Goal: Transaction & Acquisition: Book appointment/travel/reservation

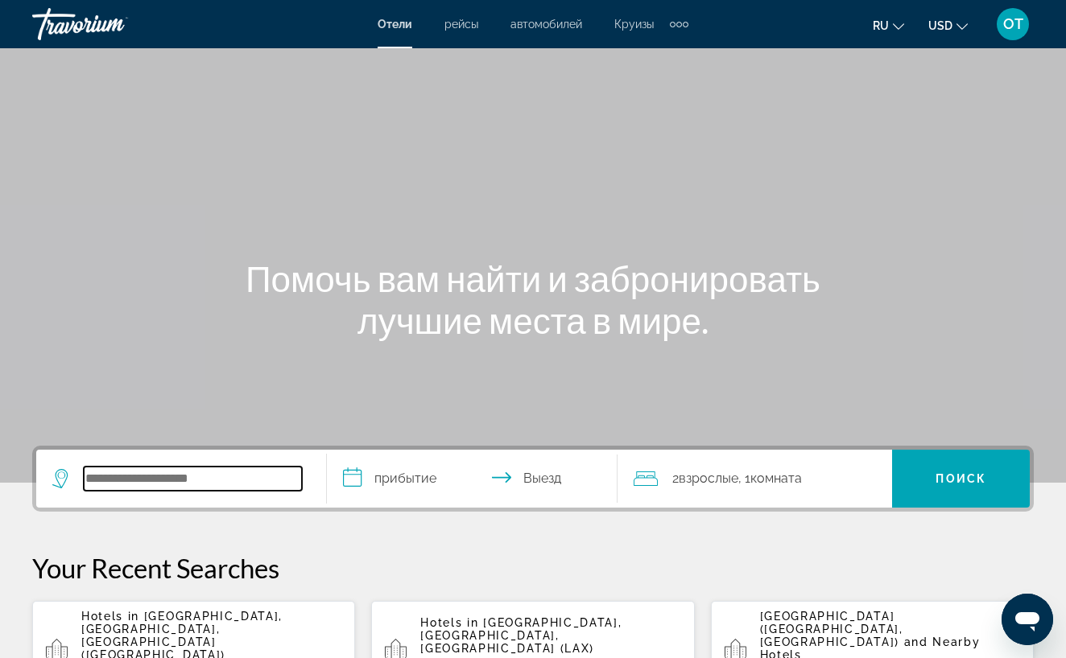
click at [134, 482] on input "Search widget" at bounding box center [193, 479] width 218 height 24
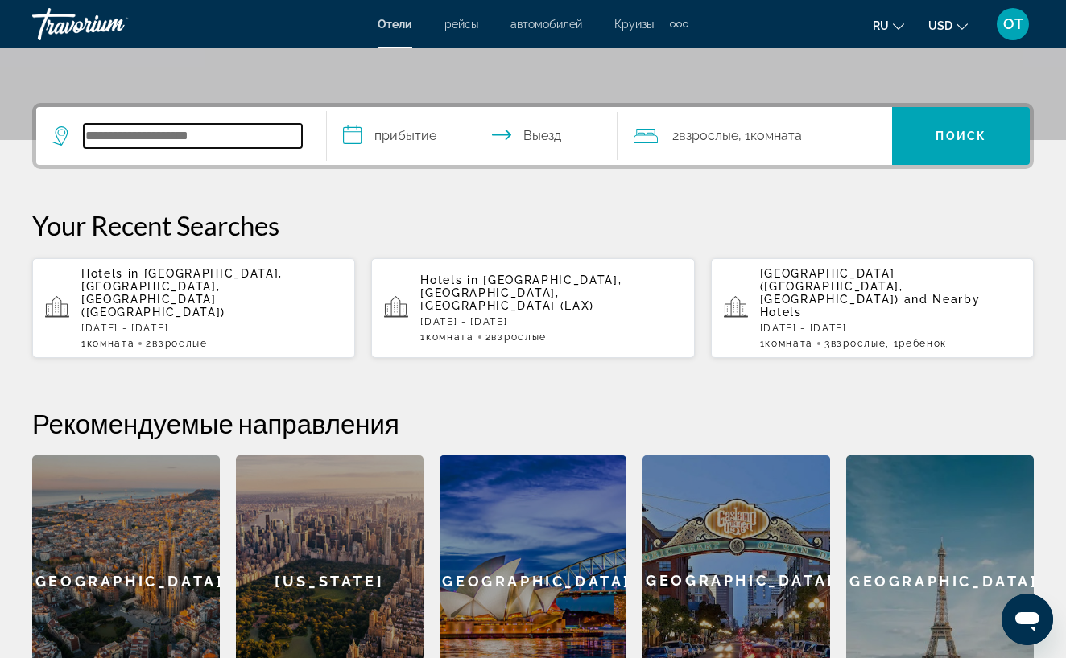
scroll to position [394, 0]
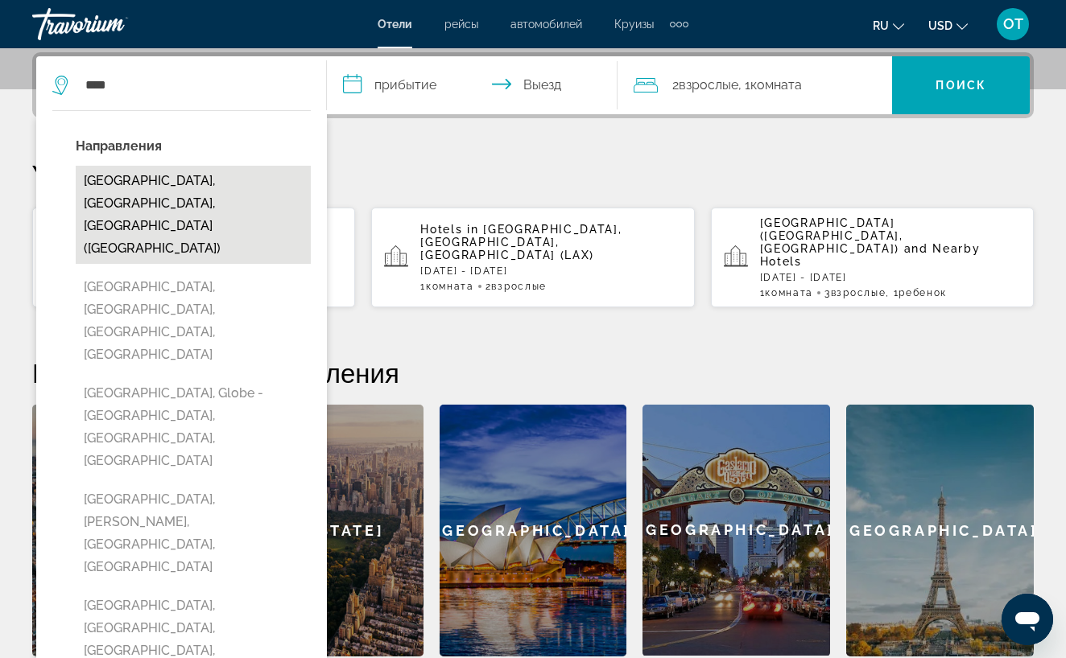
click at [194, 188] on button "[GEOGRAPHIC_DATA], [GEOGRAPHIC_DATA], [GEOGRAPHIC_DATA] ([GEOGRAPHIC_DATA])" at bounding box center [193, 215] width 235 height 98
type input "**********"
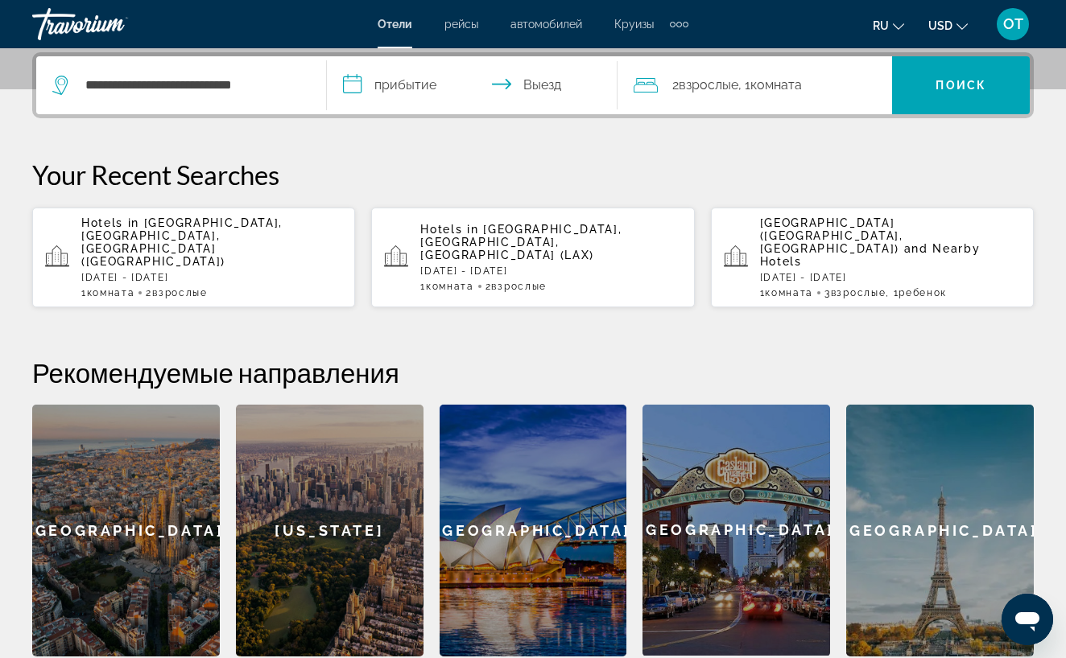
click at [416, 85] on input "**********" at bounding box center [475, 87] width 297 height 63
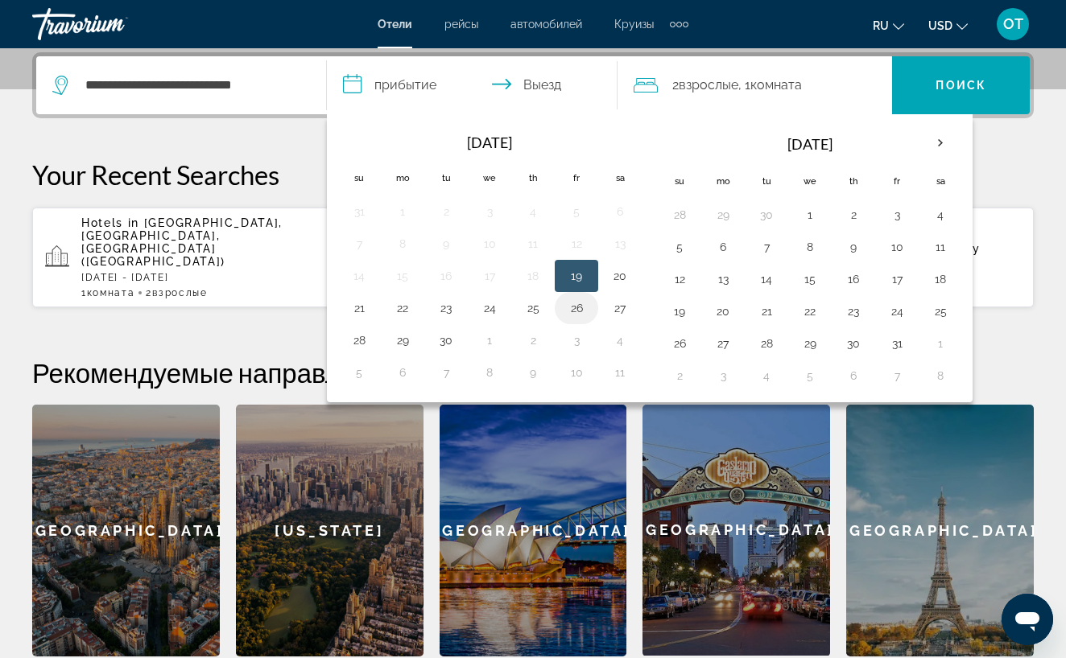
click at [575, 308] on button "26" at bounding box center [576, 308] width 26 height 23
click at [627, 306] on button "27" at bounding box center [620, 308] width 26 height 23
type input "**********"
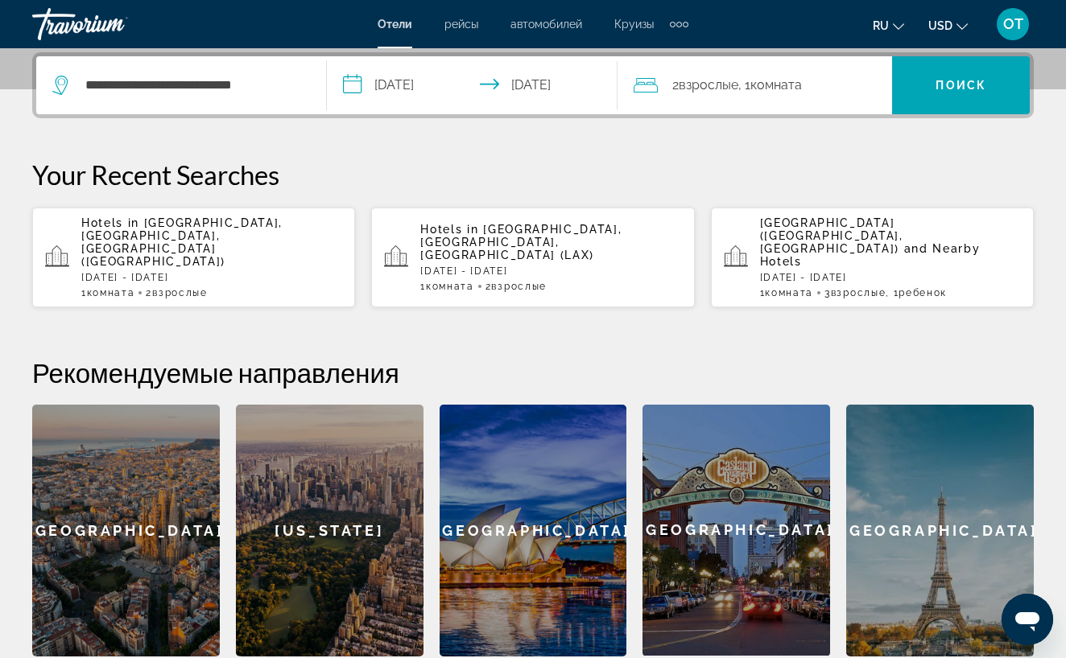
click at [853, 86] on div "2 Взрослый Взрослые , 1 Комната номера" at bounding box center [762, 85] width 258 height 23
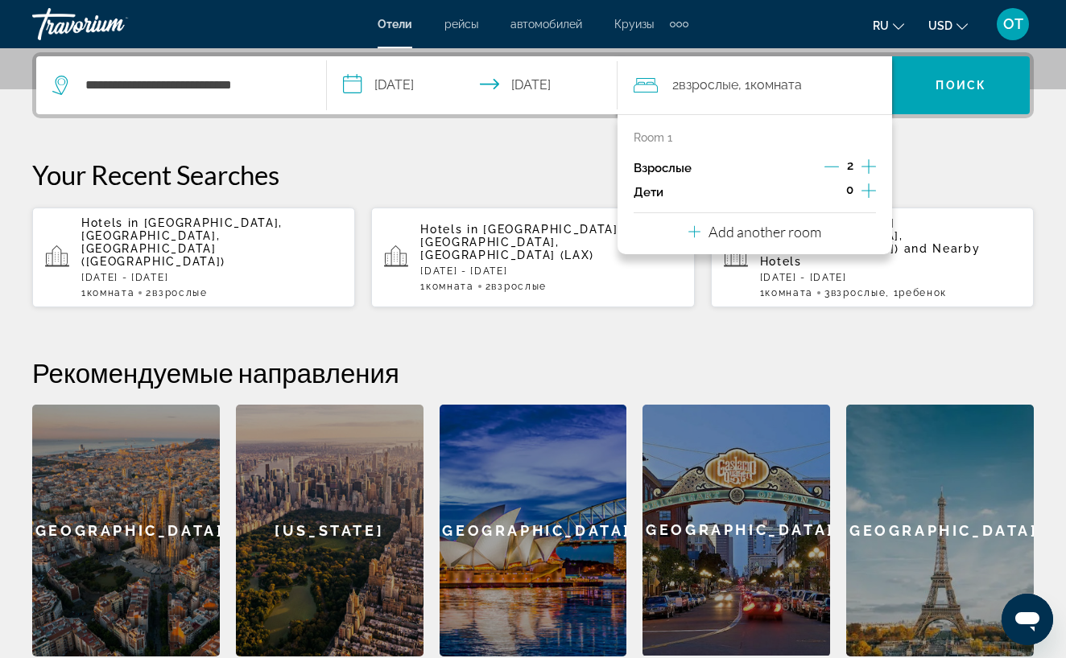
click at [871, 192] on icon "Increment children" at bounding box center [868, 190] width 14 height 19
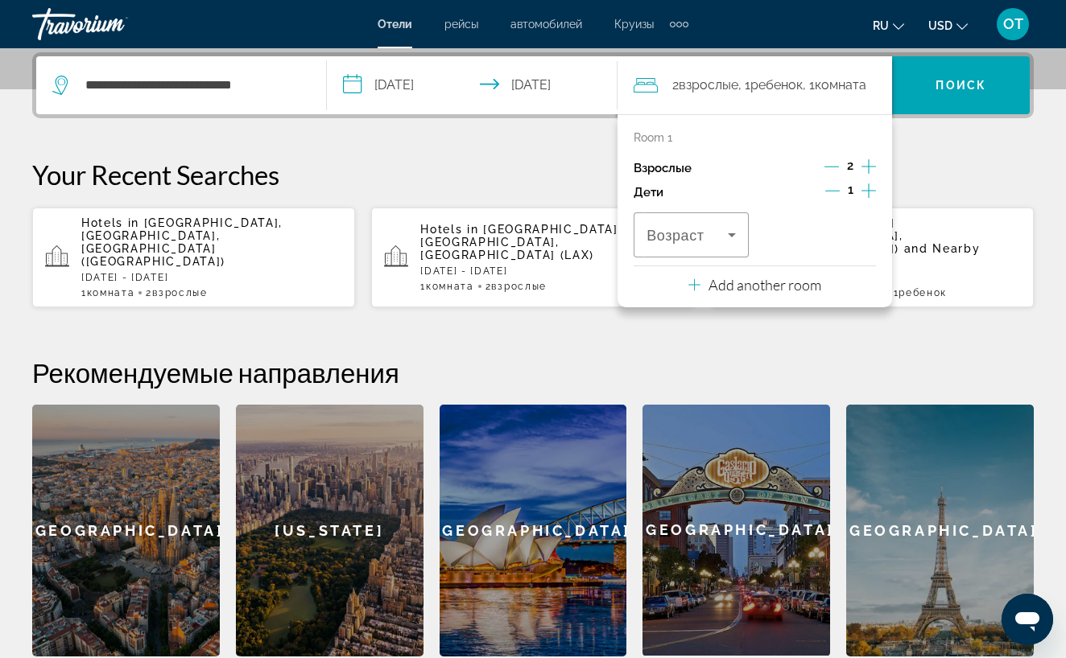
click at [871, 192] on icon "Increment children" at bounding box center [868, 190] width 14 height 19
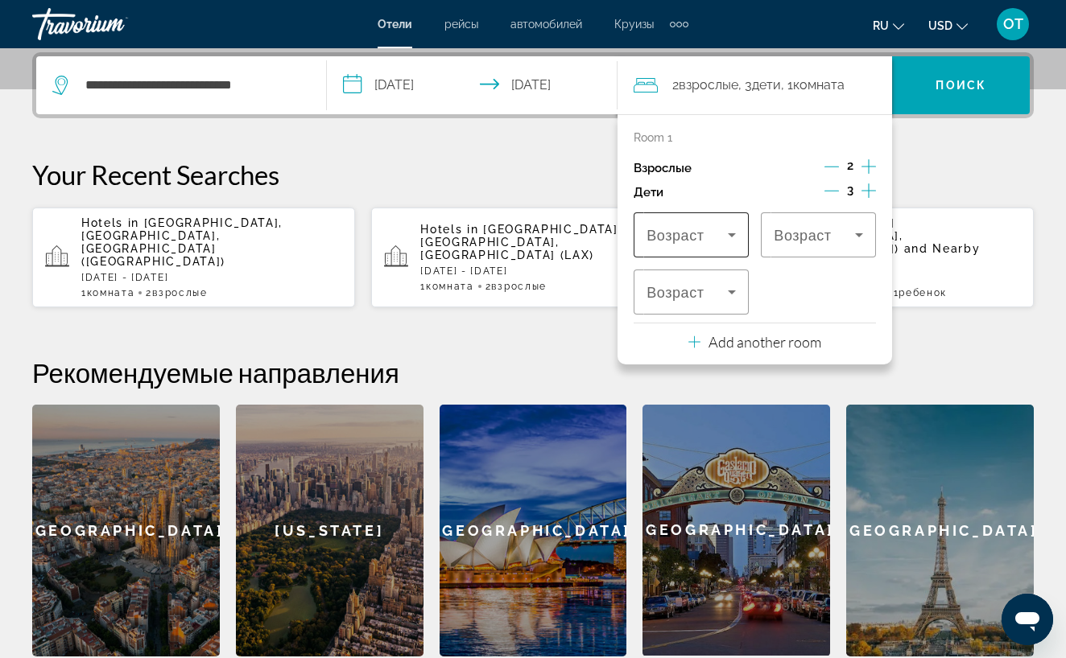
click at [736, 238] on icon "Travelers: 2 adults, 3 children" at bounding box center [731, 234] width 19 height 19
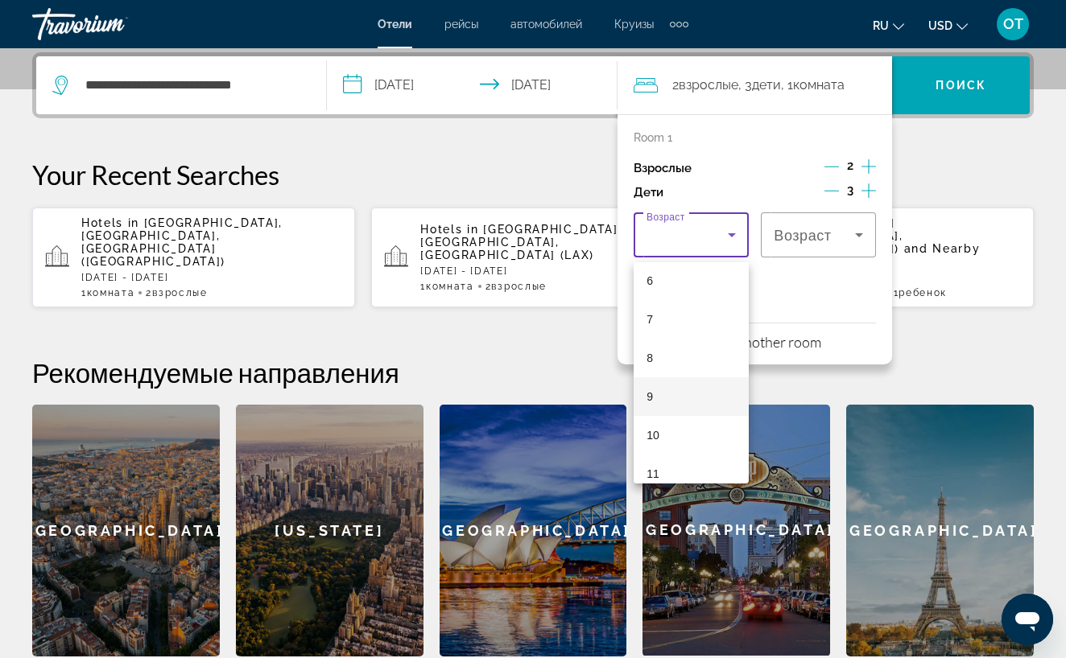
scroll to position [248, 0]
click at [678, 427] on mat-option "10" at bounding box center [690, 426] width 115 height 39
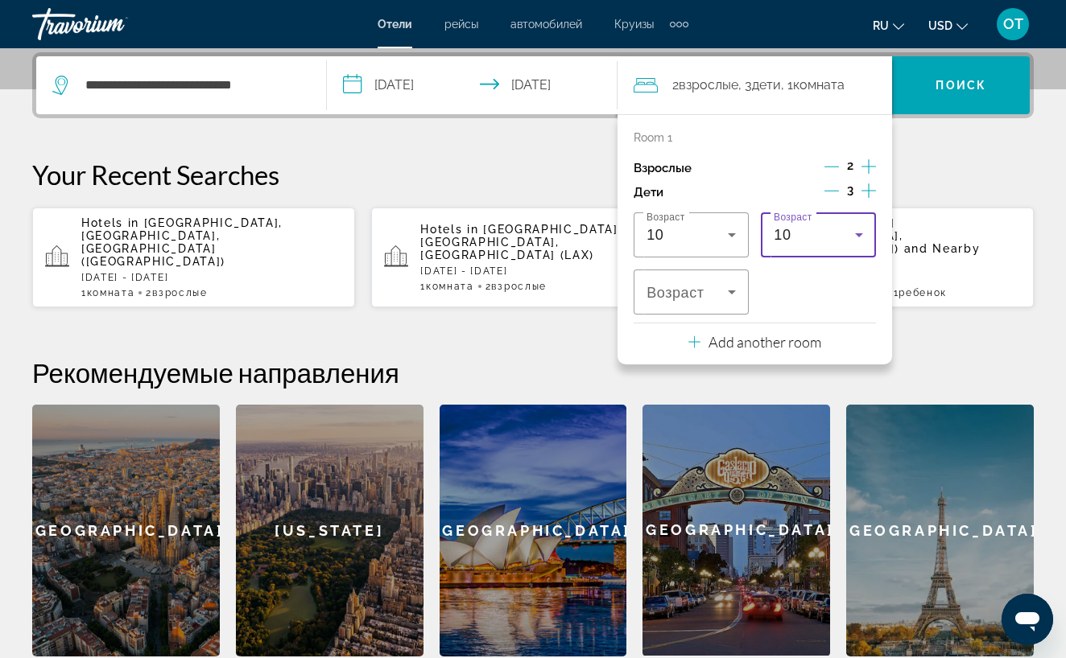
click at [862, 240] on icon "Travelers: 2 adults, 3 children" at bounding box center [858, 234] width 19 height 19
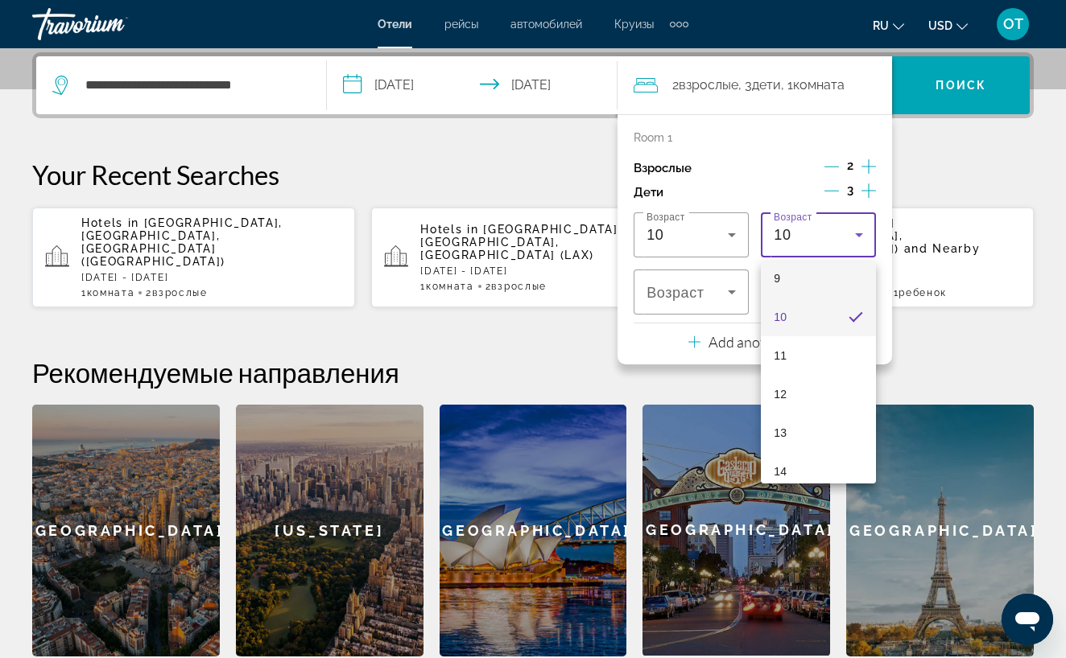
scroll to position [358, 0]
click at [805, 427] on mat-option "13" at bounding box center [818, 432] width 115 height 39
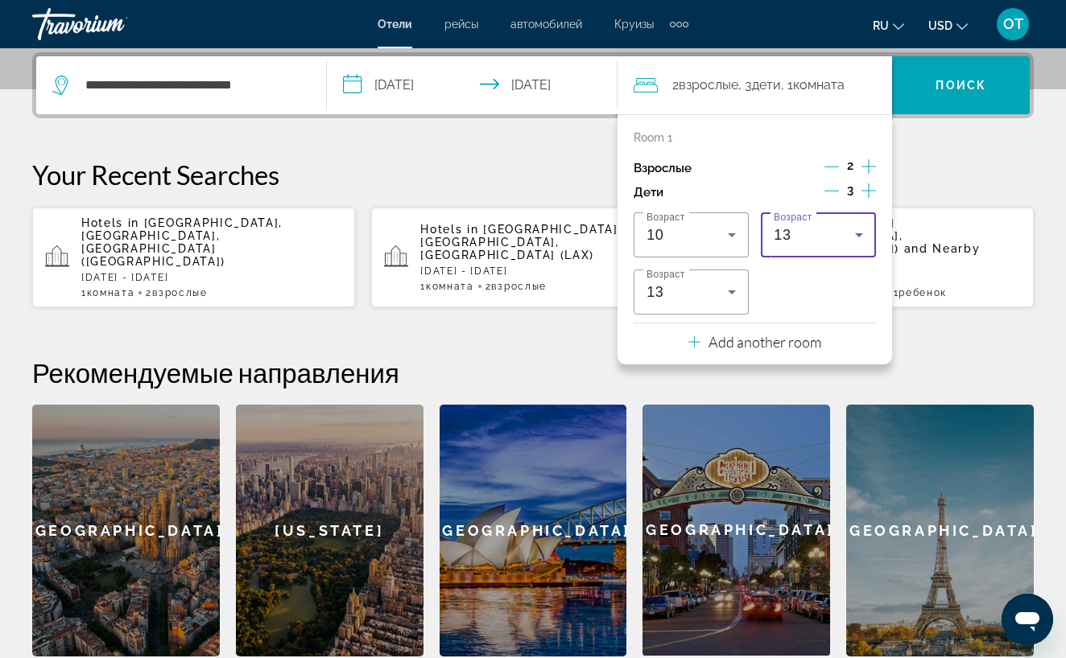
click at [864, 237] on icon "Travelers: 2 adults, 3 children" at bounding box center [858, 234] width 19 height 19
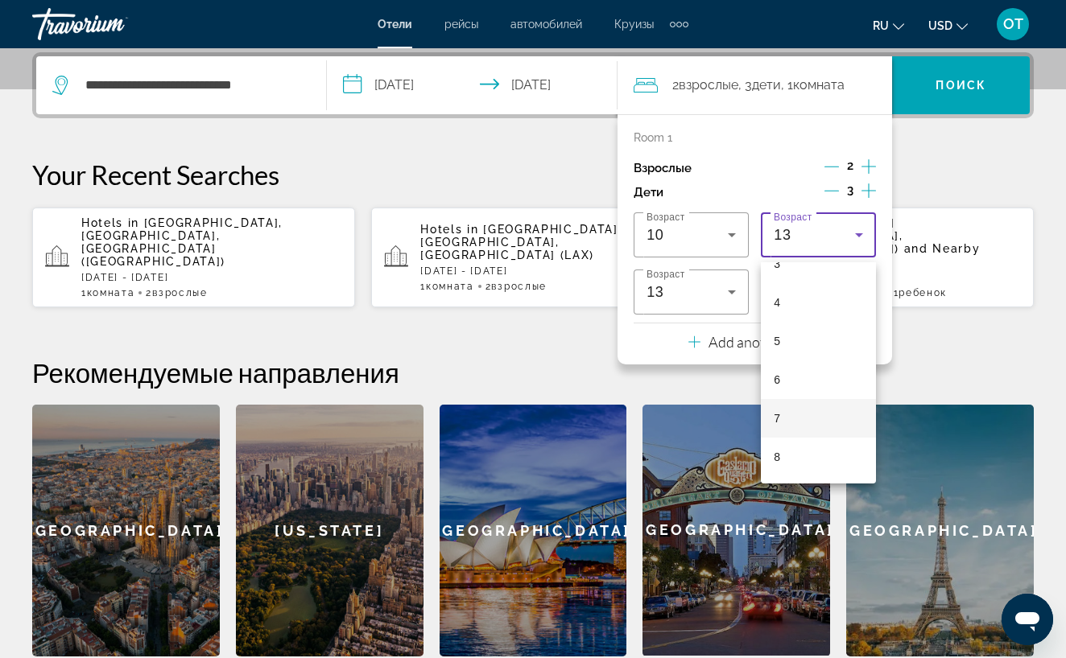
scroll to position [138, 0]
click at [801, 305] on mat-option "4" at bounding box center [818, 305] width 115 height 39
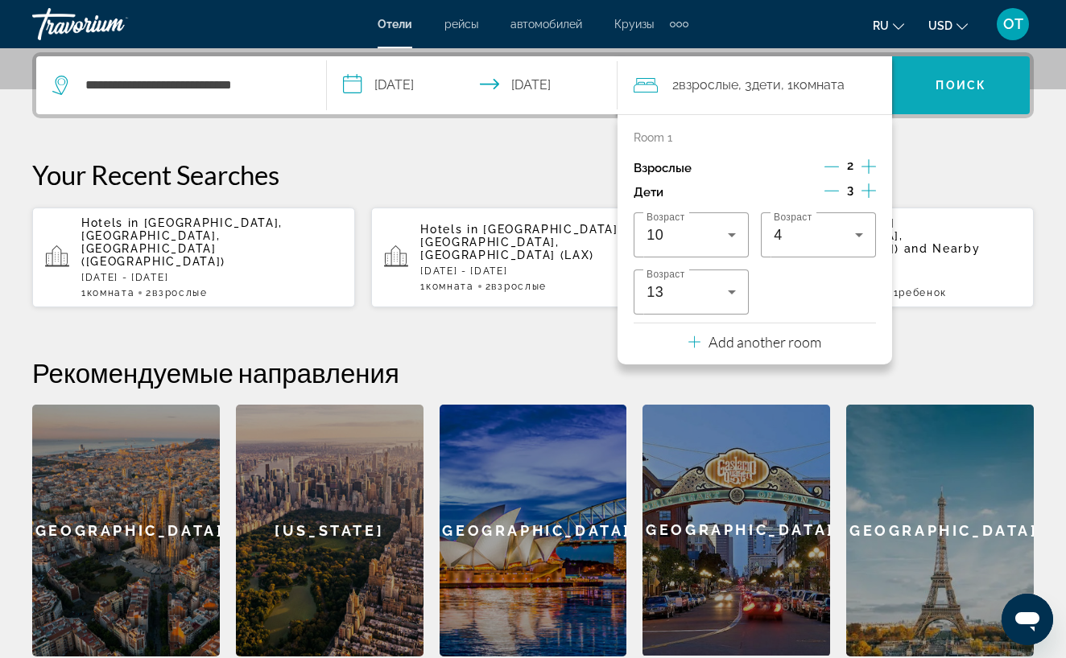
click at [936, 89] on span "Поиск" at bounding box center [960, 85] width 51 height 13
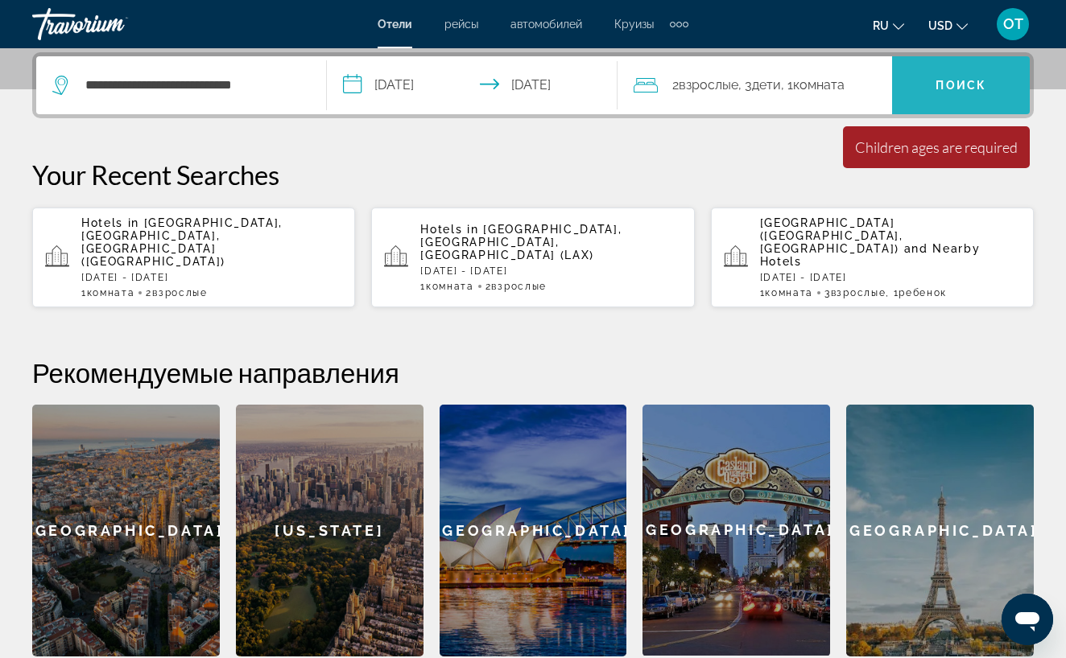
click at [944, 89] on span "Поиск" at bounding box center [960, 85] width 51 height 13
click at [806, 93] on span ", 1 Комната номера" at bounding box center [813, 85] width 64 height 23
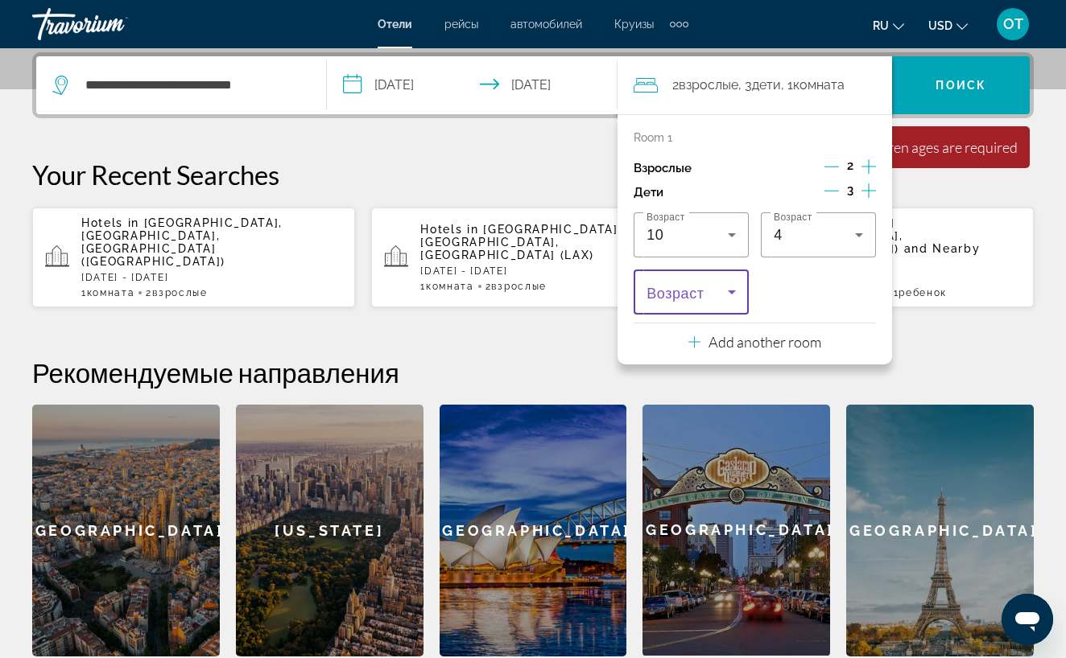
click at [730, 295] on icon "Travelers: 2 adults, 3 children" at bounding box center [731, 292] width 19 height 19
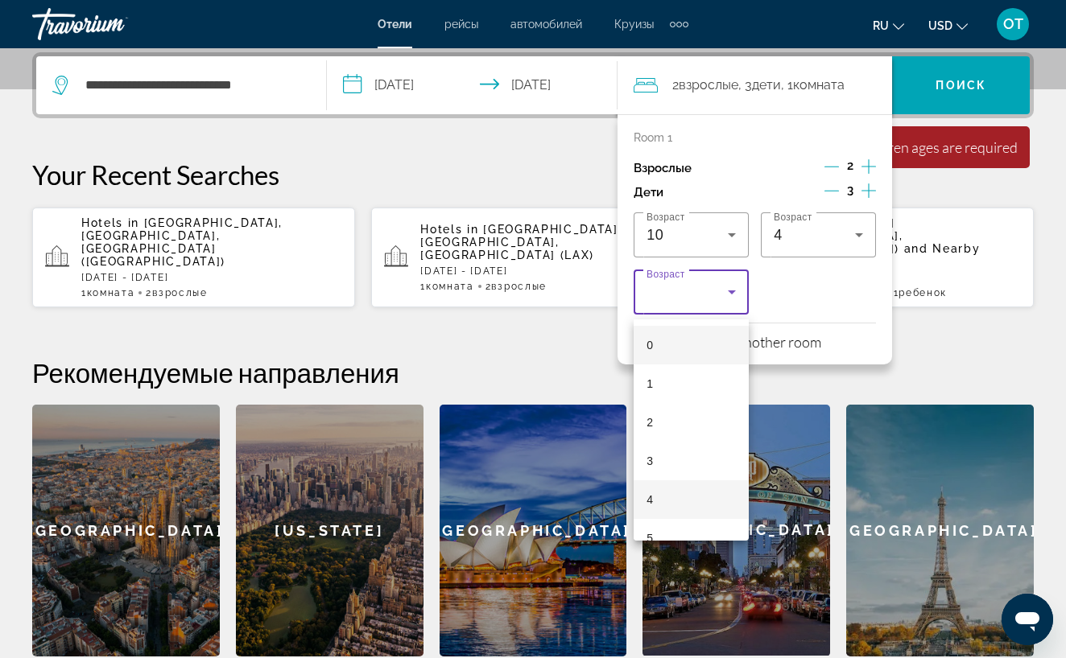
click at [682, 498] on mat-option "4" at bounding box center [690, 499] width 115 height 39
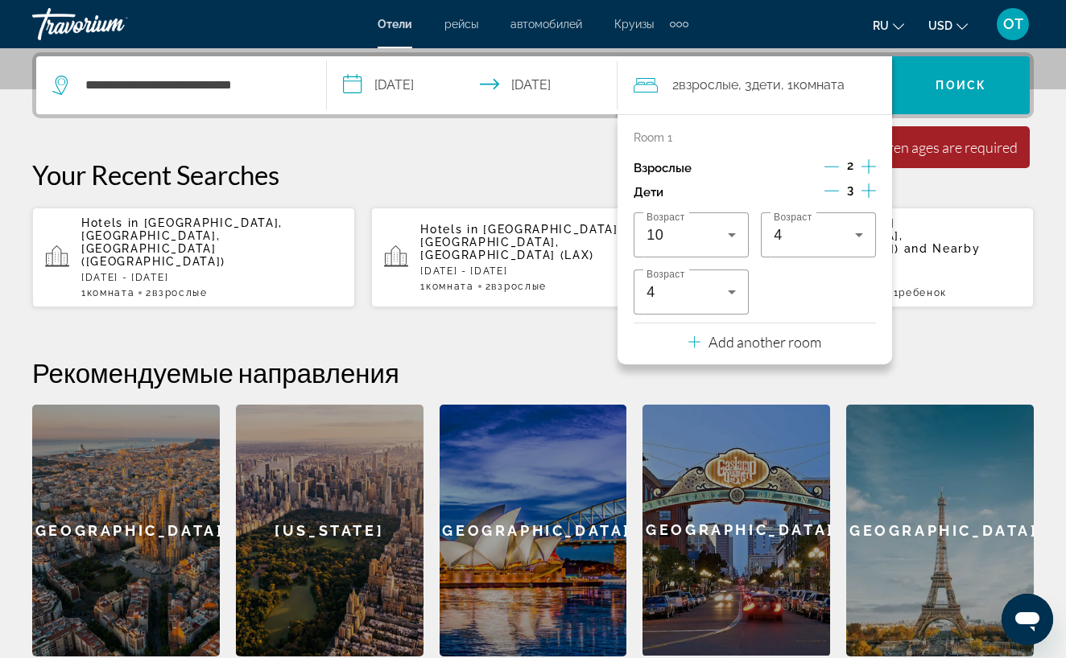
click at [924, 151] on div "Children ages are required" at bounding box center [936, 147] width 163 height 18
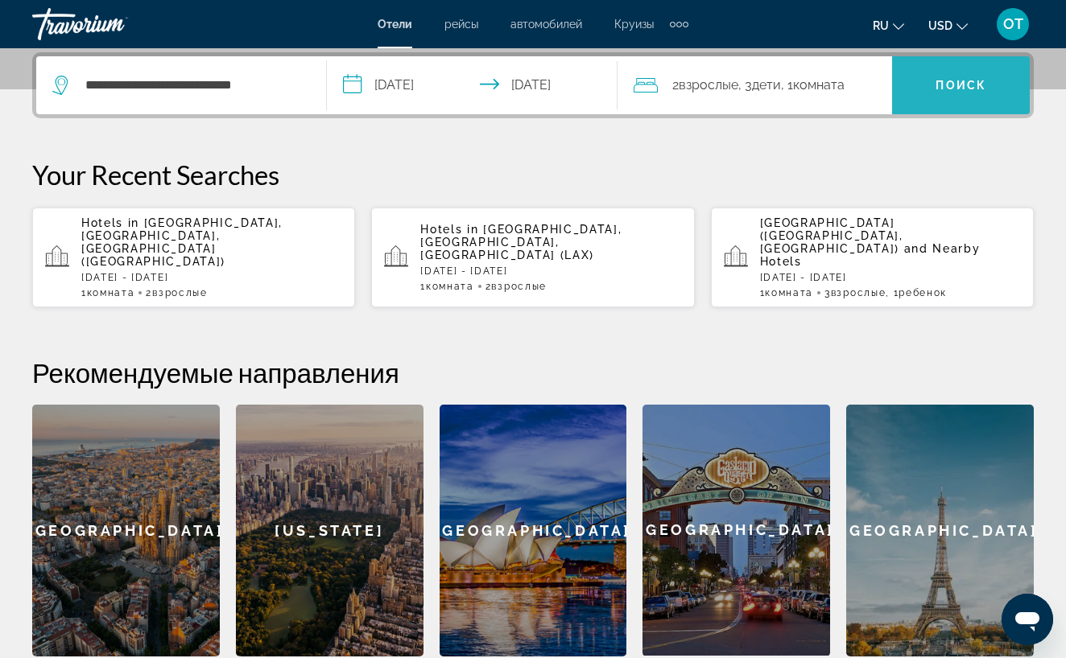
click at [942, 100] on span "Search widget" at bounding box center [961, 85] width 138 height 39
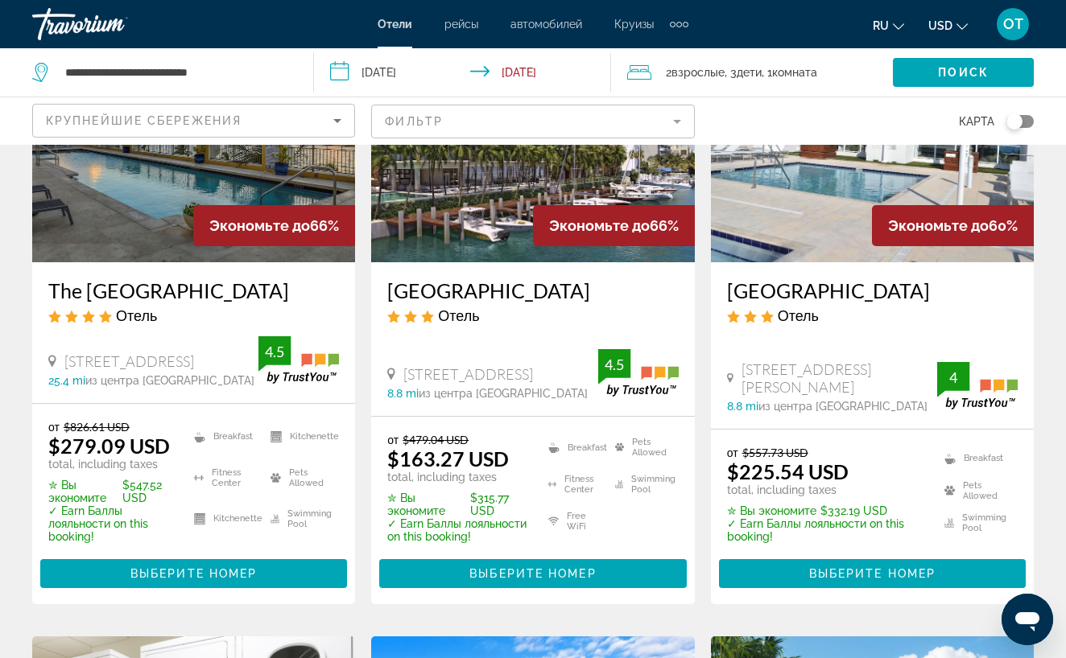
scroll to position [199, 0]
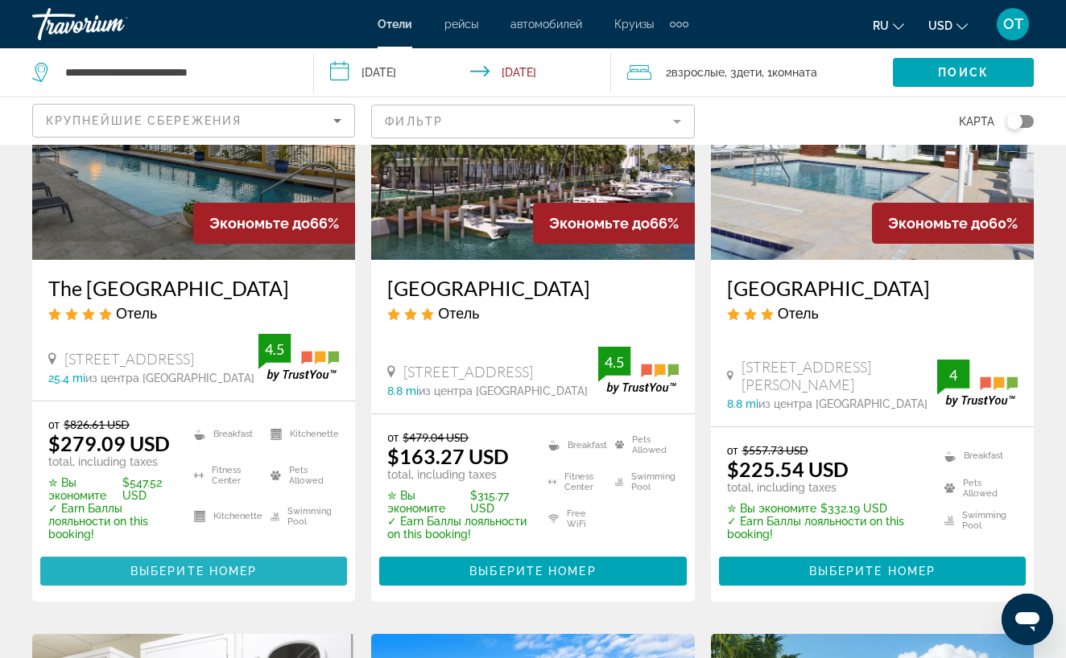
click at [235, 575] on span "Выберите номер" at bounding box center [193, 571] width 126 height 13
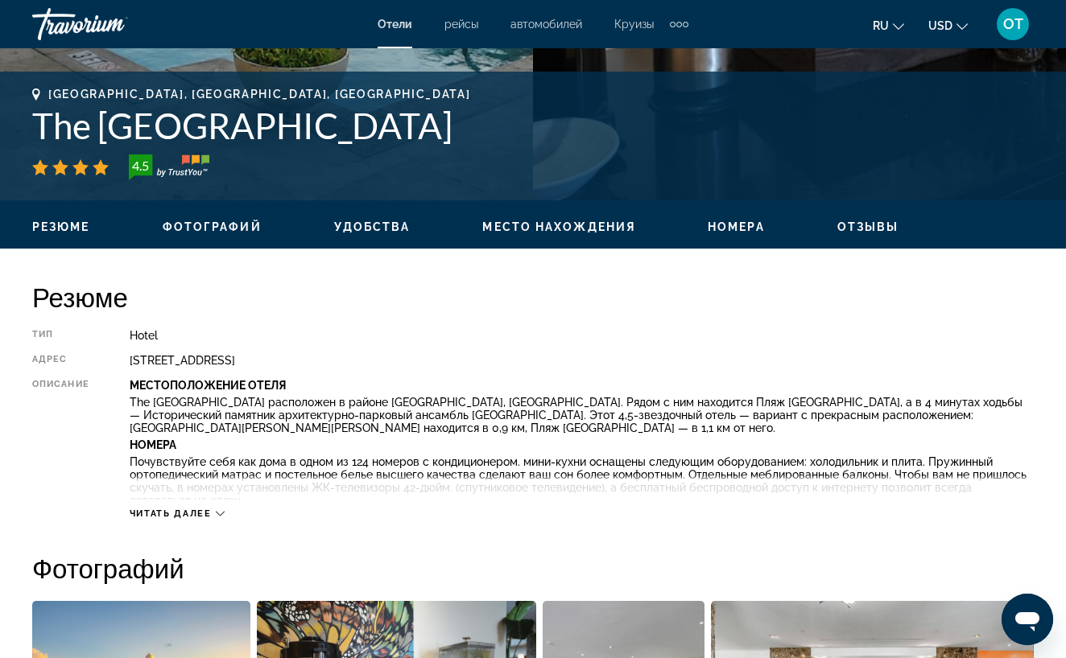
scroll to position [612, 0]
drag, startPoint x: 41, startPoint y: 123, endPoint x: 408, endPoint y: 122, distance: 367.0
click at [408, 122] on h1 "The [GEOGRAPHIC_DATA]" at bounding box center [532, 126] width 1001 height 42
click at [344, 133] on h1 "The [GEOGRAPHIC_DATA]" at bounding box center [532, 126] width 1001 height 42
drag, startPoint x: 408, startPoint y: 130, endPoint x: 33, endPoint y: 117, distance: 375.3
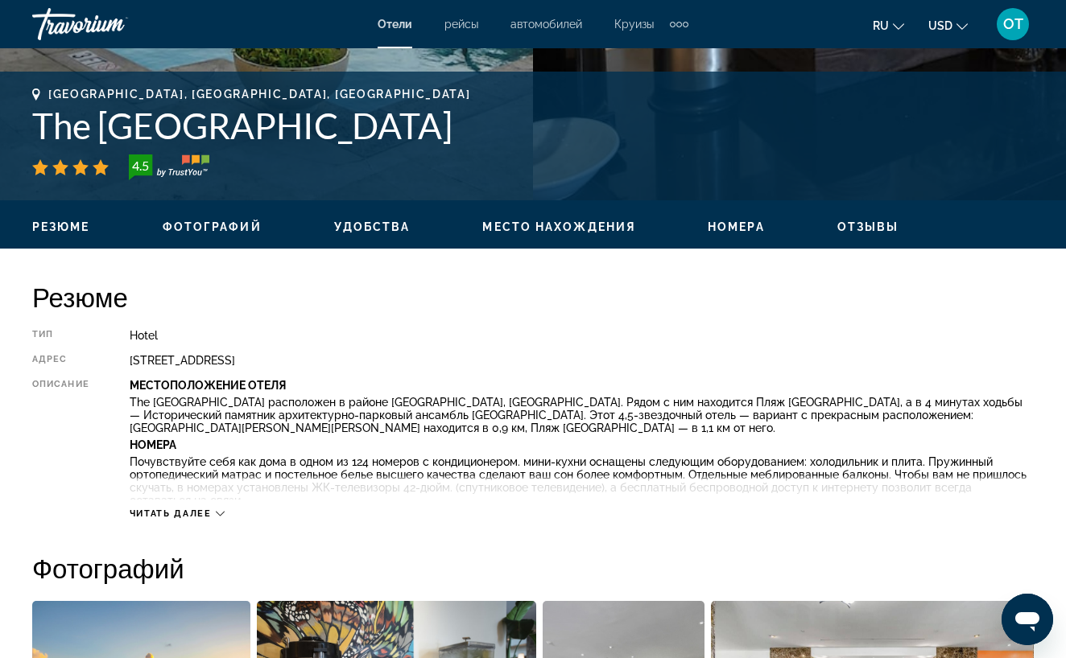
click at [32, 117] on h1 "The [GEOGRAPHIC_DATA]" at bounding box center [532, 126] width 1001 height 42
copy h1 "The [GEOGRAPHIC_DATA]"
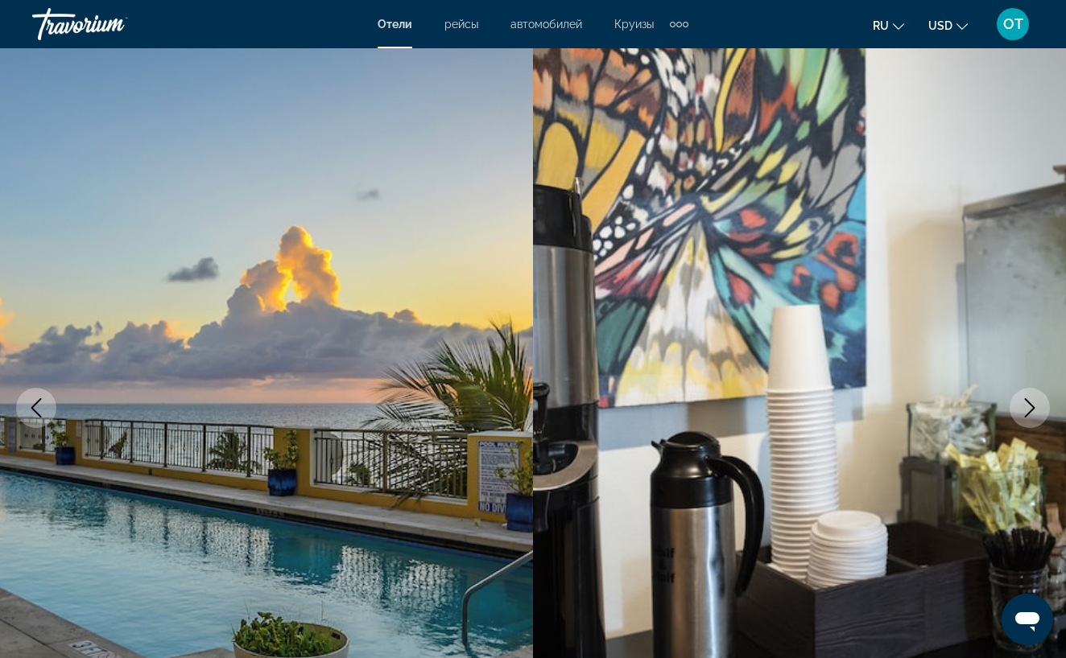
scroll to position [0, 0]
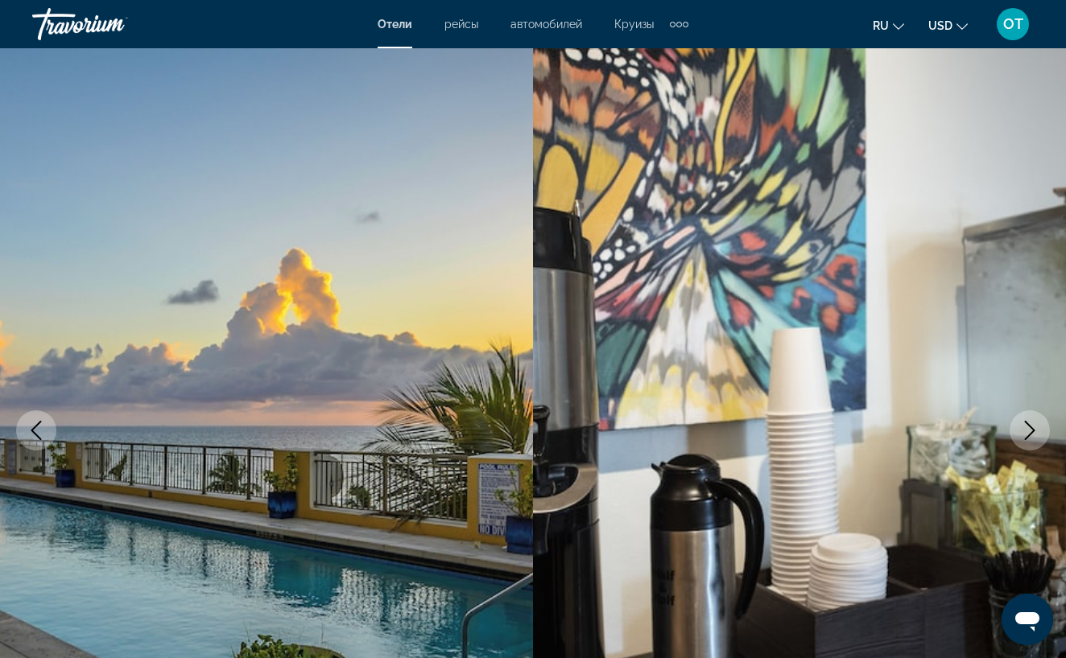
click at [1029, 435] on icon "Next image" at bounding box center [1030, 430] width 10 height 19
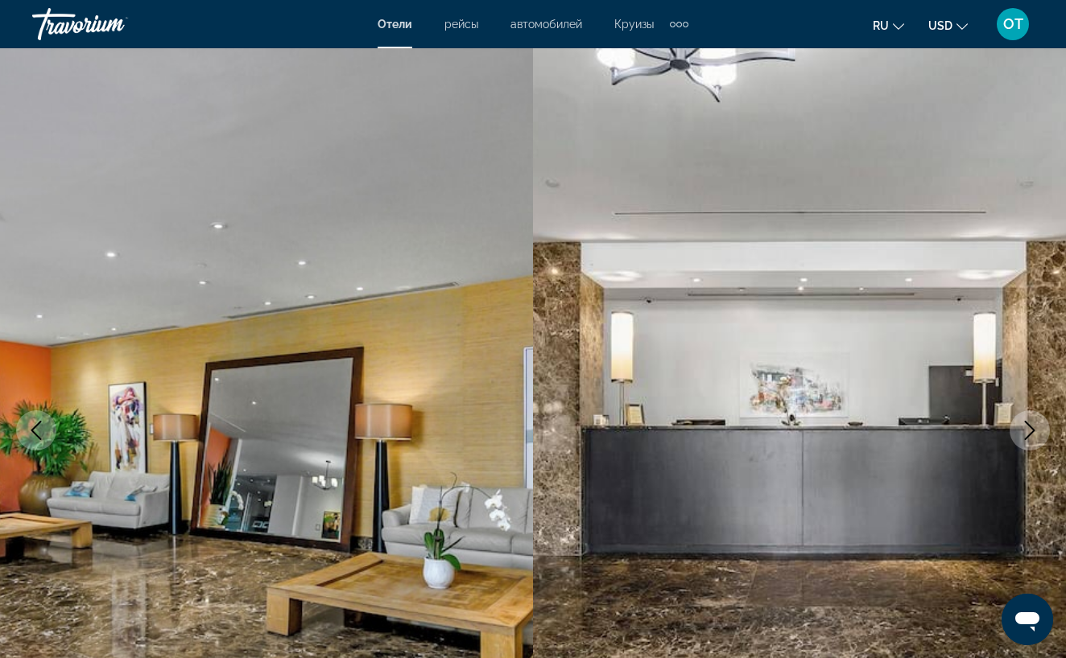
click at [1029, 435] on icon "Next image" at bounding box center [1030, 430] width 10 height 19
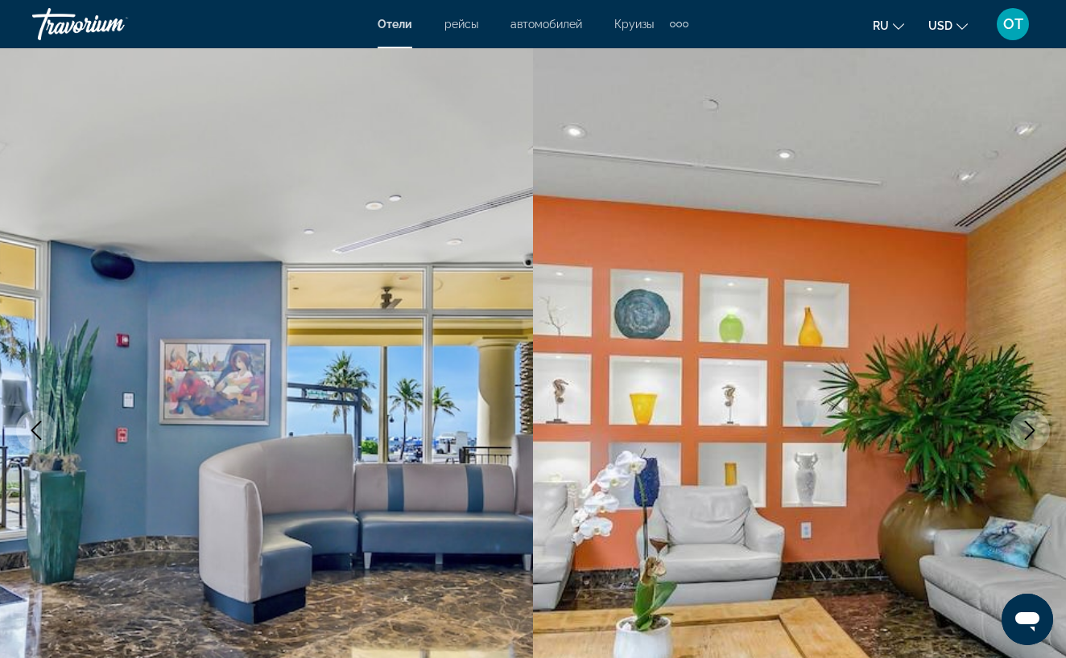
click at [1029, 435] on icon "Next image" at bounding box center [1030, 430] width 10 height 19
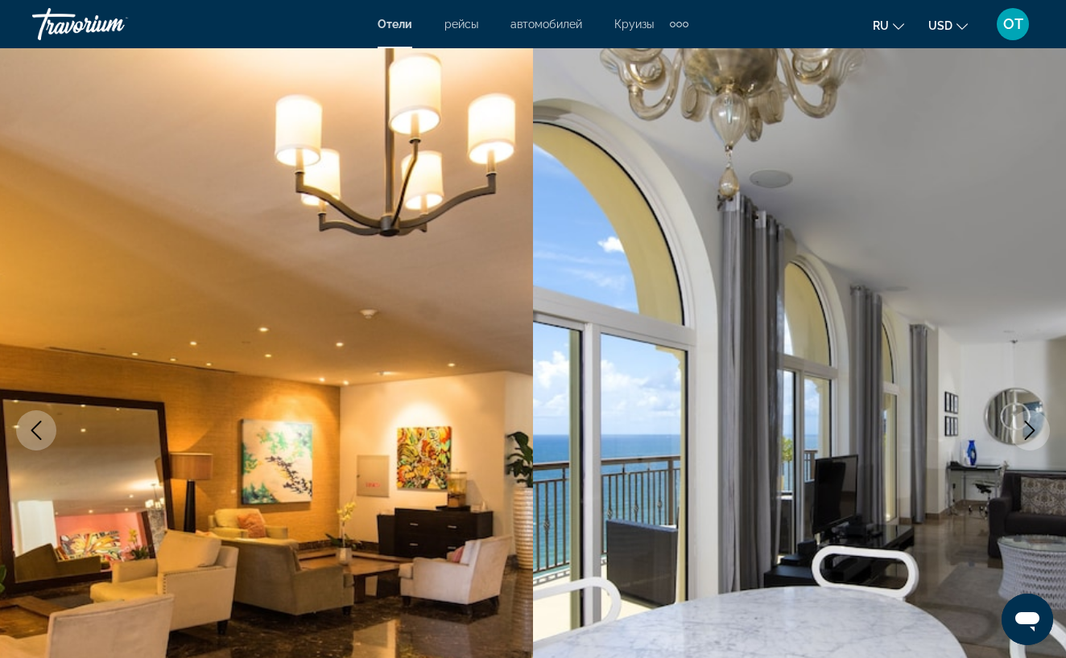
click at [1029, 434] on icon "Next image" at bounding box center [1030, 430] width 10 height 19
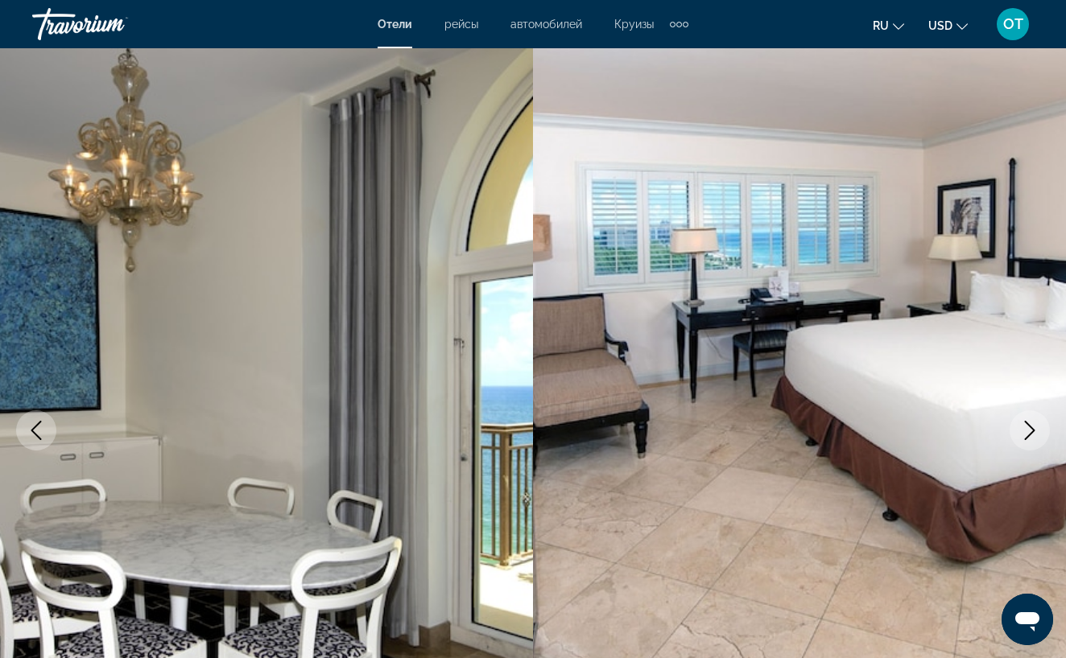
click at [1029, 435] on icon "Next image" at bounding box center [1030, 430] width 10 height 19
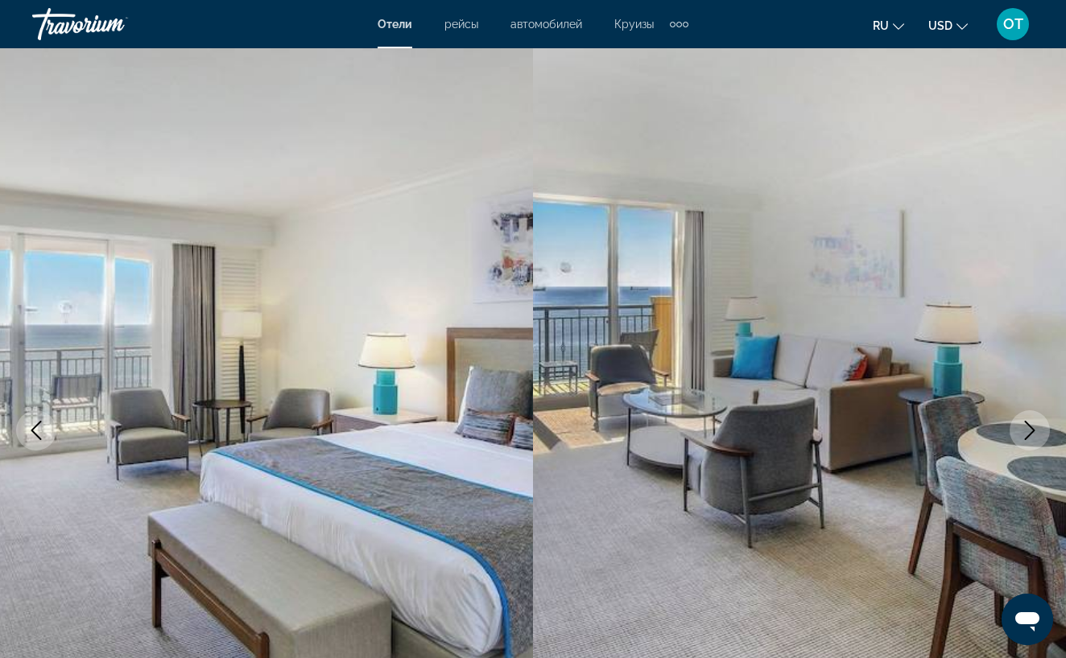
click at [1028, 435] on icon "Next image" at bounding box center [1030, 430] width 10 height 19
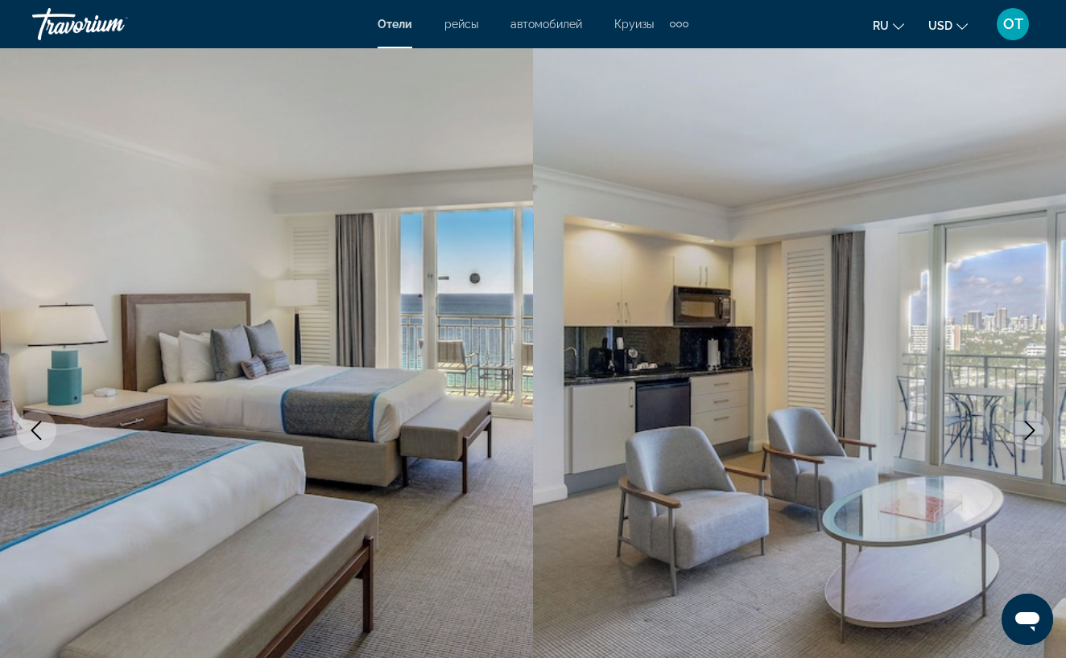
click at [1028, 434] on icon "Next image" at bounding box center [1029, 430] width 19 height 19
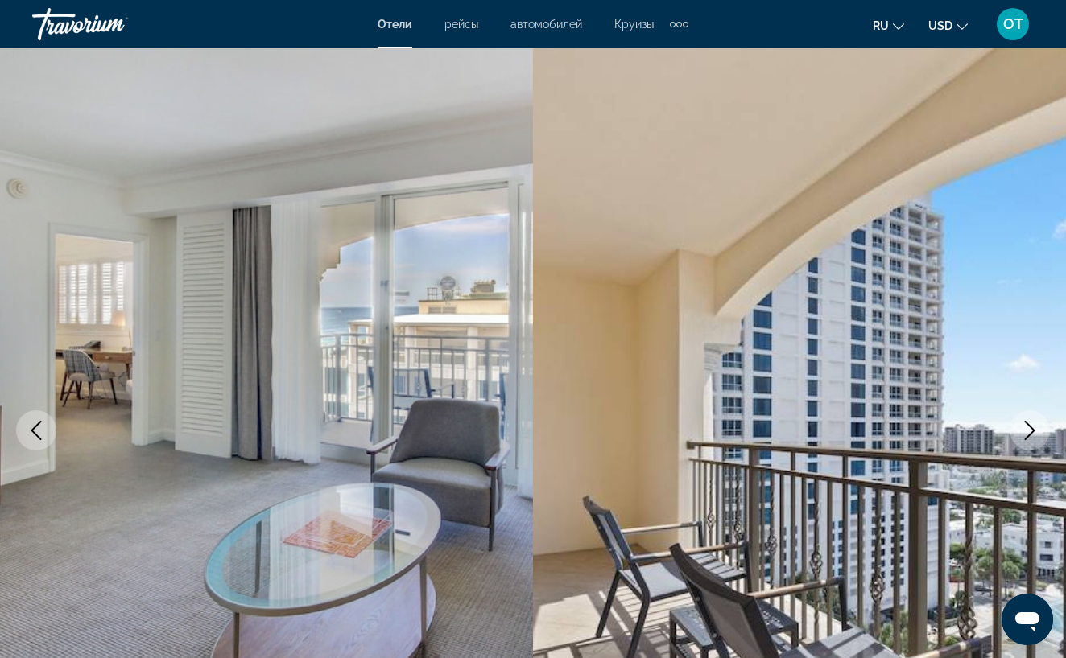
click at [1027, 433] on icon "Next image" at bounding box center [1029, 430] width 19 height 19
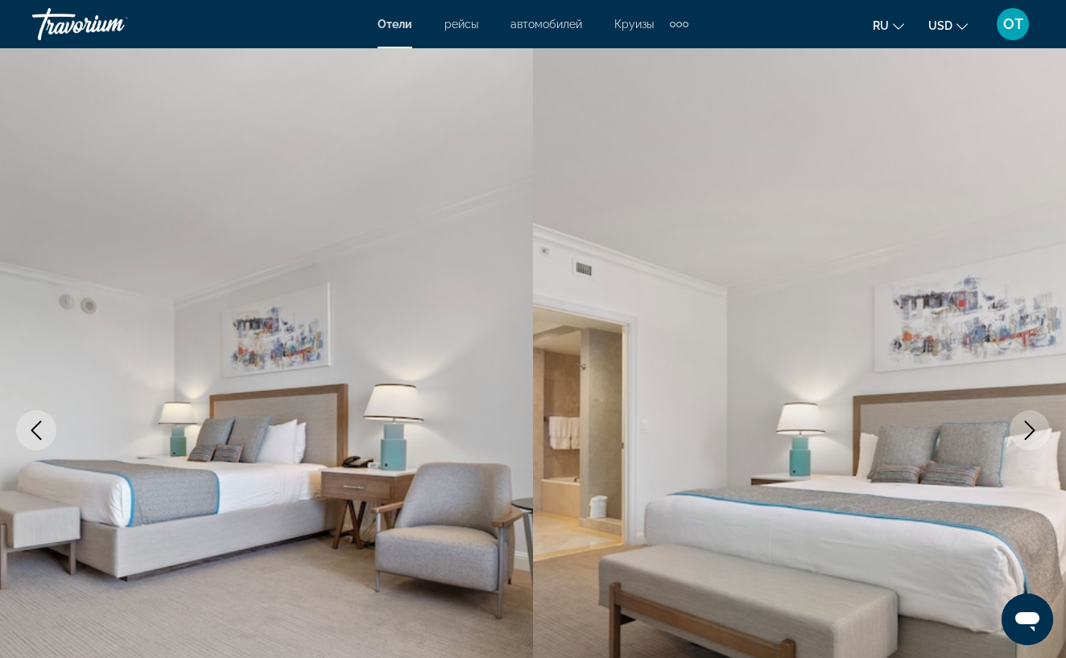
click at [1027, 432] on icon "Next image" at bounding box center [1029, 430] width 19 height 19
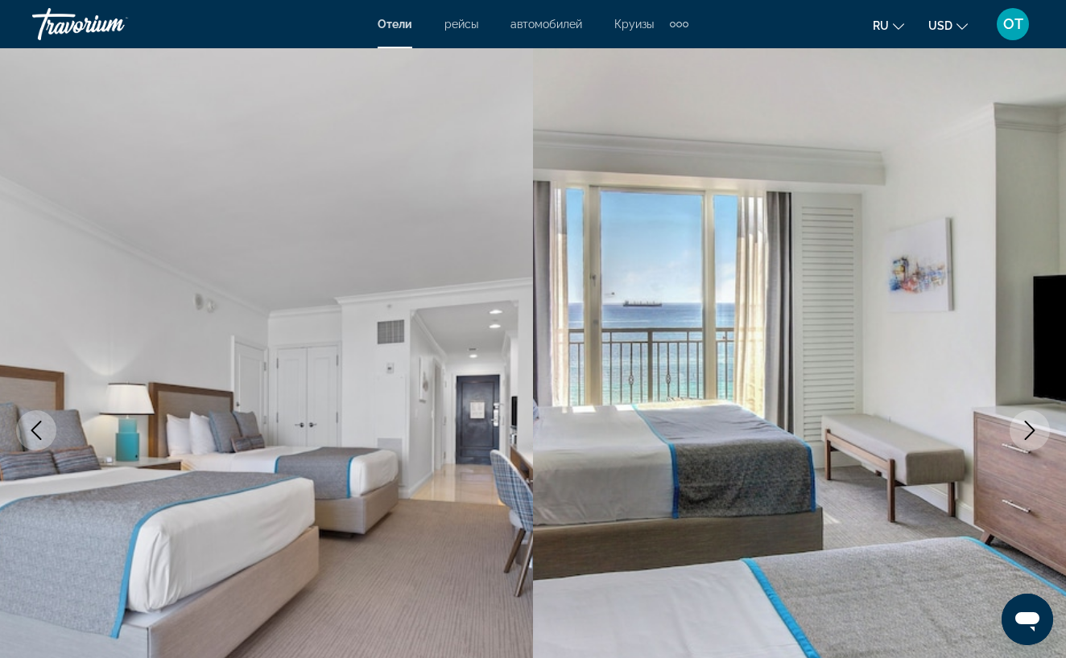
click at [1027, 431] on icon "Next image" at bounding box center [1029, 430] width 19 height 19
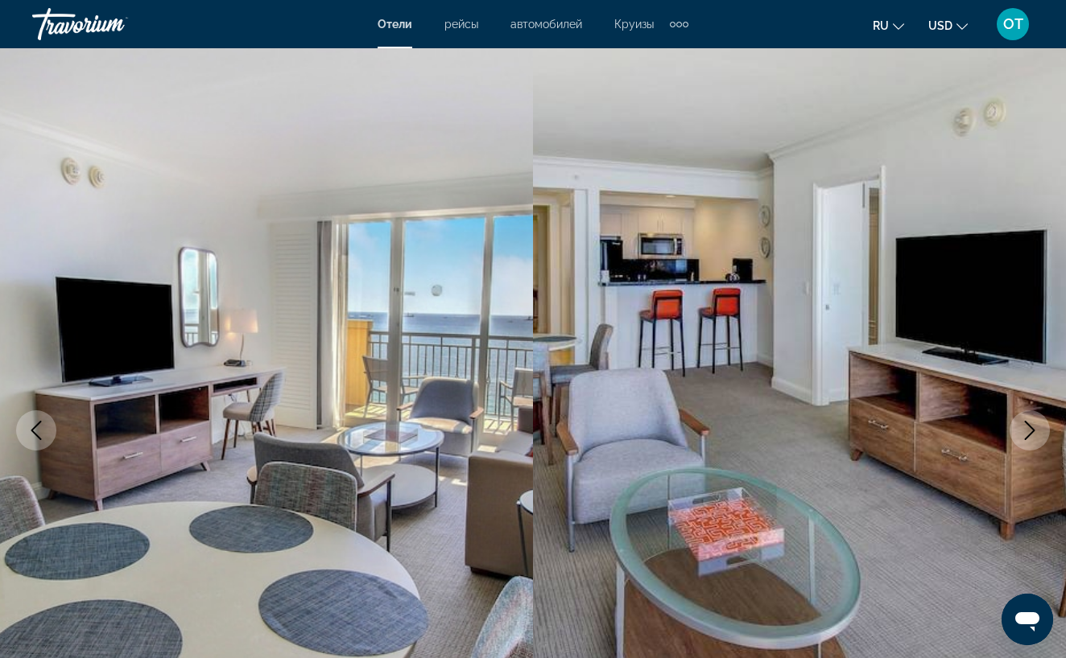
click at [1027, 431] on icon "Next image" at bounding box center [1029, 430] width 19 height 19
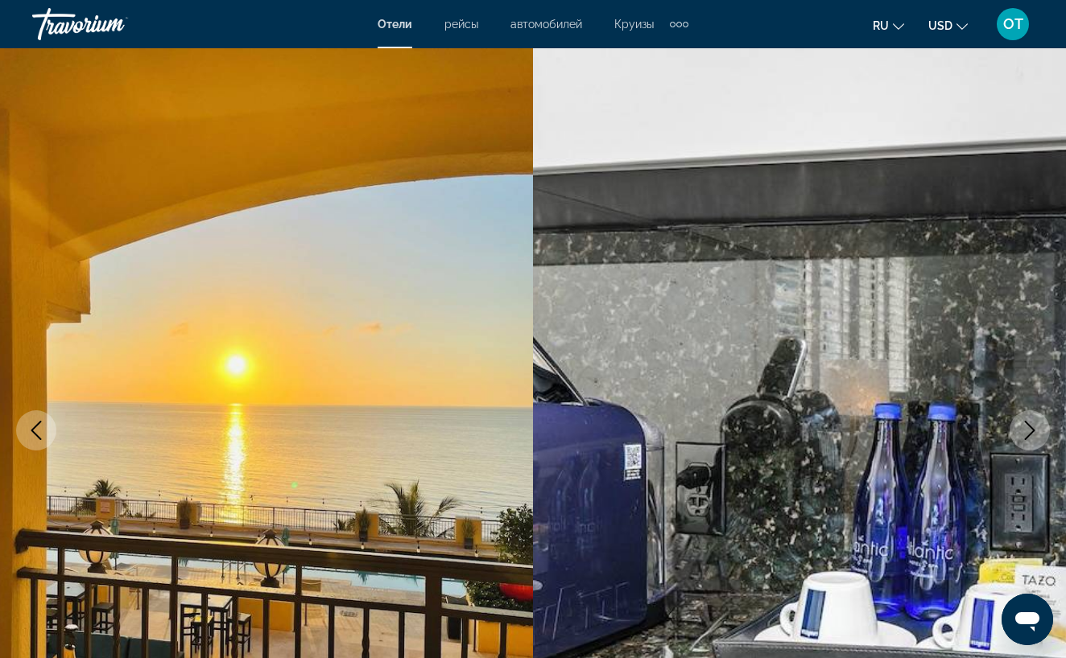
click at [1027, 431] on icon "Next image" at bounding box center [1029, 430] width 19 height 19
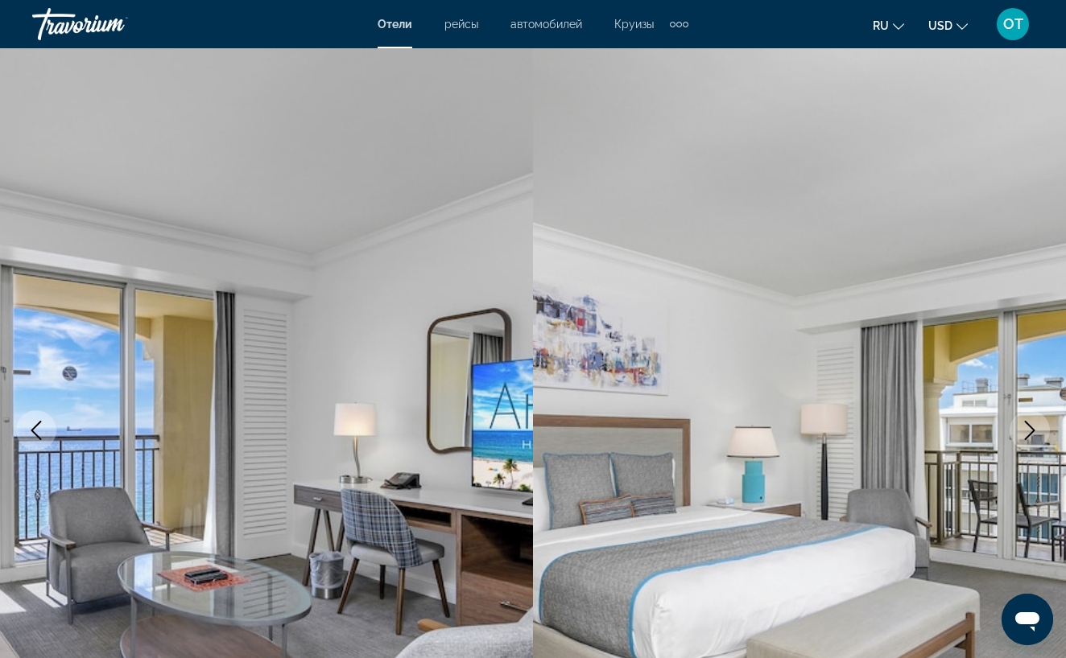
click at [1027, 429] on icon "Next image" at bounding box center [1029, 430] width 19 height 19
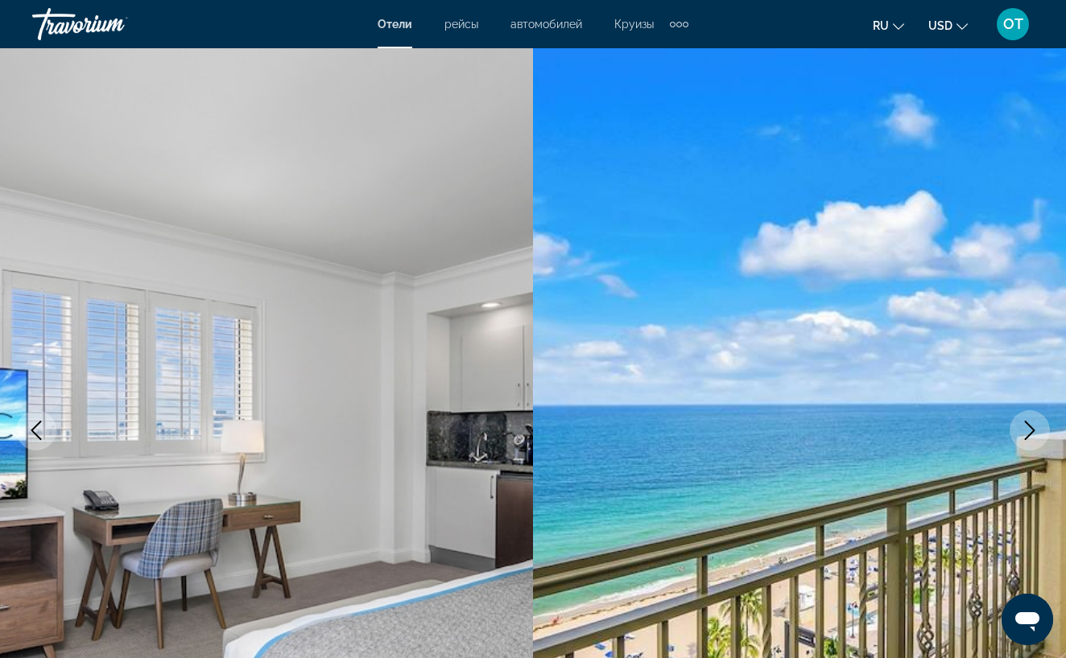
click at [1027, 429] on icon "Next image" at bounding box center [1029, 430] width 19 height 19
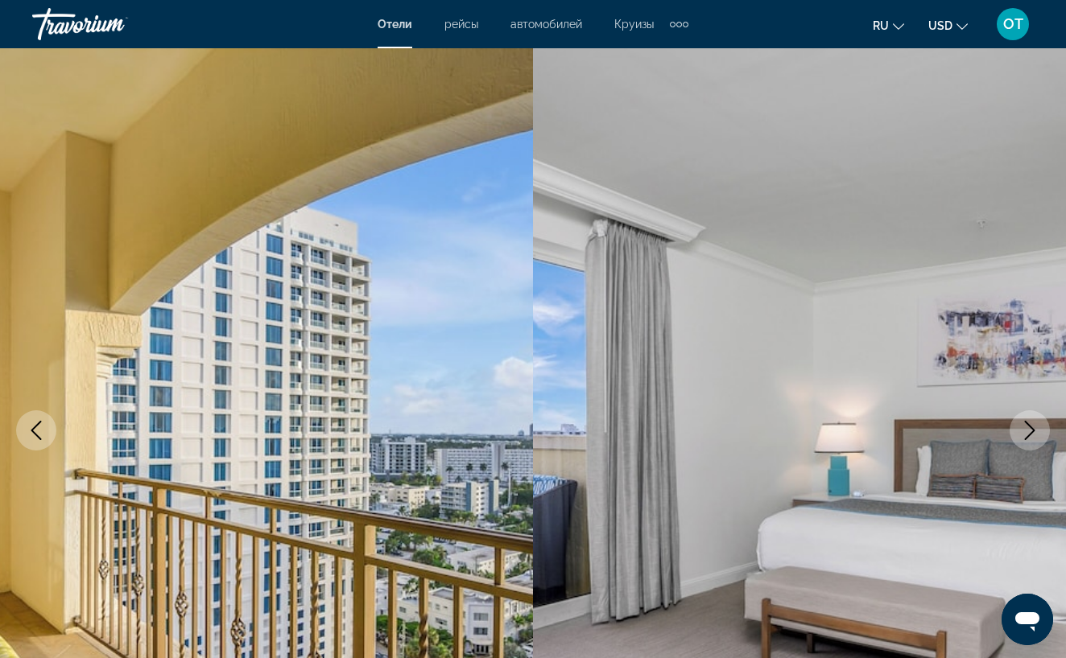
click at [1027, 428] on icon "Next image" at bounding box center [1029, 430] width 19 height 19
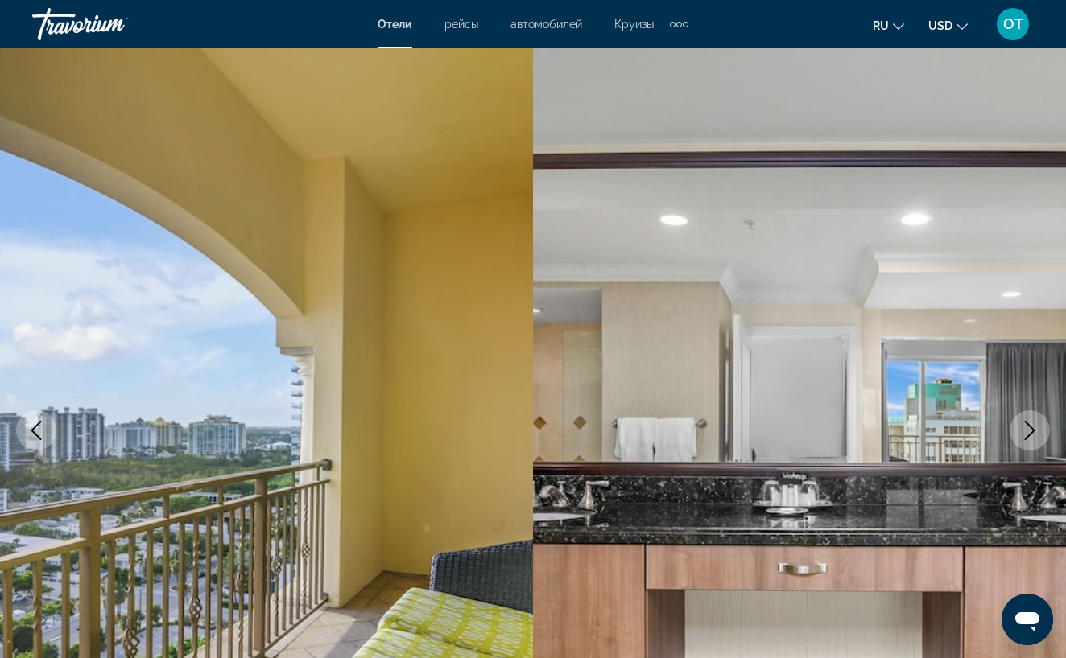
click at [1027, 428] on icon "Next image" at bounding box center [1029, 430] width 19 height 19
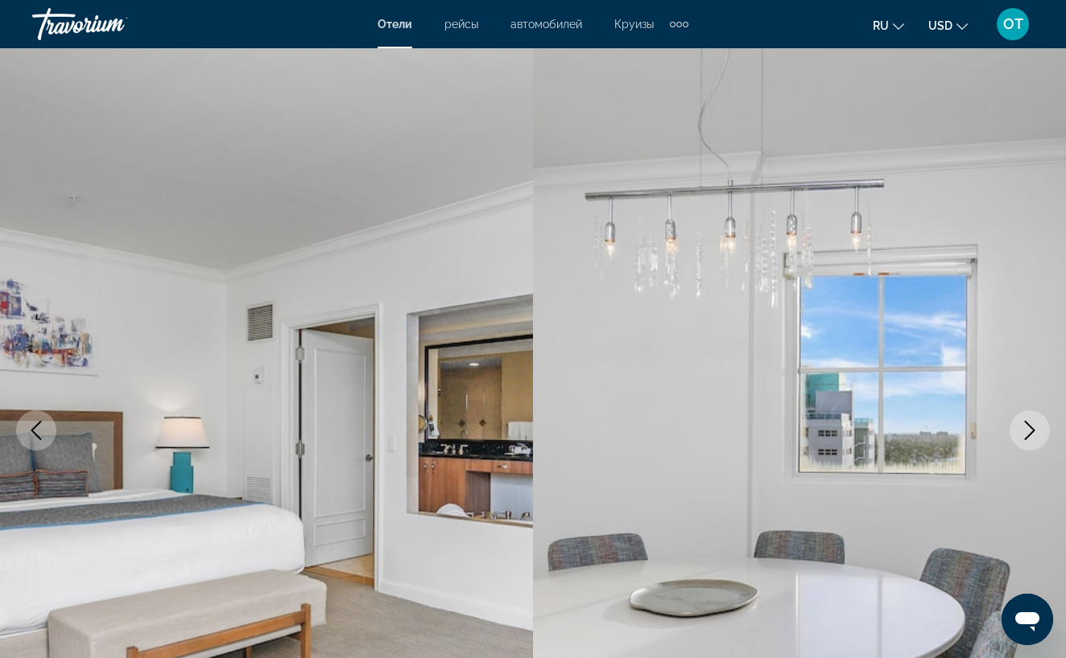
click at [1027, 427] on icon "Next image" at bounding box center [1029, 430] width 19 height 19
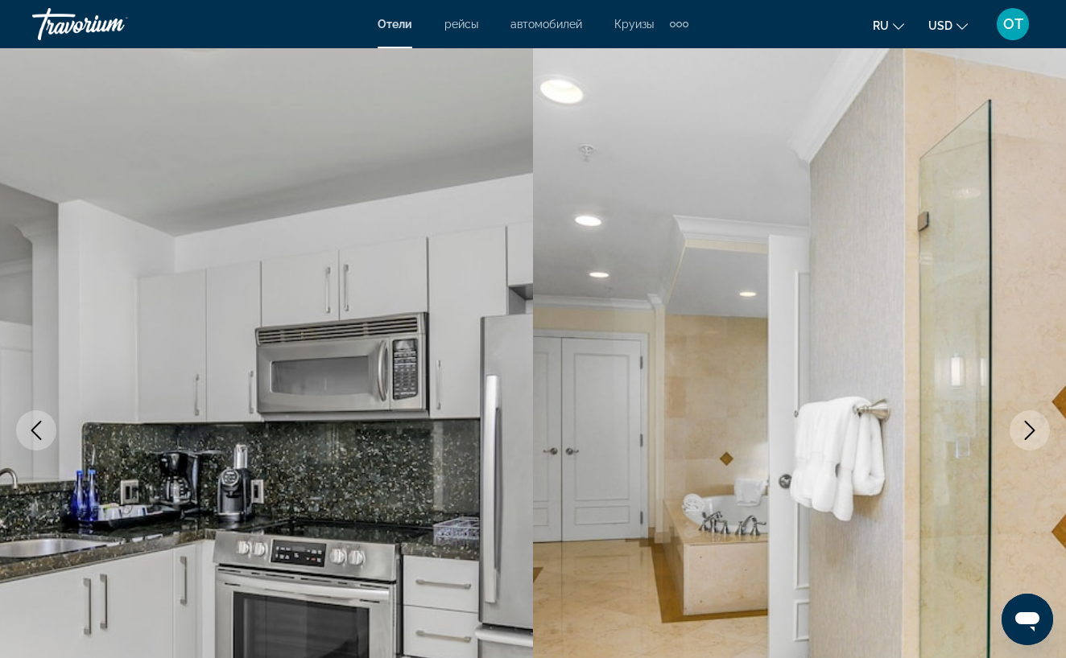
click at [1027, 427] on icon "Next image" at bounding box center [1029, 430] width 19 height 19
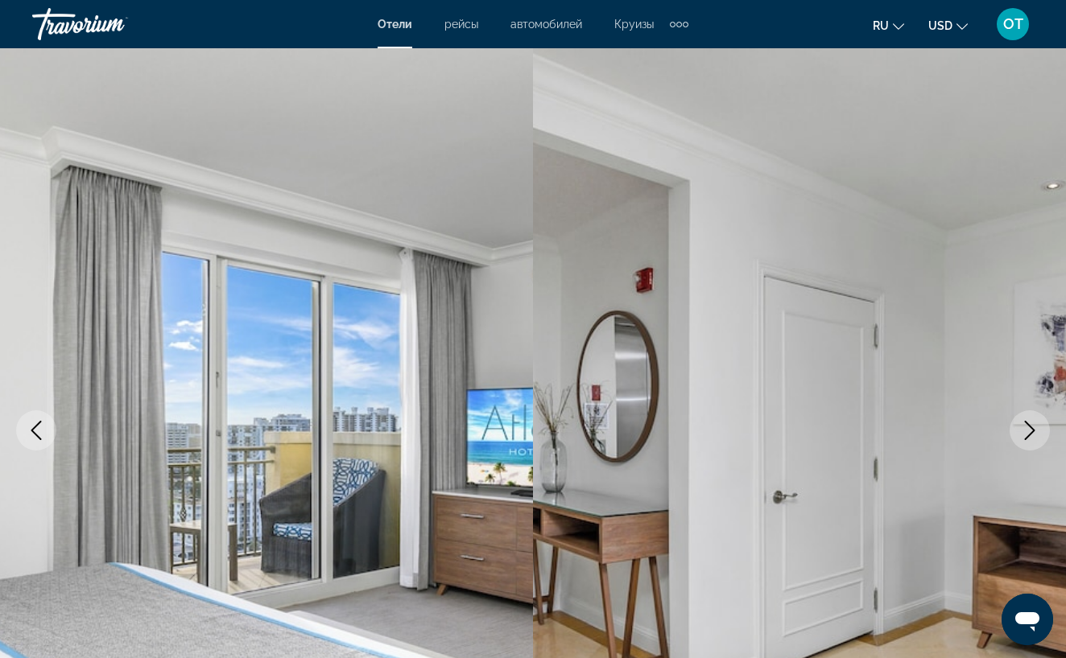
click at [1027, 427] on icon "Next image" at bounding box center [1029, 430] width 19 height 19
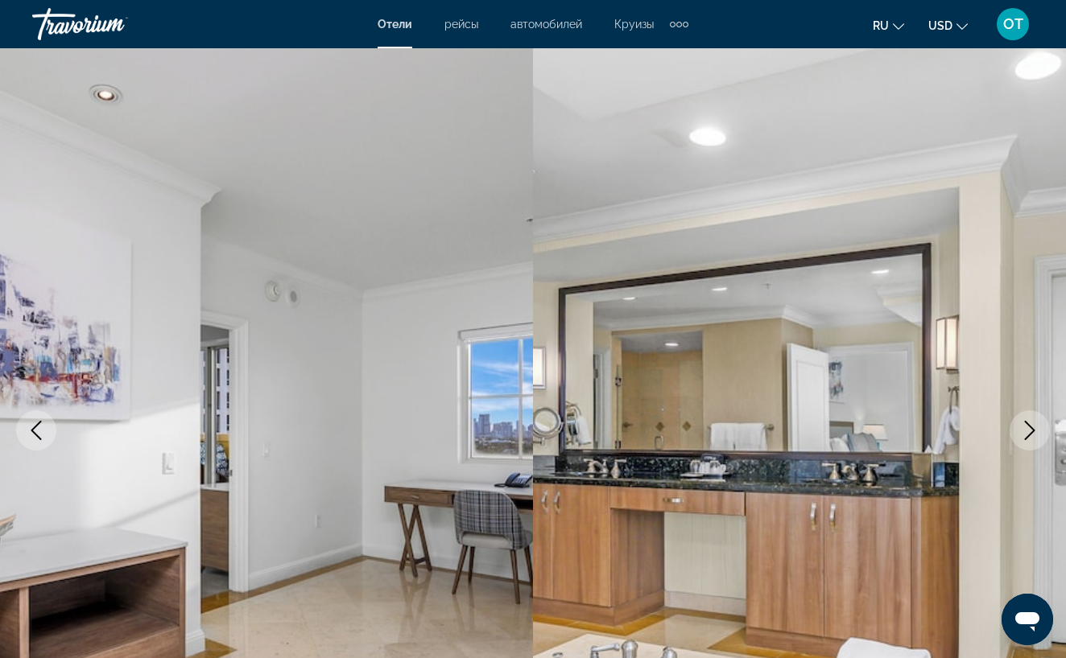
click at [1027, 427] on icon "Next image" at bounding box center [1029, 430] width 19 height 19
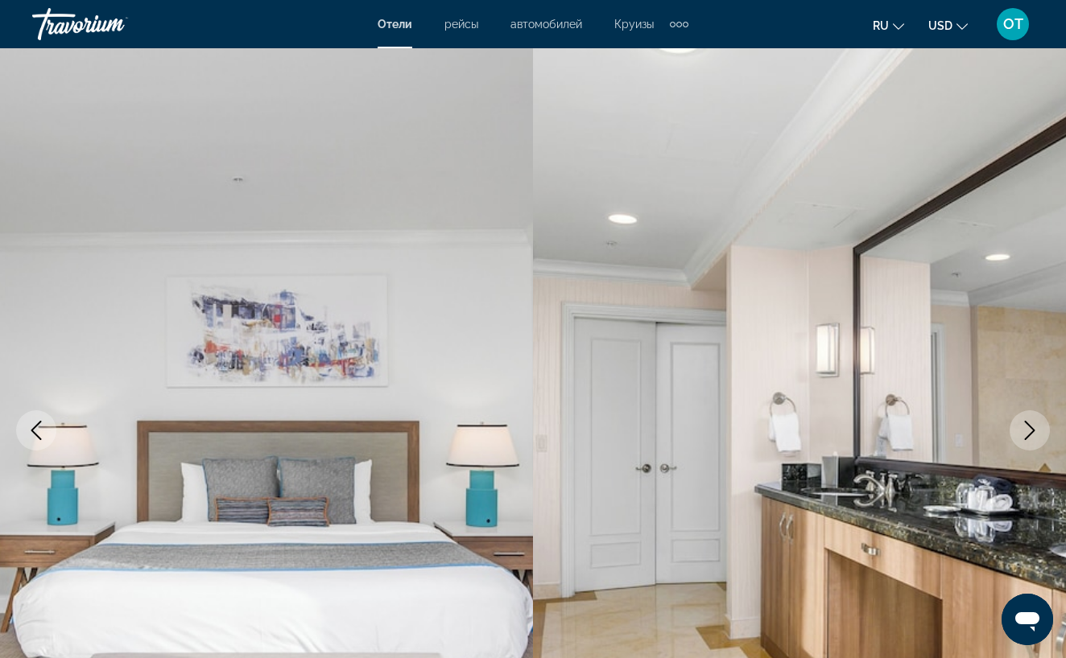
click at [1027, 427] on icon "Next image" at bounding box center [1029, 430] width 19 height 19
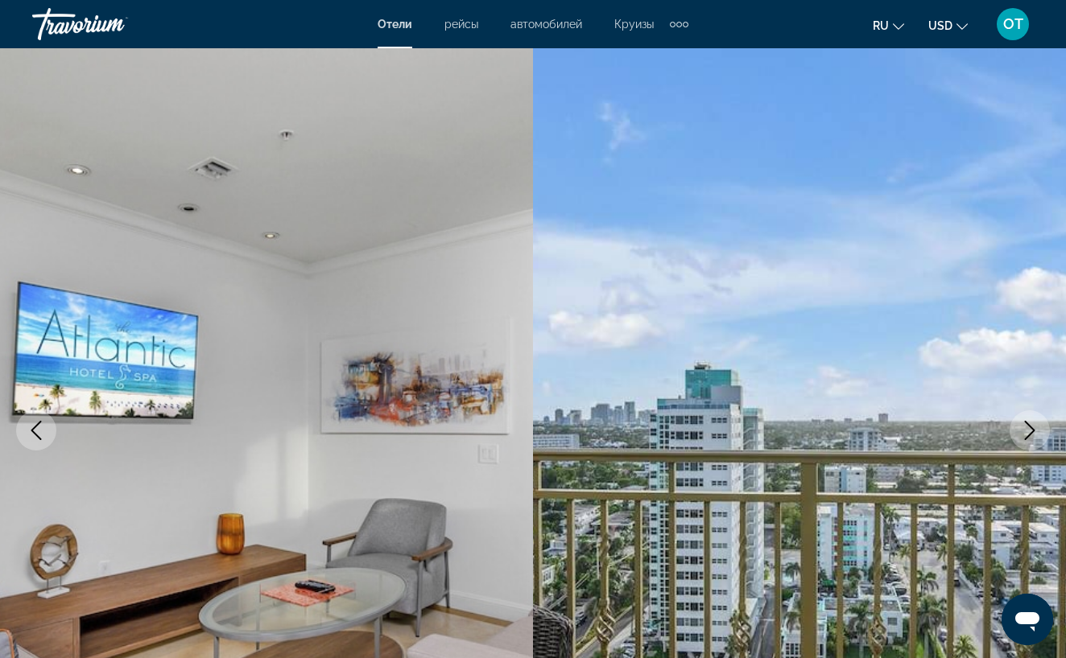
click at [1027, 427] on icon "Next image" at bounding box center [1029, 430] width 19 height 19
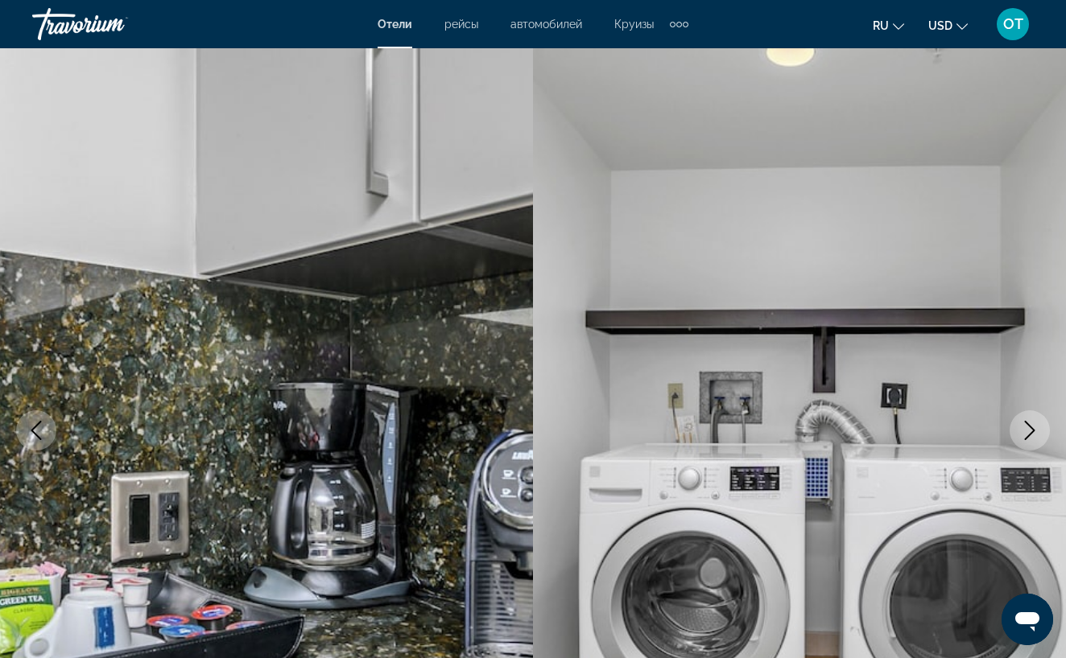
click at [1027, 427] on icon "Next image" at bounding box center [1029, 430] width 19 height 19
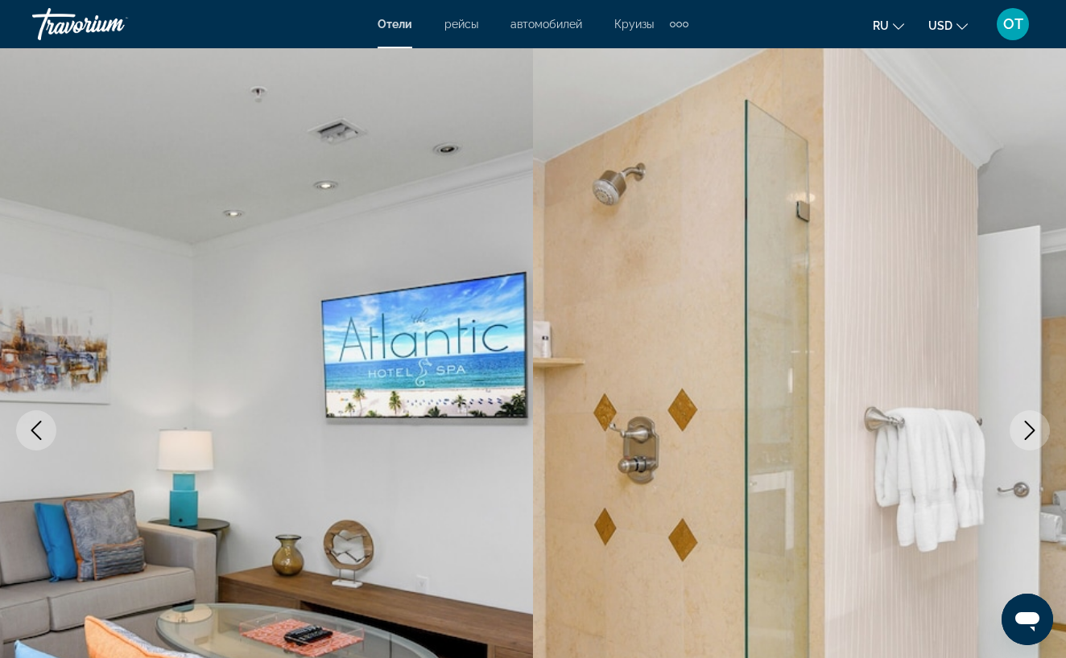
click at [1027, 427] on icon "Next image" at bounding box center [1029, 430] width 19 height 19
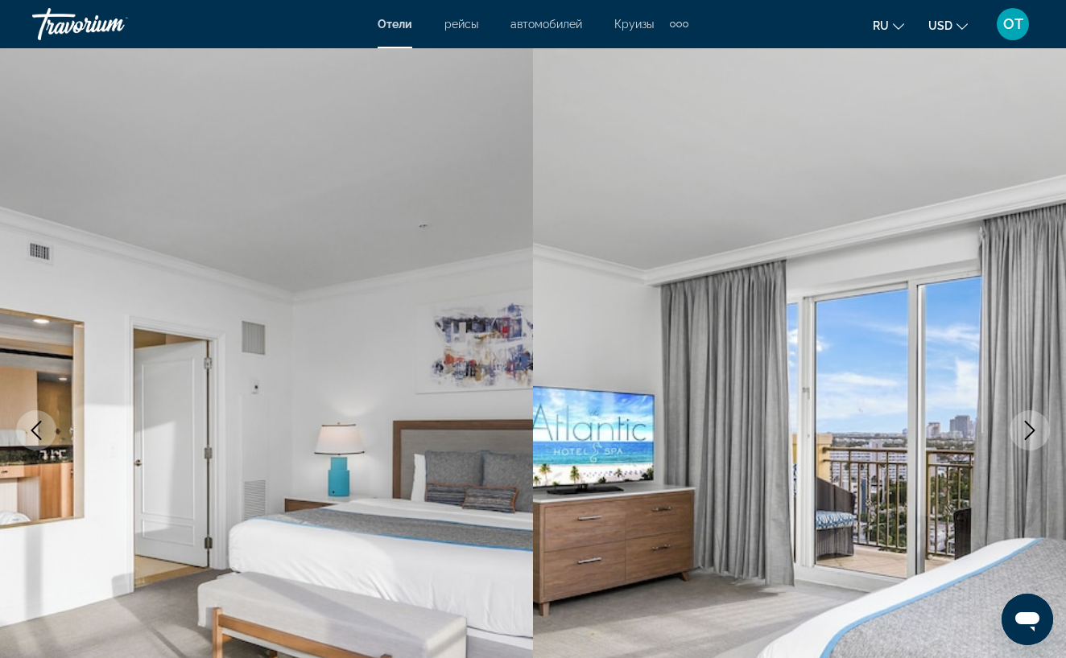
click at [1027, 427] on icon "Next image" at bounding box center [1029, 430] width 19 height 19
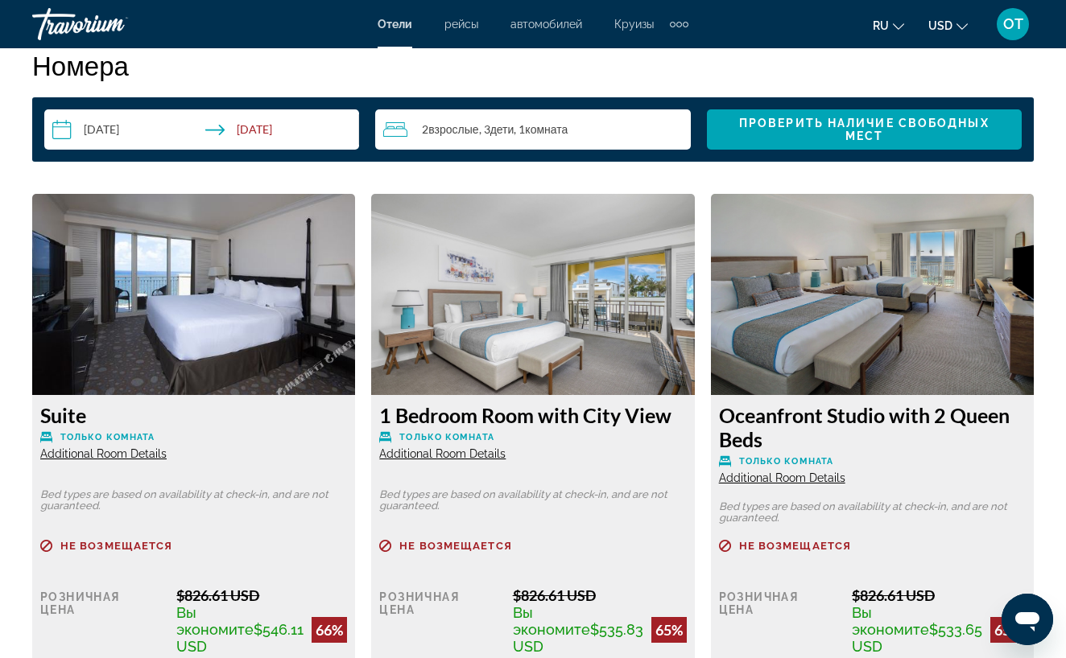
scroll to position [2366, 0]
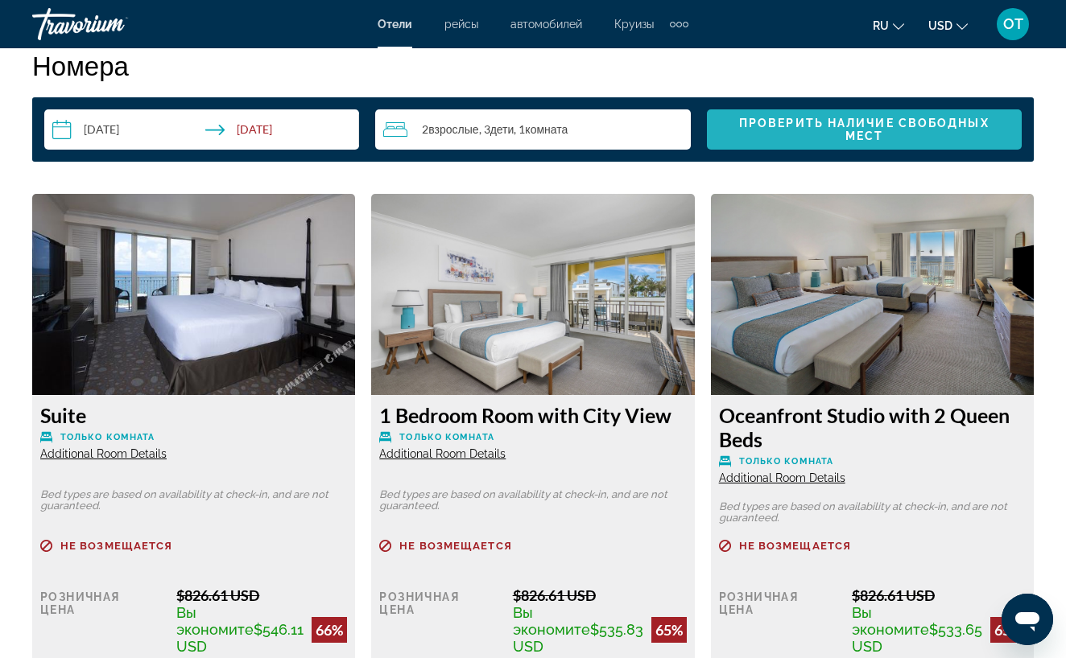
click at [870, 130] on span "Проверить наличие свободных мест" at bounding box center [864, 130] width 250 height 26
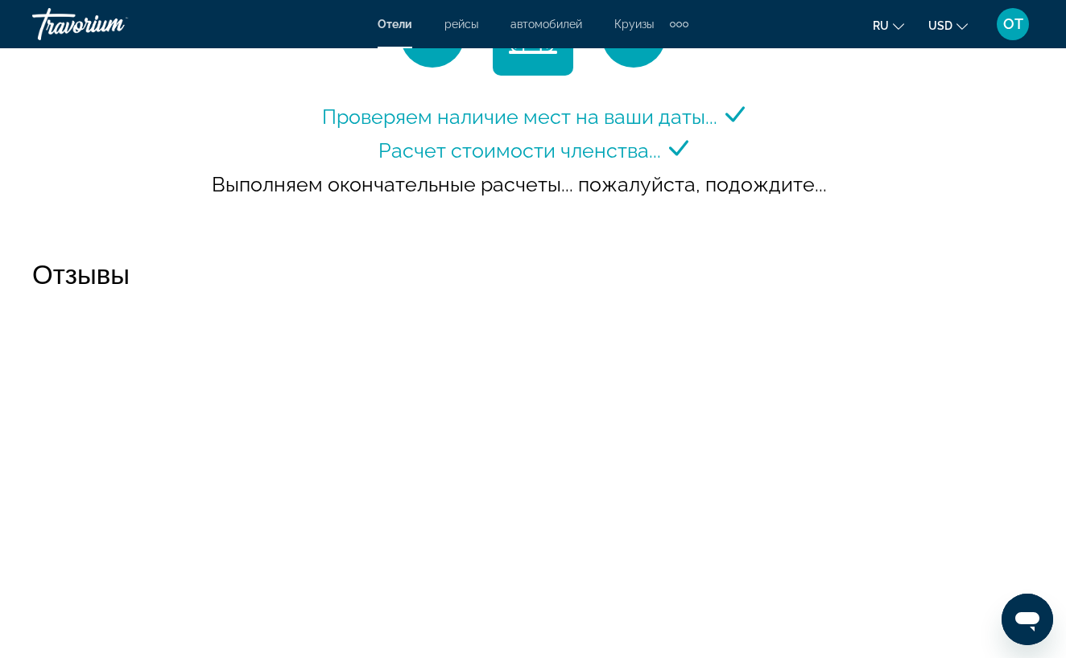
scroll to position [2572, 0]
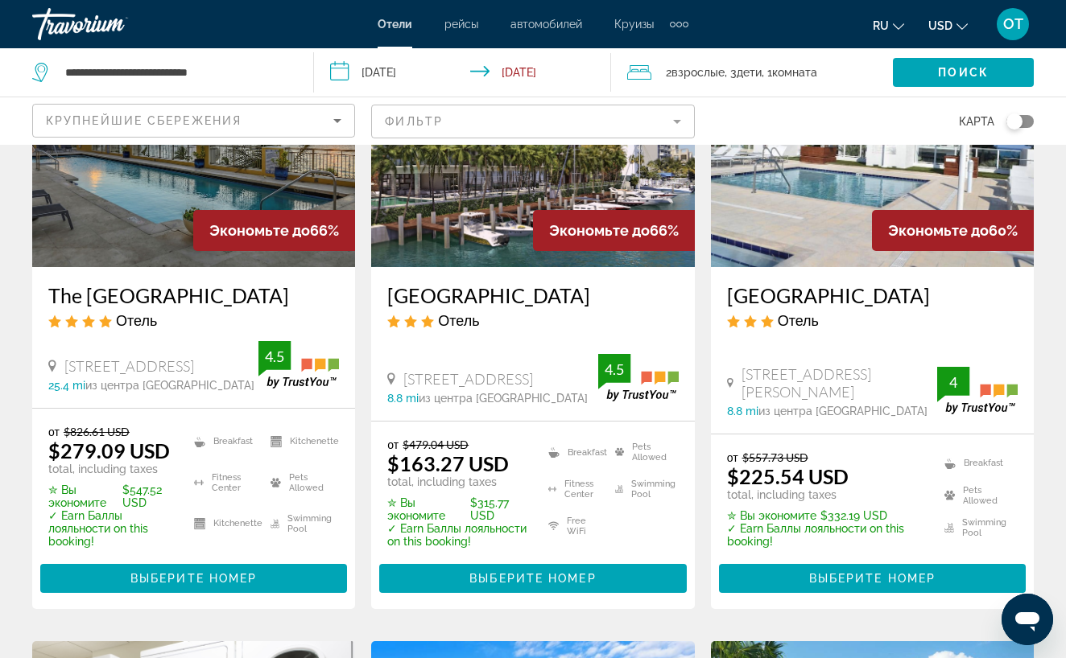
scroll to position [197, 0]
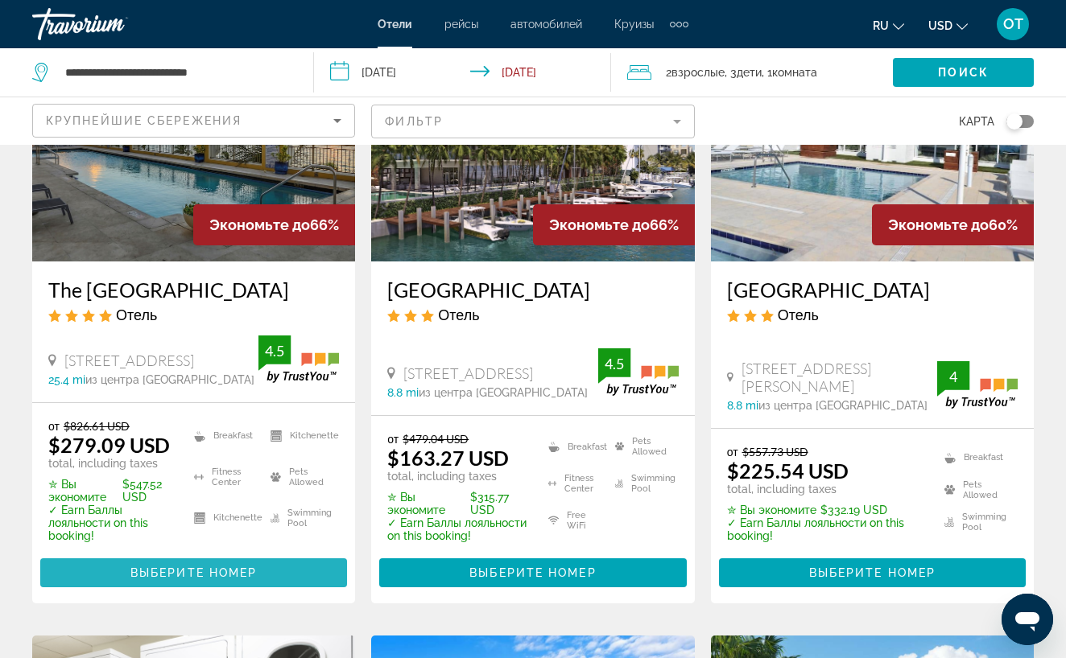
click at [218, 576] on span "Выберите номер" at bounding box center [193, 573] width 126 height 13
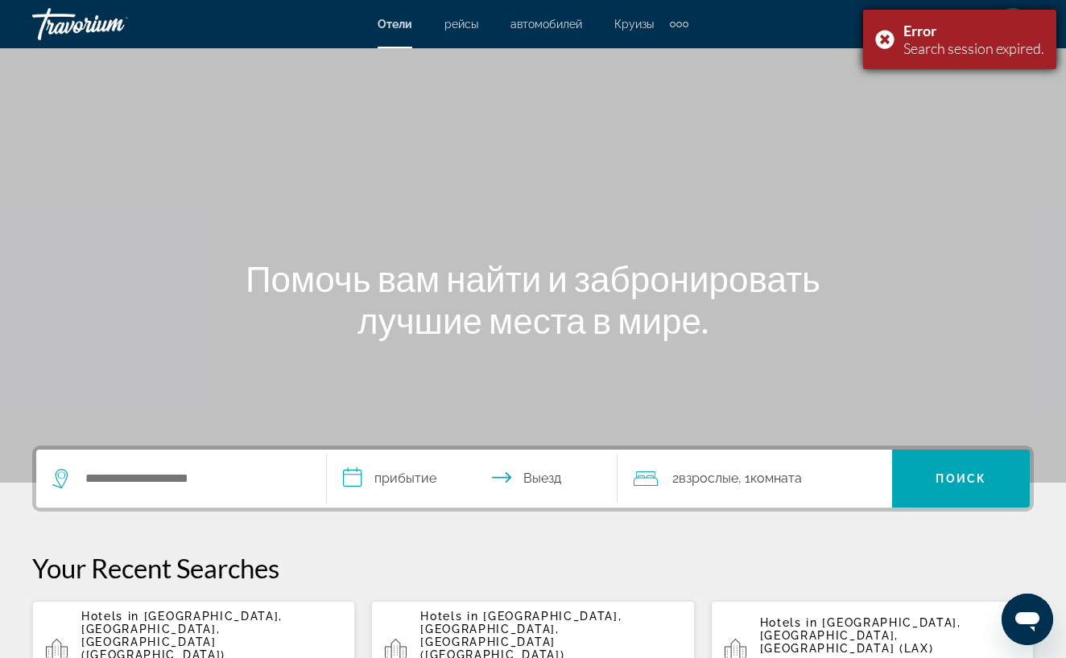
click at [881, 41] on div "Error Search session expired." at bounding box center [959, 40] width 193 height 60
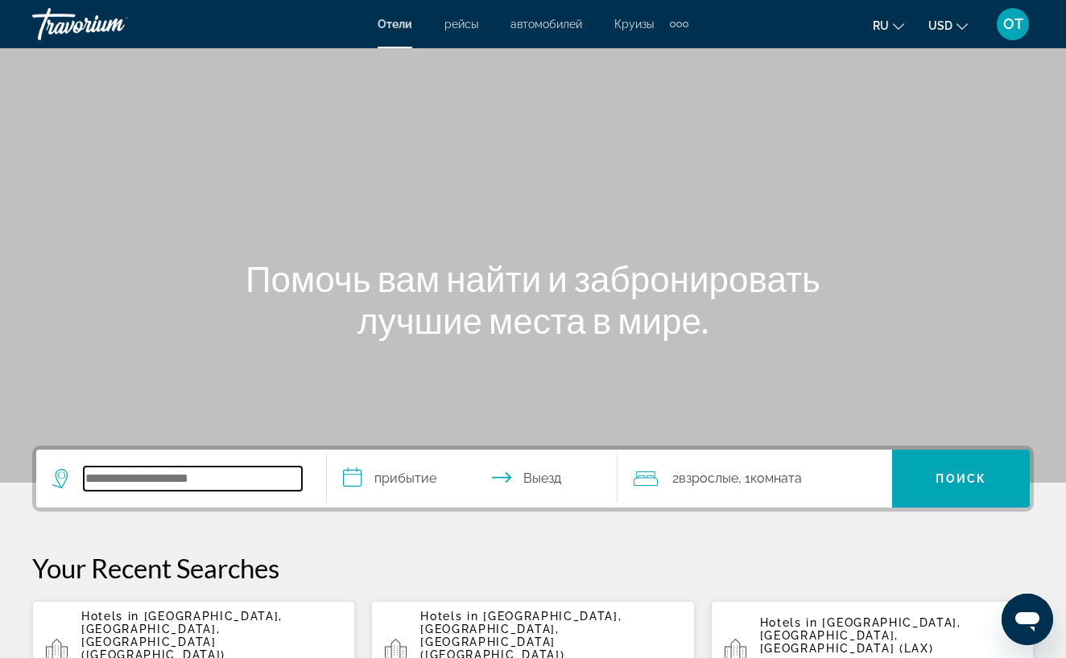
click at [178, 478] on input "Search widget" at bounding box center [193, 479] width 218 height 24
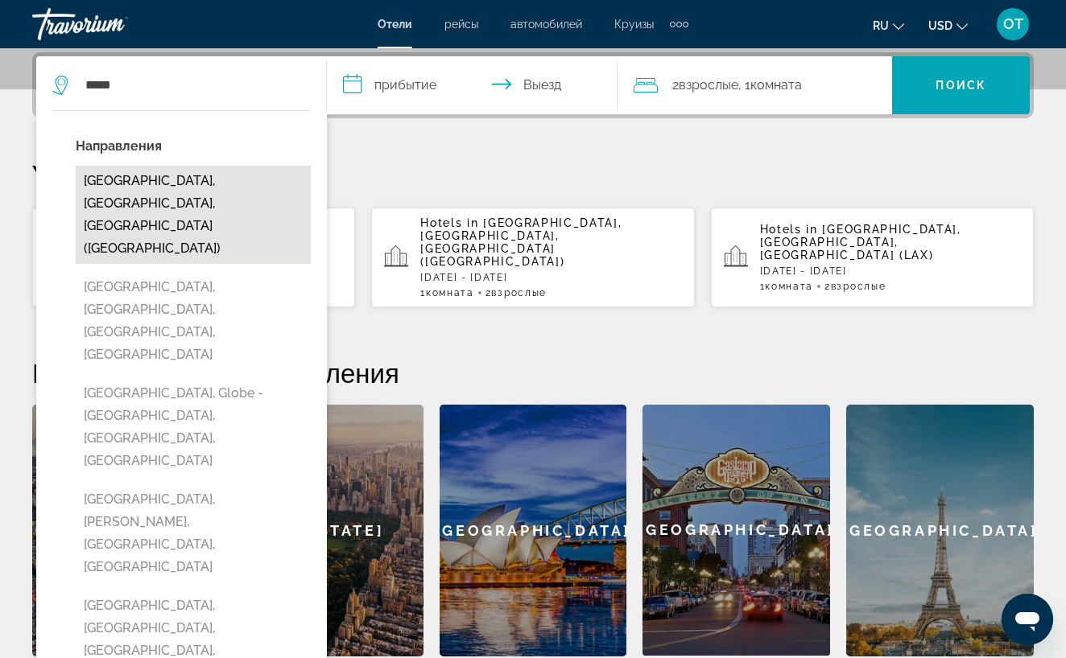
click at [215, 186] on button "[GEOGRAPHIC_DATA], [GEOGRAPHIC_DATA], [GEOGRAPHIC_DATA] ([GEOGRAPHIC_DATA])" at bounding box center [193, 215] width 235 height 98
type input "**********"
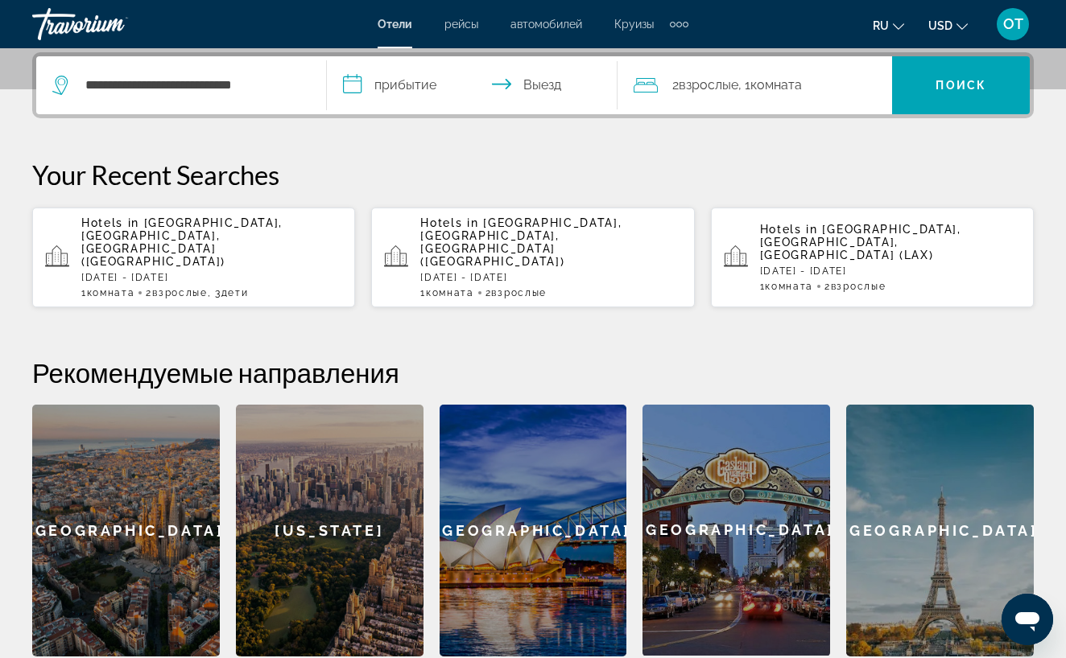
click at [377, 86] on input "**********" at bounding box center [475, 87] width 297 height 63
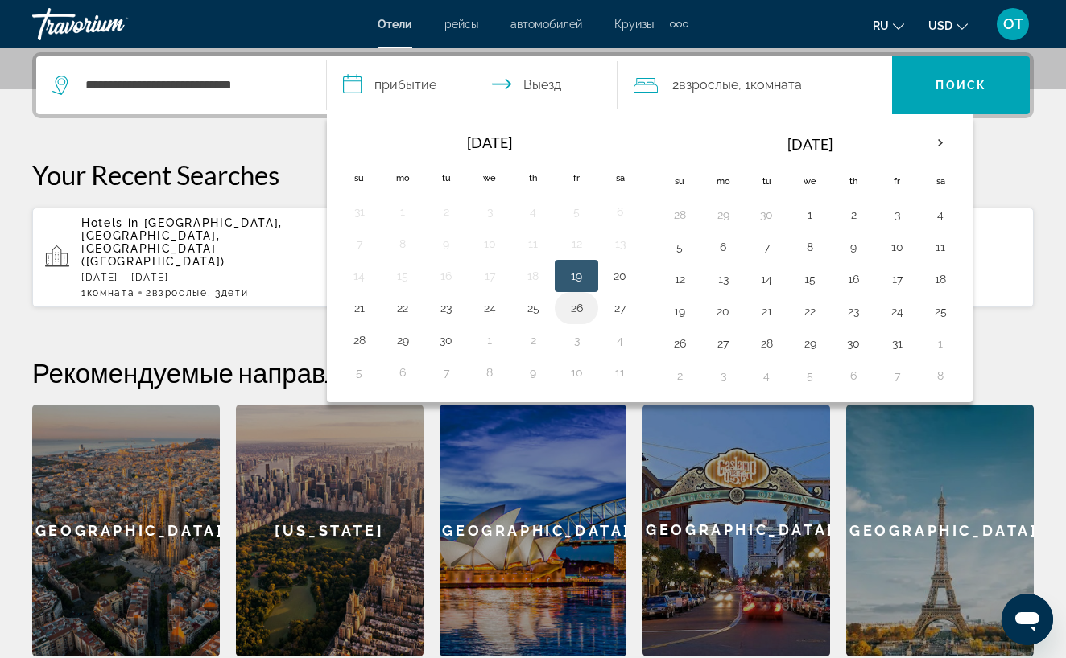
click at [579, 309] on button "26" at bounding box center [576, 308] width 26 height 23
click at [618, 309] on button "27" at bounding box center [620, 308] width 26 height 23
type input "**********"
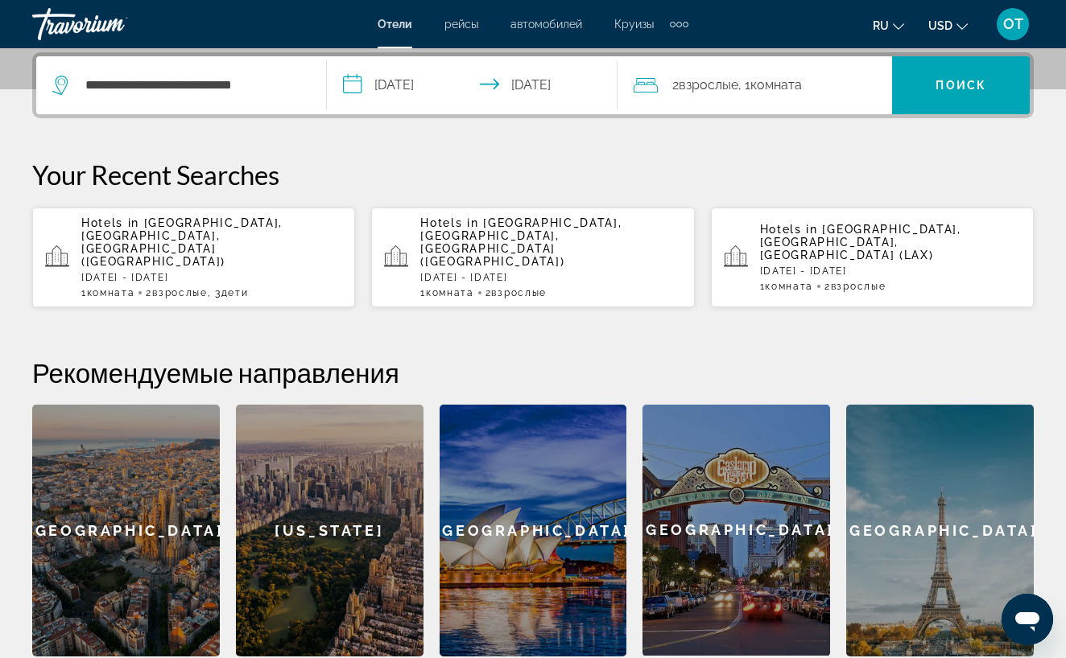
click at [781, 79] on span "Комната" at bounding box center [776, 84] width 52 height 15
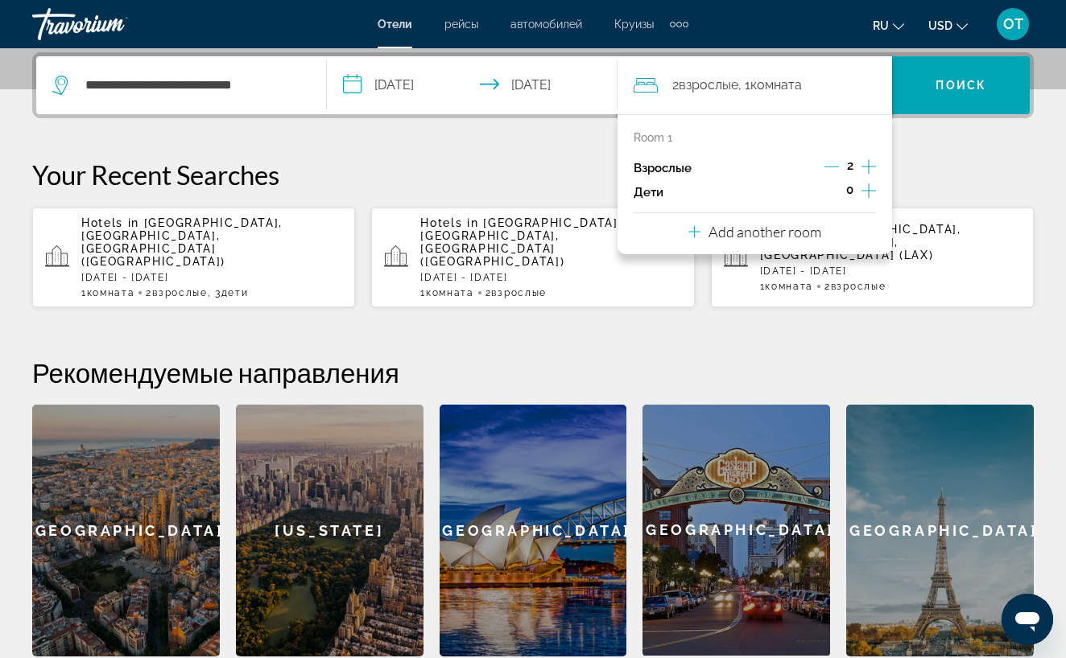
click at [870, 196] on icon "Increment children" at bounding box center [868, 190] width 14 height 19
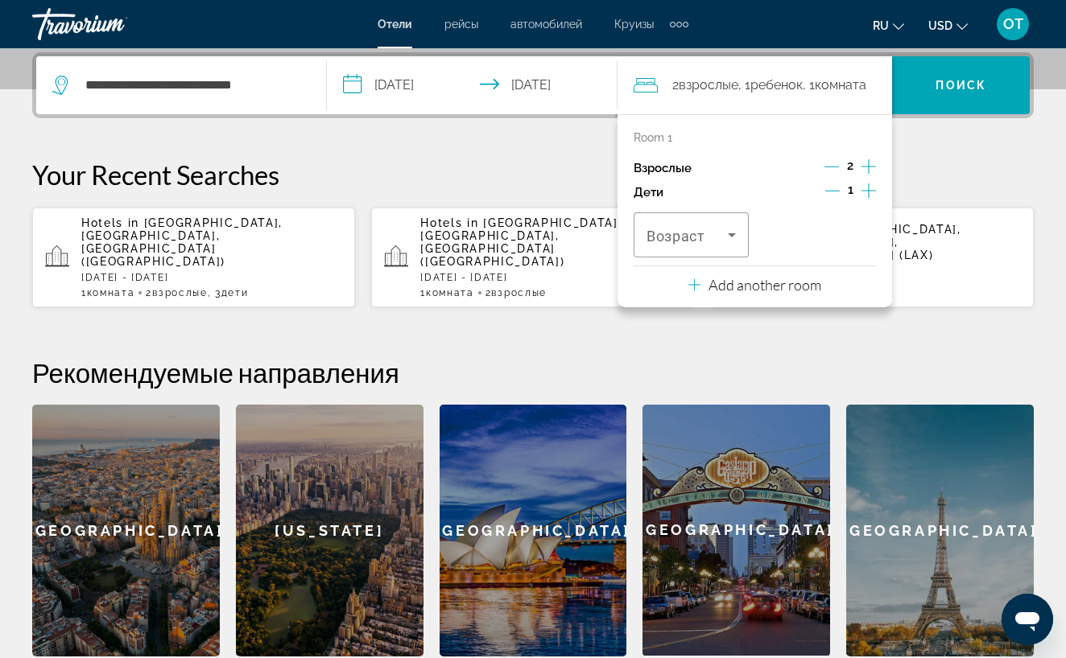
click at [870, 196] on icon "Increment children" at bounding box center [868, 190] width 14 height 19
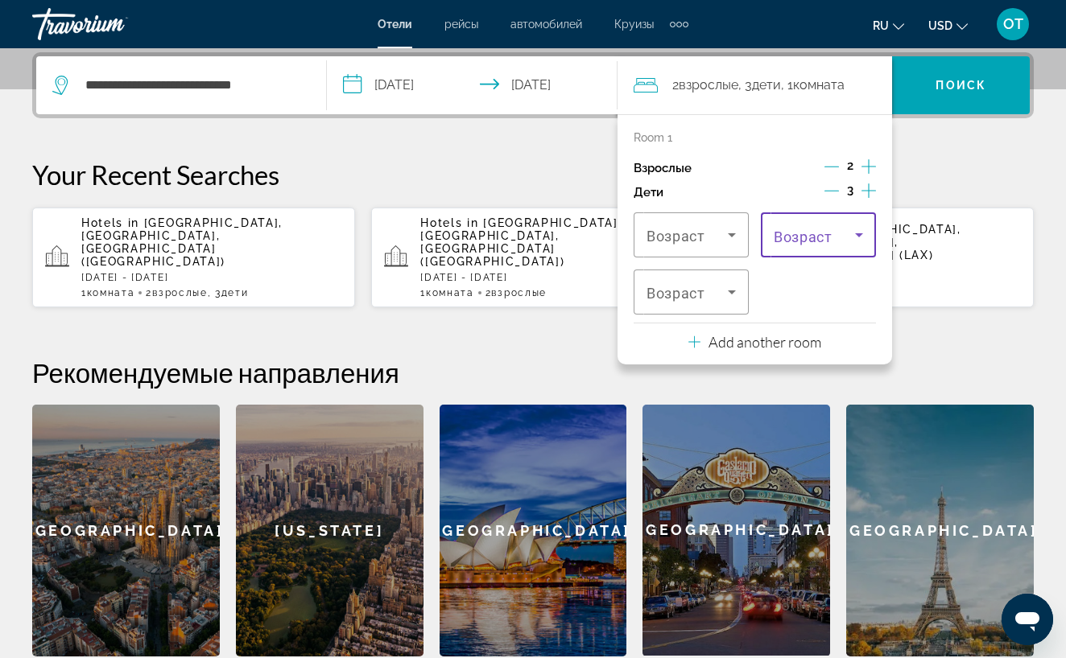
click at [858, 242] on icon "Travelers: 2 adults, 3 children" at bounding box center [858, 234] width 19 height 19
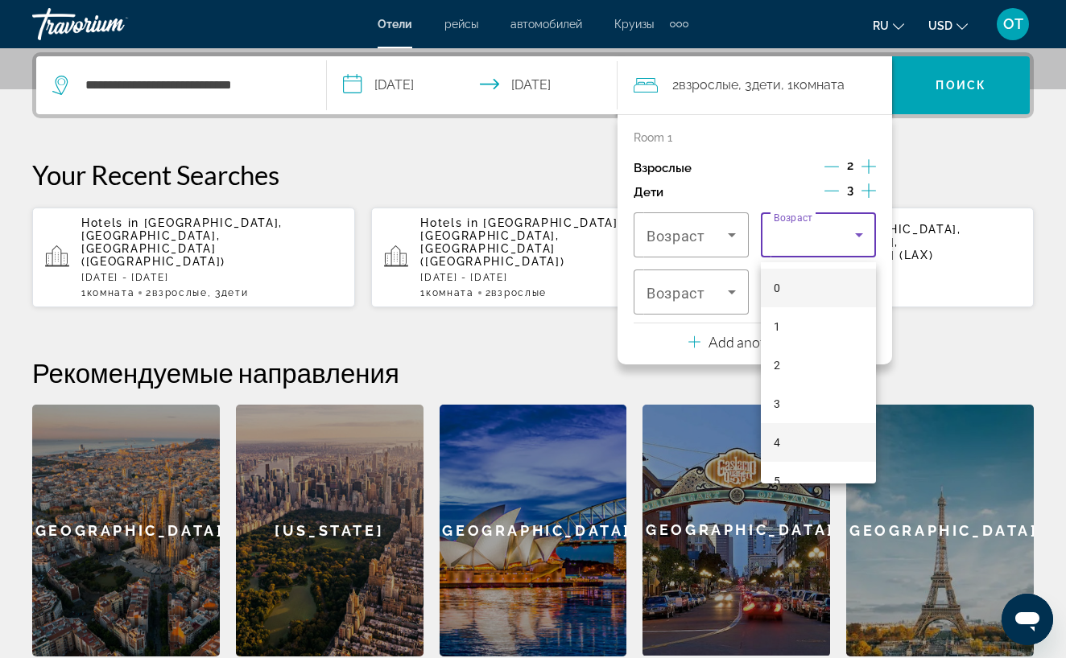
click at [794, 444] on mat-option "4" at bounding box center [818, 442] width 115 height 39
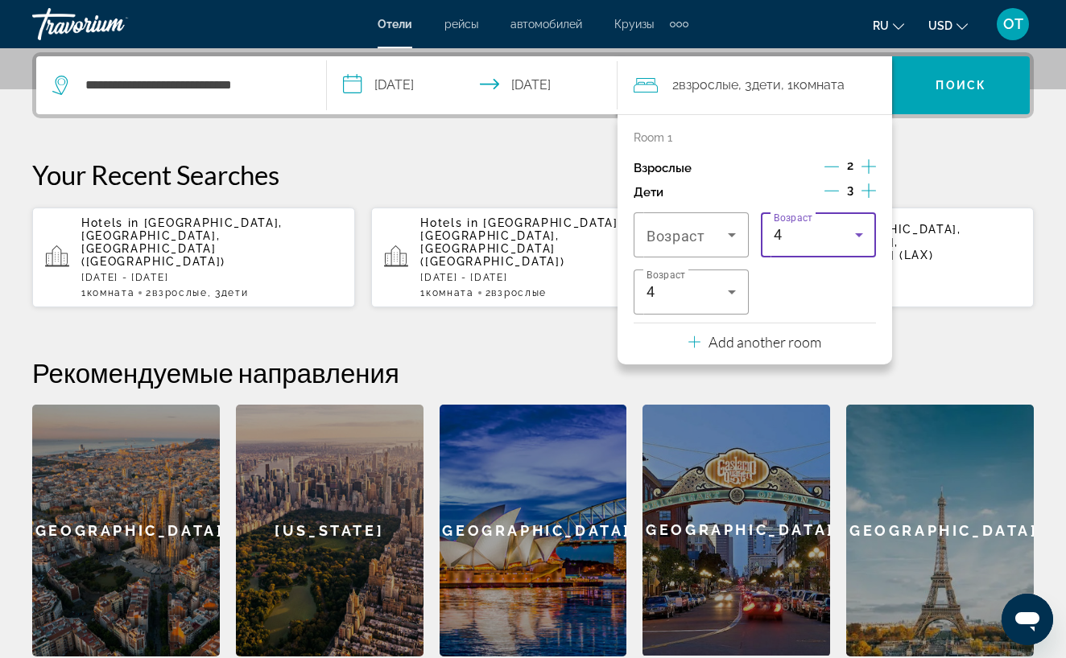
click at [860, 237] on icon "Travelers: 2 adults, 3 children" at bounding box center [859, 235] width 8 height 4
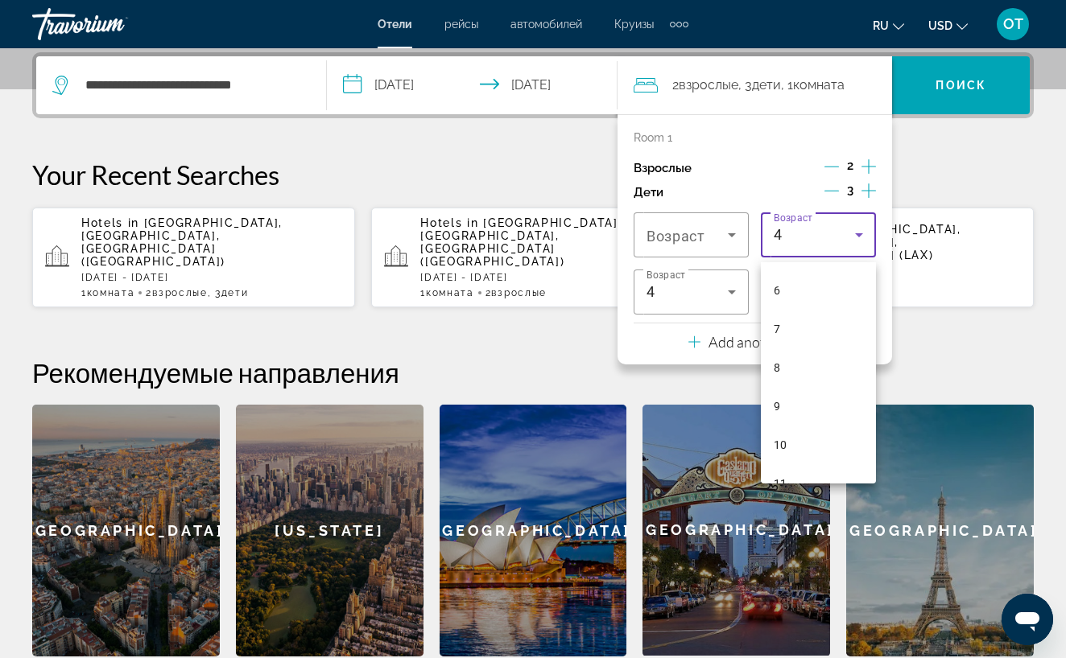
scroll to position [242, 0]
click at [826, 427] on mat-option "10" at bounding box center [818, 432] width 115 height 39
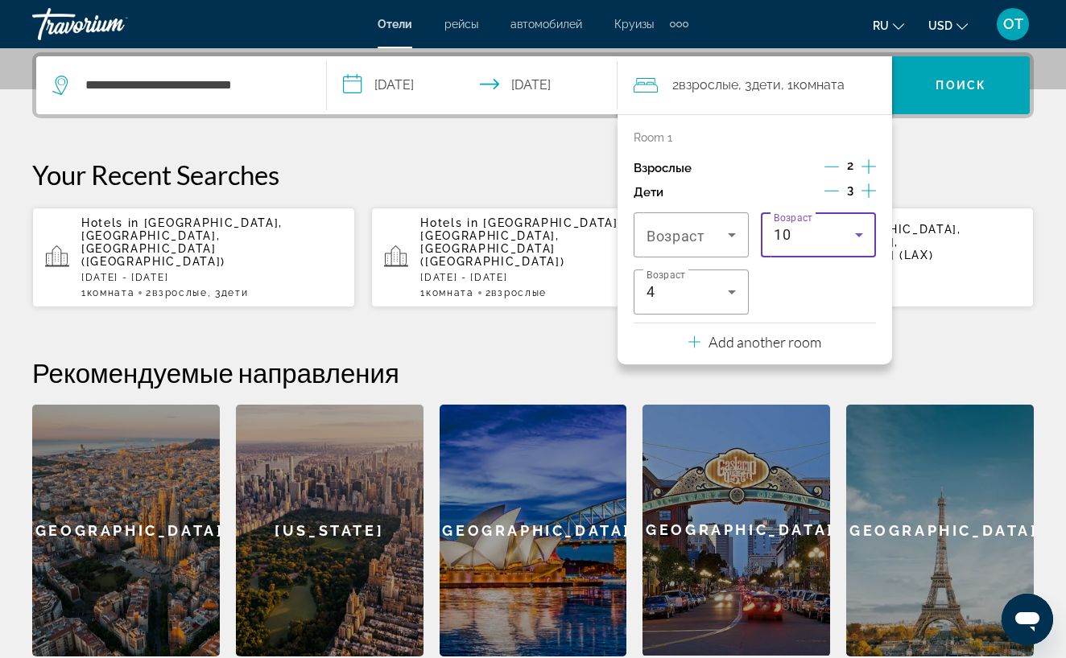
click at [861, 241] on icon "Travelers: 2 adults, 3 children" at bounding box center [858, 234] width 19 height 19
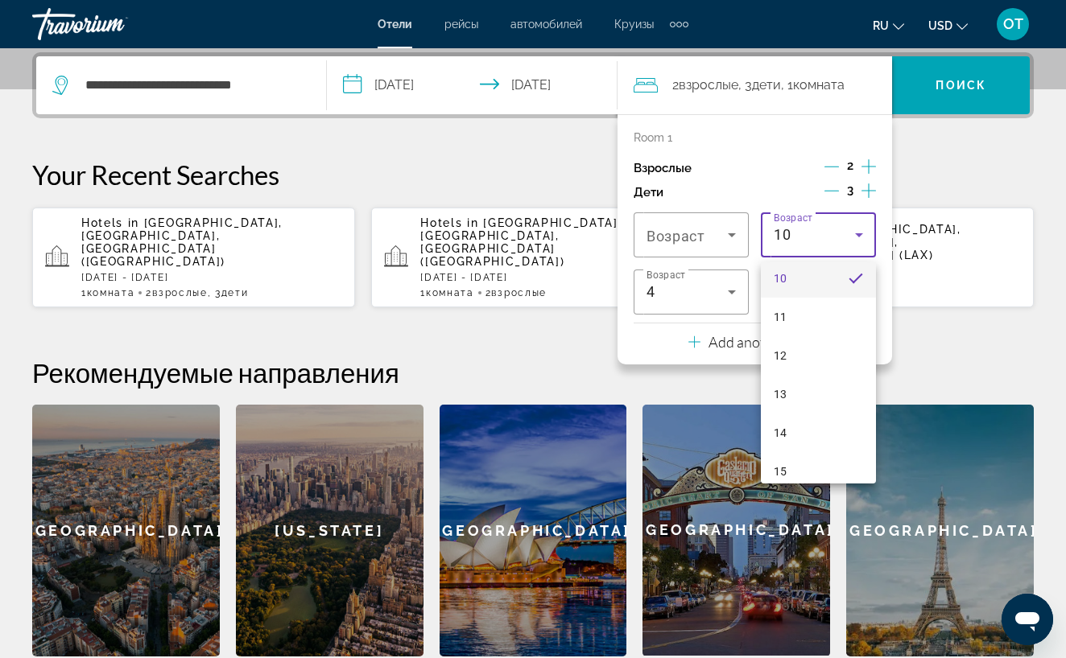
scroll to position [399, 0]
click at [800, 427] on mat-option "14" at bounding box center [818, 429] width 115 height 39
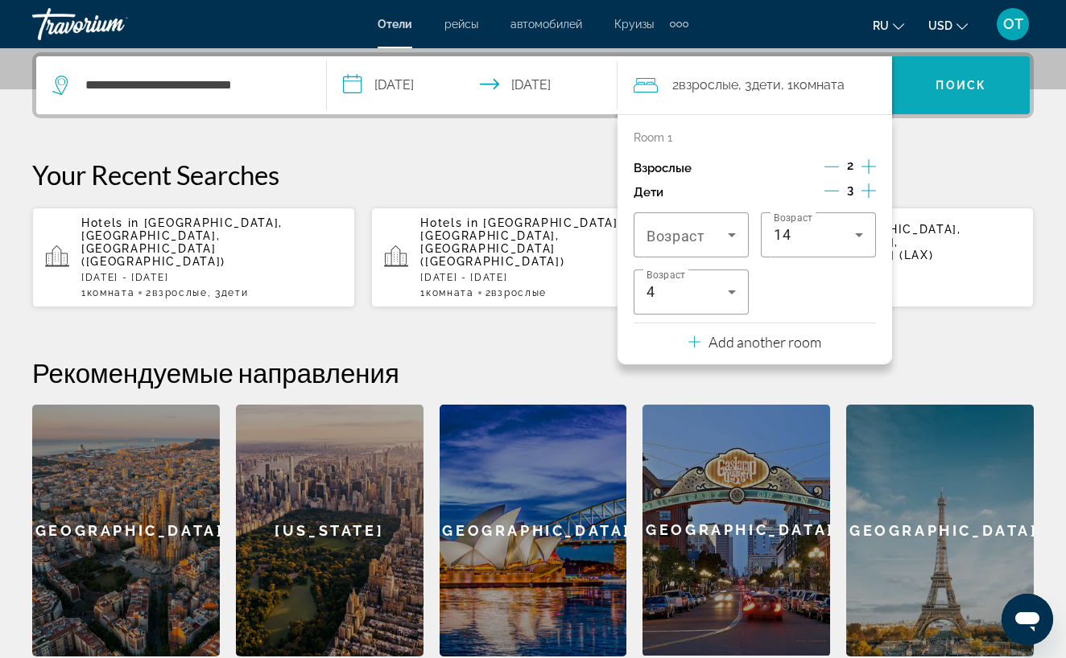
click at [944, 101] on span "Search widget" at bounding box center [961, 85] width 138 height 39
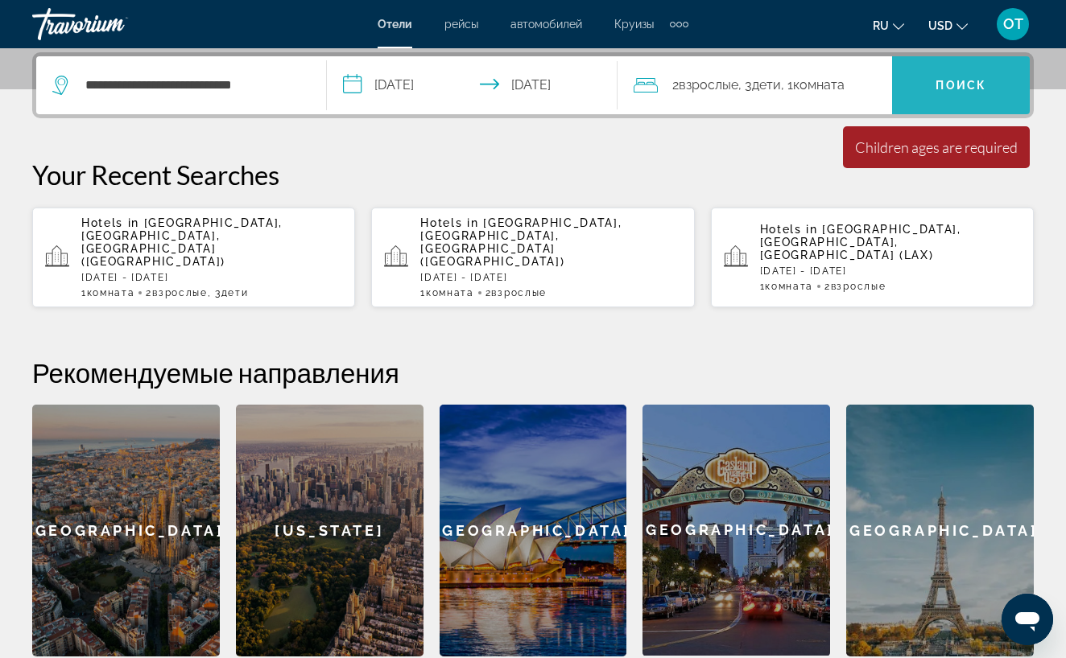
click at [947, 99] on span "Search widget" at bounding box center [961, 85] width 138 height 39
click at [861, 85] on div "2 Взрослый Взрослые , 3 Ребенок Дети , 1 Комната номера" at bounding box center [762, 85] width 258 height 23
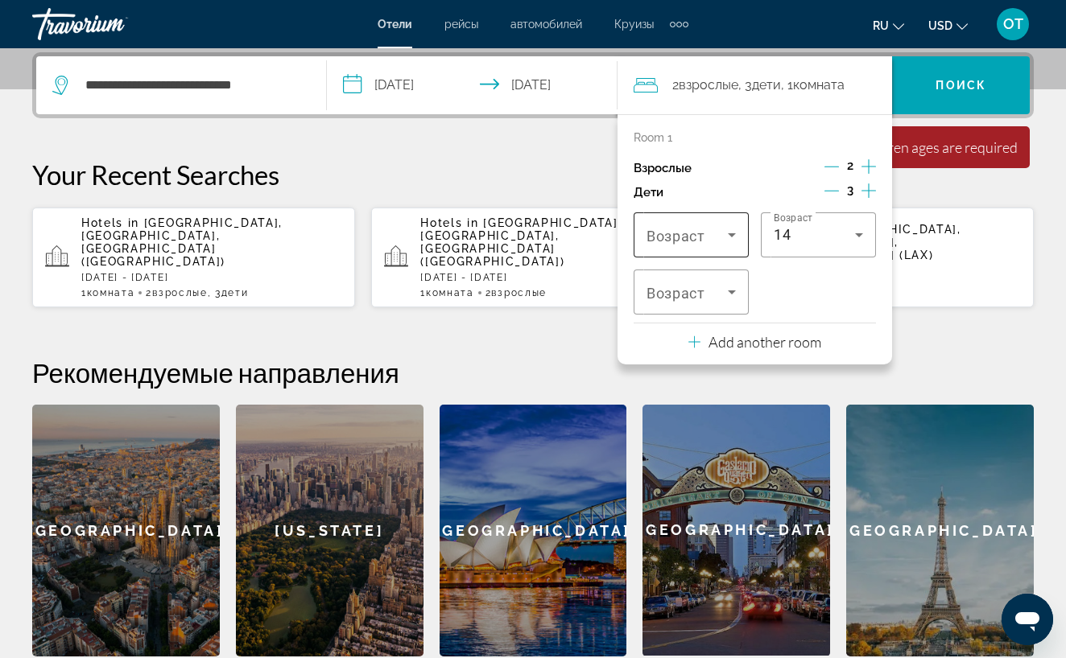
click at [732, 237] on icon "Travelers: 2 adults, 3 children" at bounding box center [732, 235] width 8 height 4
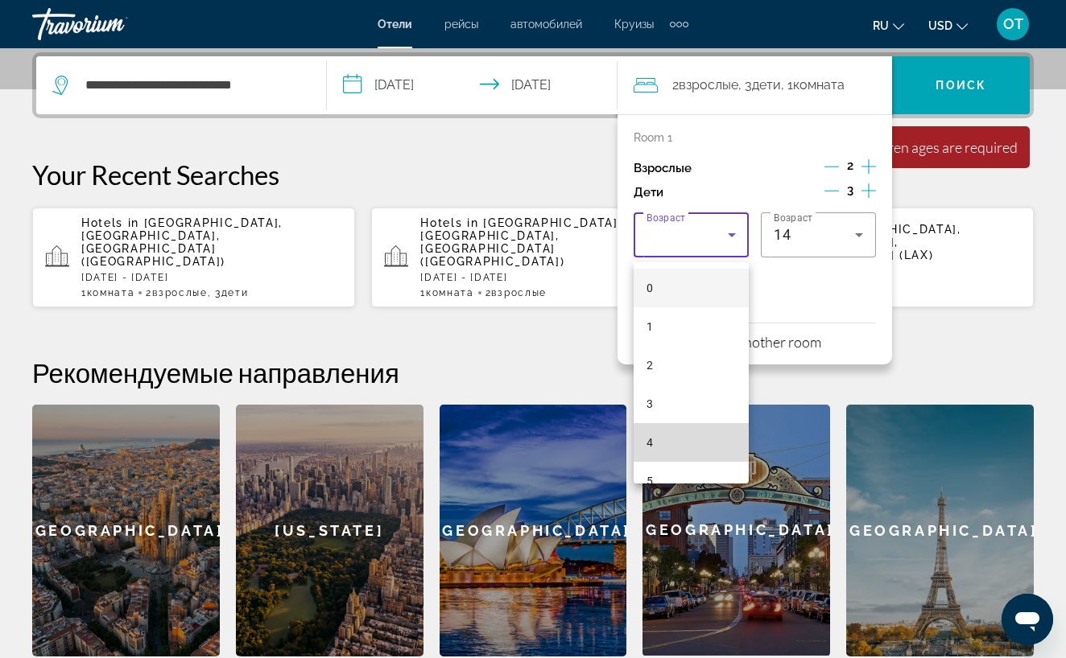
click at [691, 442] on mat-option "4" at bounding box center [690, 442] width 115 height 39
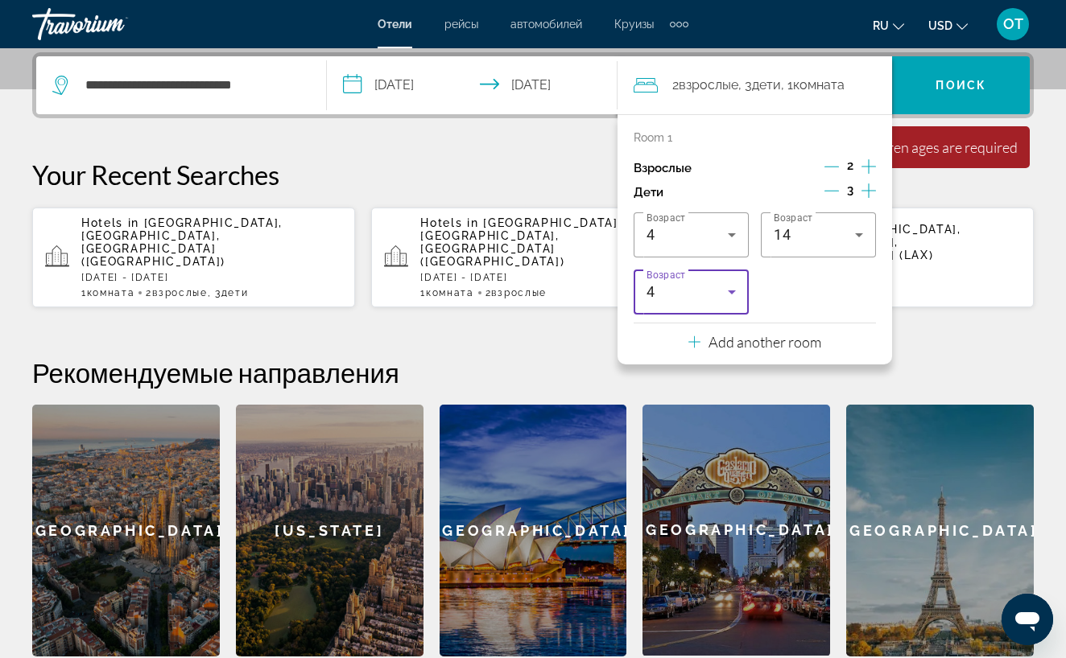
click at [733, 299] on icon "Travelers: 2 adults, 3 children" at bounding box center [731, 292] width 19 height 19
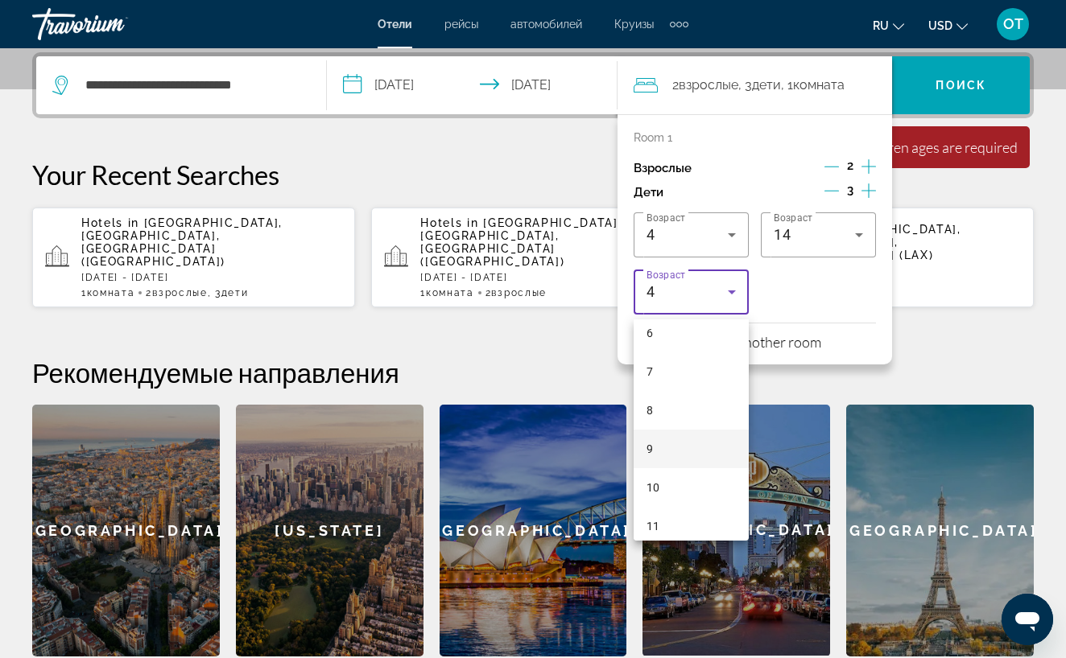
scroll to position [247, 0]
click at [674, 484] on mat-option "10" at bounding box center [690, 484] width 115 height 39
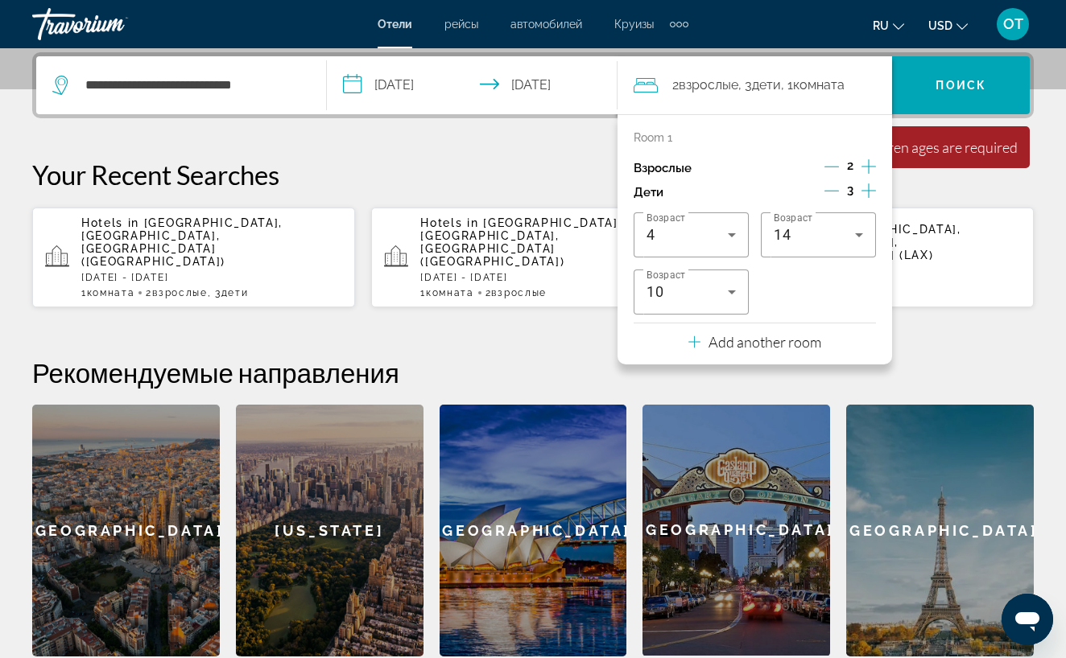
click at [946, 157] on div "Минимальная продолжительность пребывания 1 день Все поля обязательны для заполн…" at bounding box center [936, 147] width 187 height 42
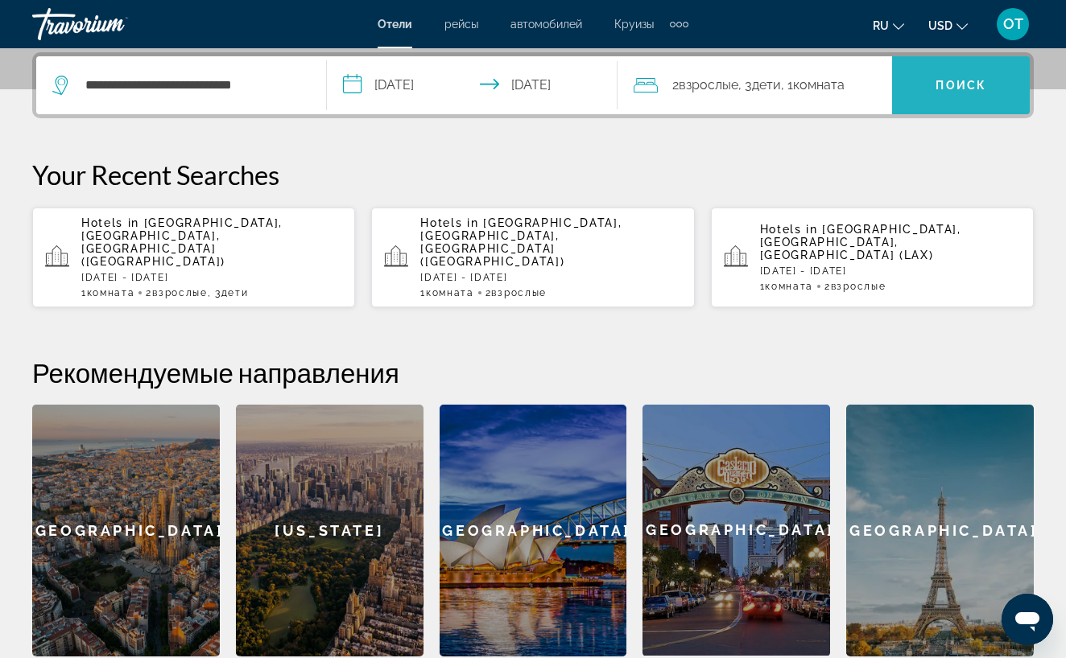
click at [974, 98] on span "Search widget" at bounding box center [961, 85] width 138 height 39
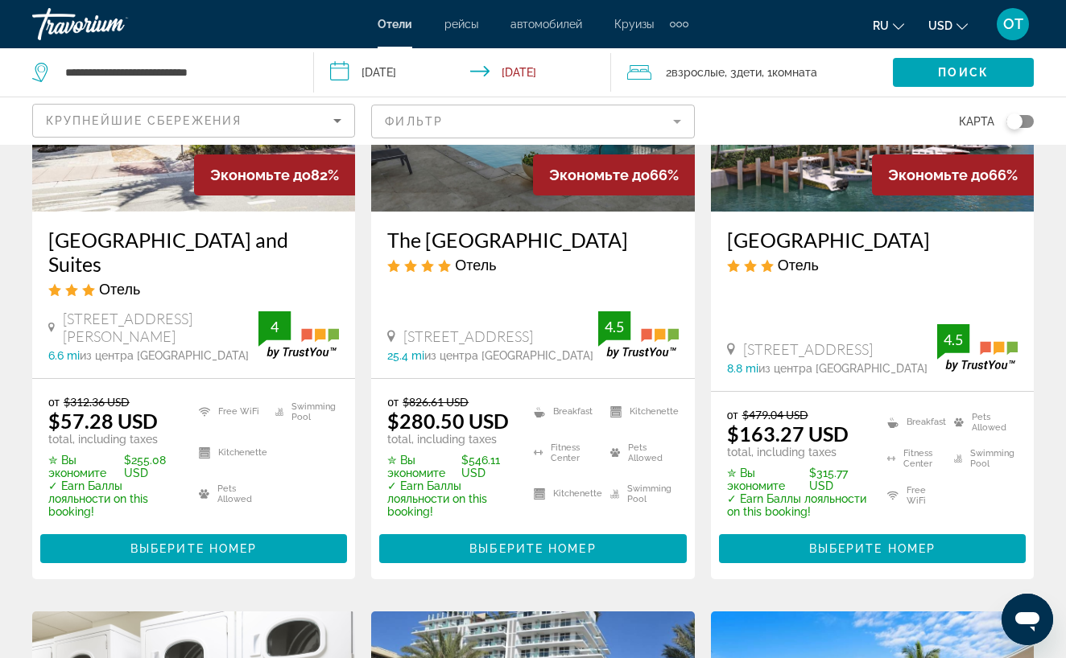
scroll to position [259, 0]
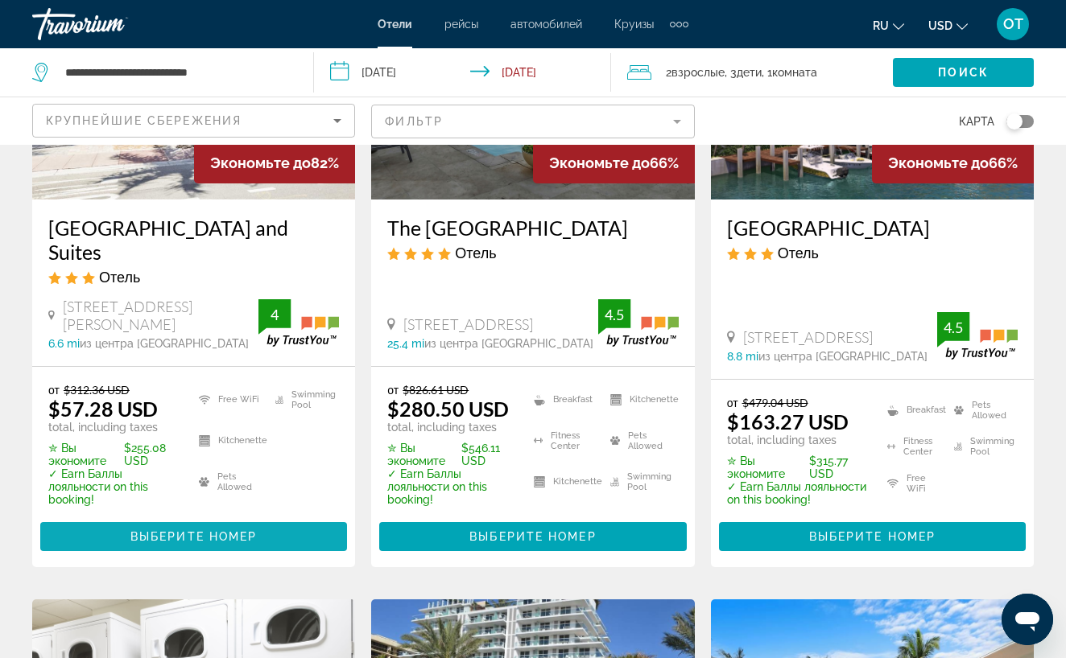
click at [211, 520] on span "Main content" at bounding box center [193, 537] width 307 height 39
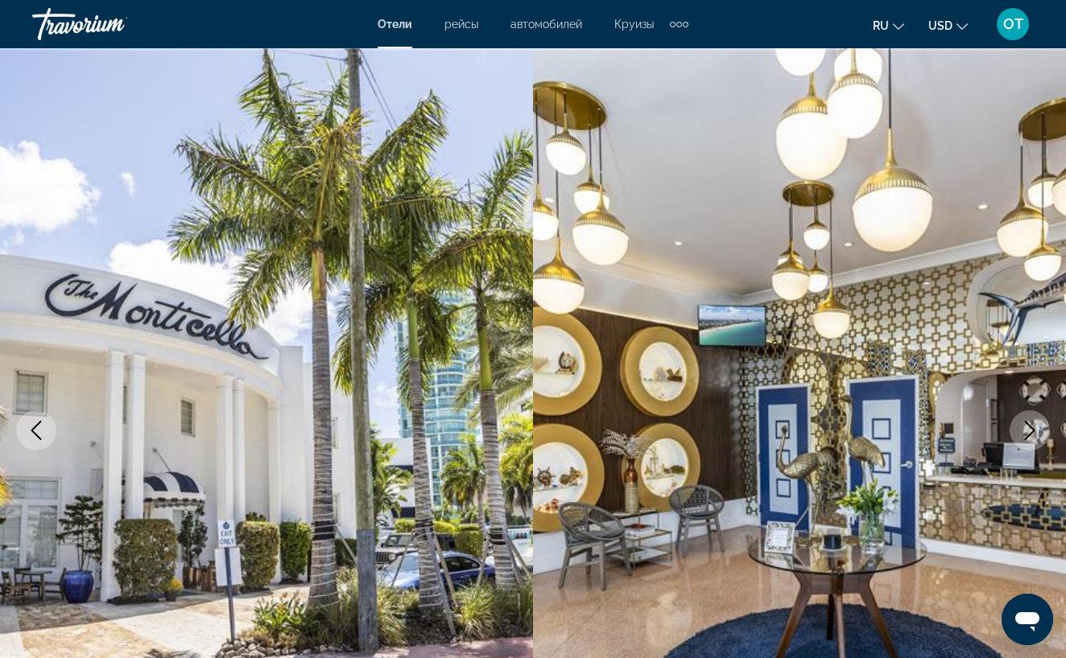
click at [1032, 430] on icon "Next image" at bounding box center [1029, 430] width 19 height 19
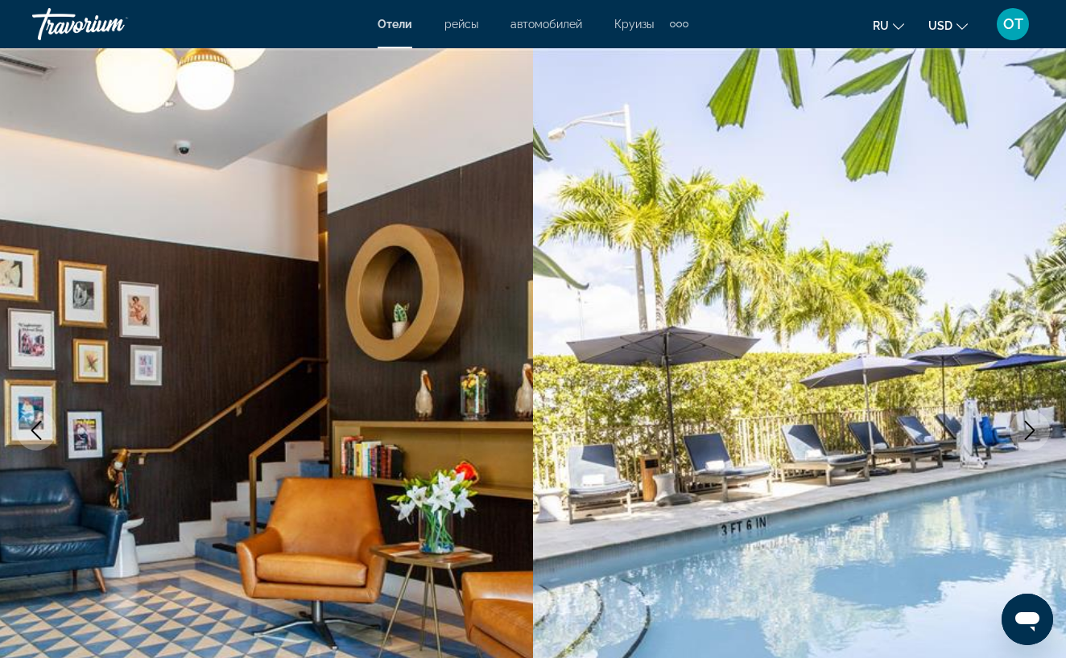
click at [1032, 430] on icon "Next image" at bounding box center [1029, 430] width 19 height 19
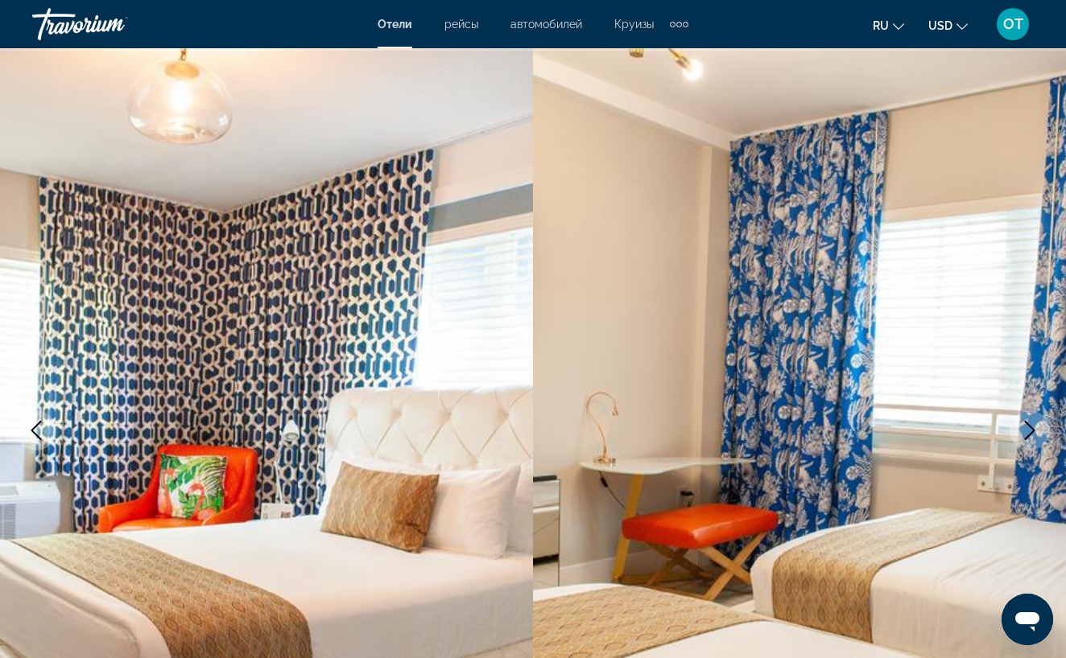
click at [1032, 430] on icon "Next image" at bounding box center [1029, 430] width 19 height 19
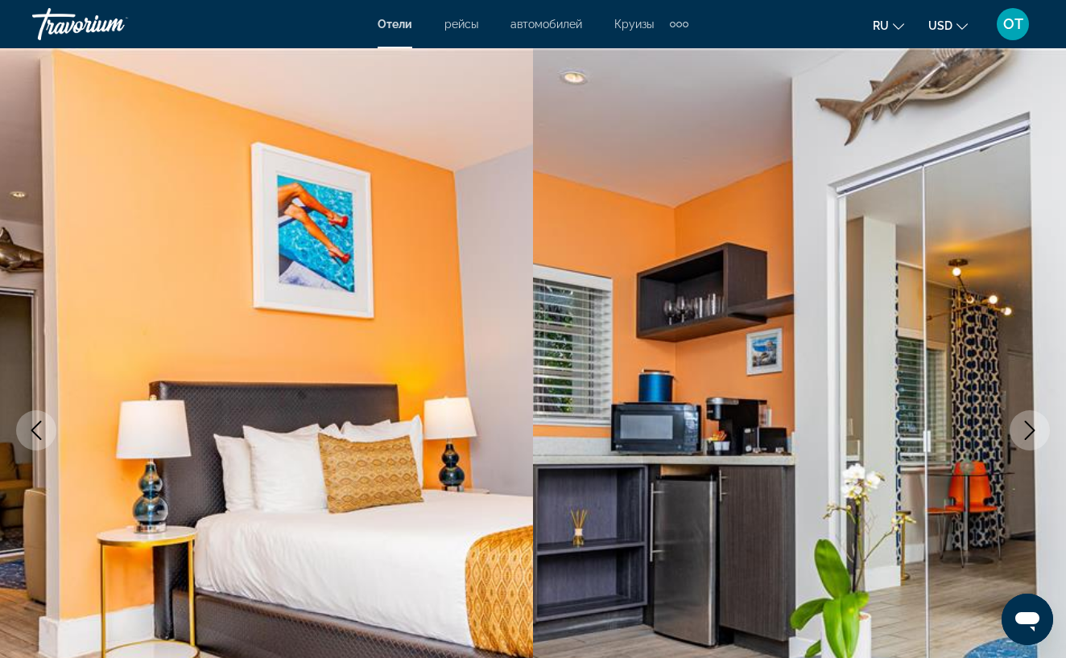
click at [1032, 430] on icon "Next image" at bounding box center [1029, 430] width 19 height 19
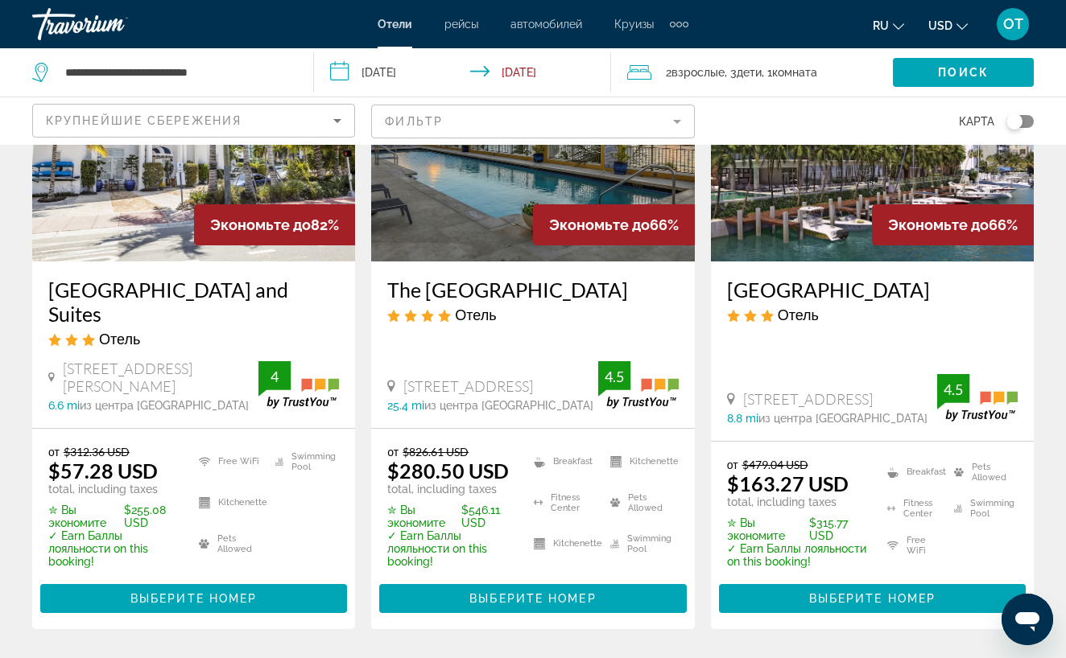
scroll to position [217, 0]
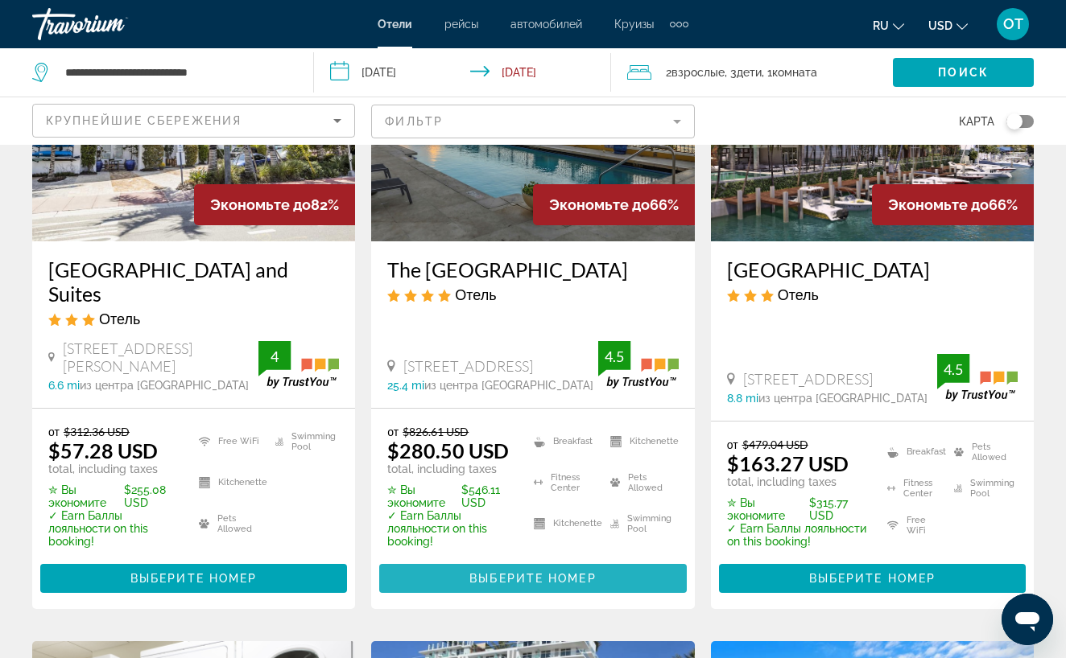
click at [538, 572] on span "Выберите номер" at bounding box center [532, 578] width 126 height 13
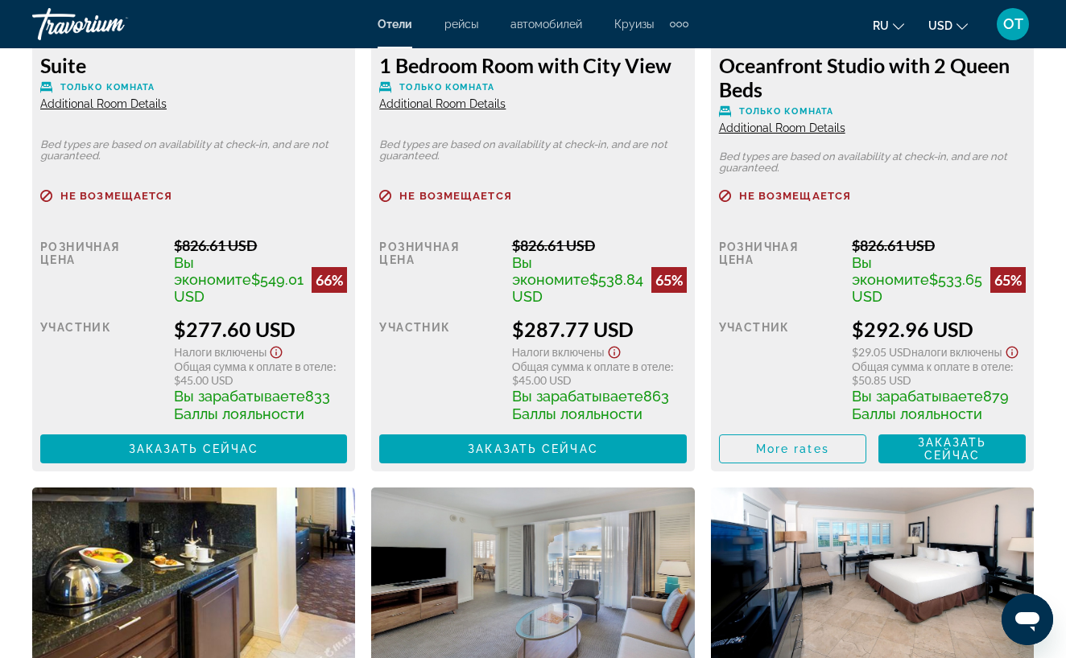
scroll to position [2724, 0]
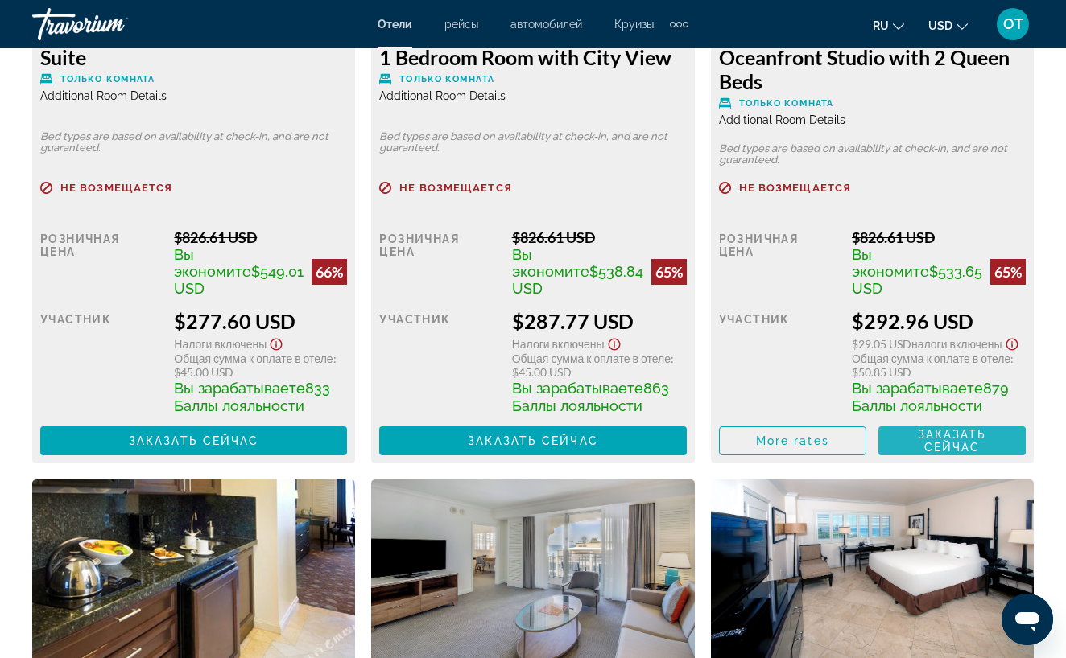
click at [979, 439] on span "Заказать сейчас" at bounding box center [952, 441] width 69 height 26
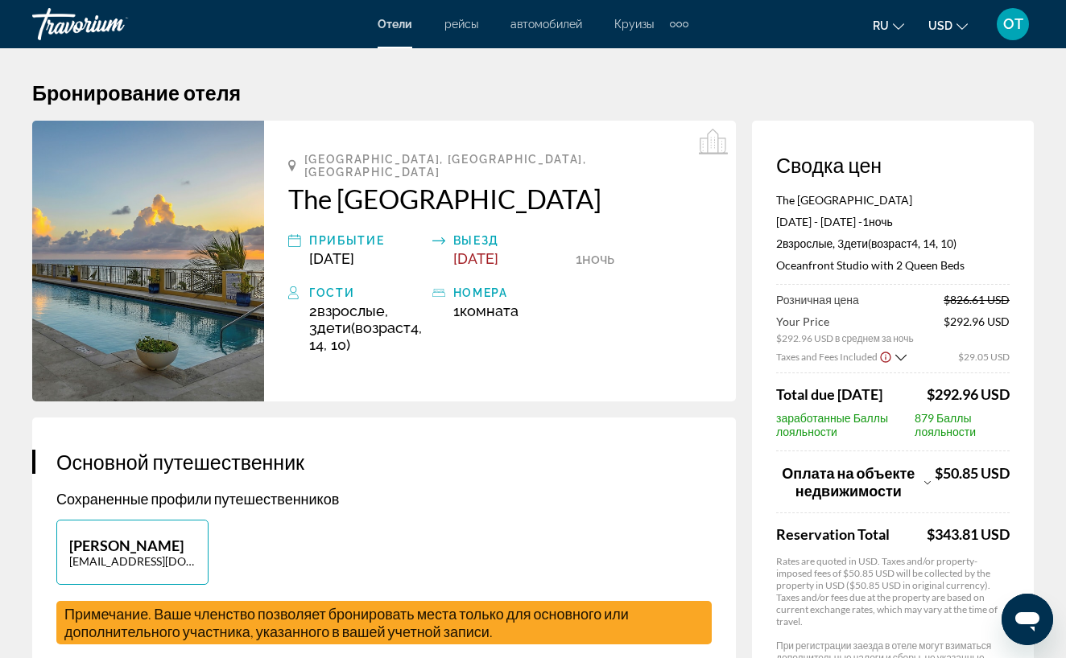
drag, startPoint x: 283, startPoint y: 184, endPoint x: 567, endPoint y: 194, distance: 283.5
click at [567, 194] on div "[GEOGRAPHIC_DATA], [GEOGRAPHIC_DATA], [GEOGRAPHIC_DATA] The Atlantic Hotel & Sp…" at bounding box center [500, 261] width 472 height 281
click at [477, 192] on h2 "The [GEOGRAPHIC_DATA]" at bounding box center [499, 199] width 423 height 32
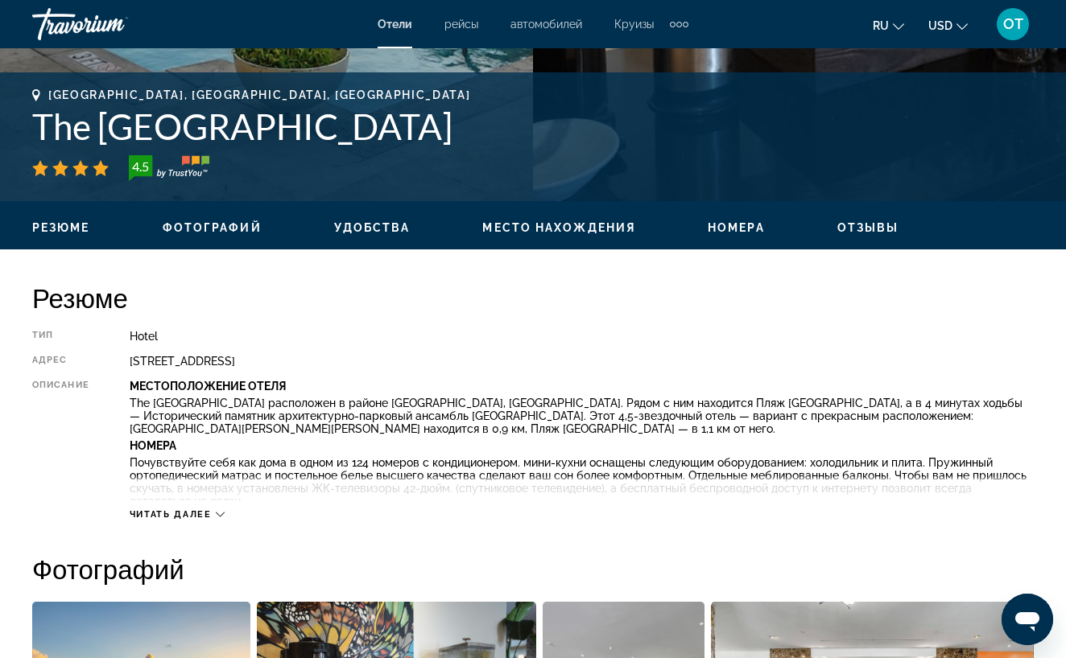
scroll to position [617, 0]
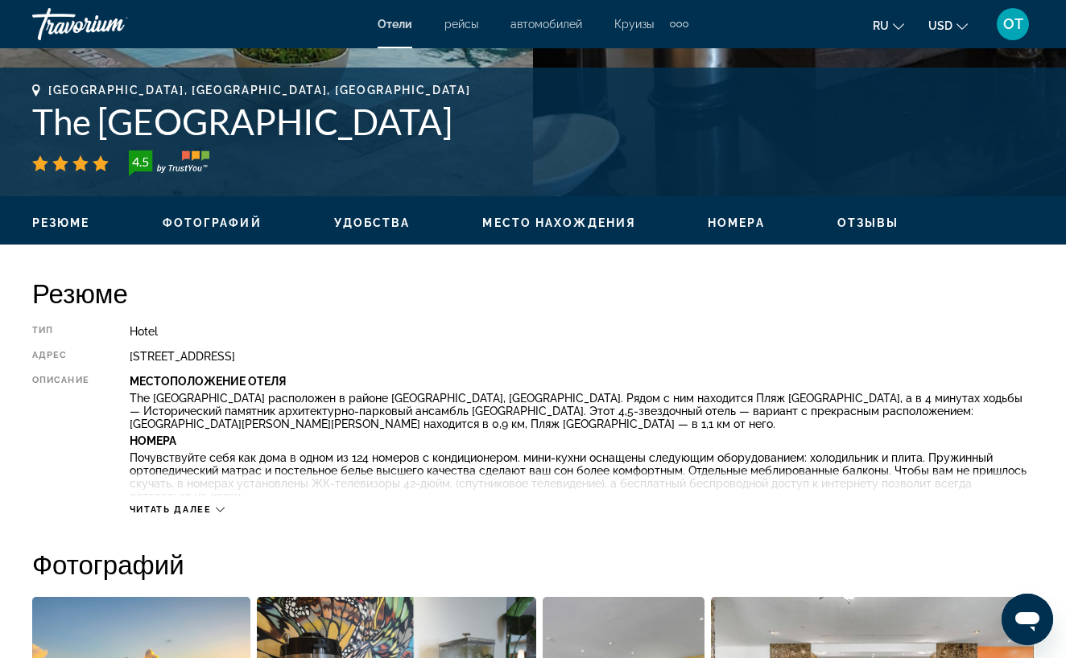
drag, startPoint x: 411, startPoint y: 130, endPoint x: 38, endPoint y: 137, distance: 373.5
click at [39, 138] on h1 "The [GEOGRAPHIC_DATA]" at bounding box center [532, 122] width 1001 height 42
copy h1 "The [GEOGRAPHIC_DATA]"
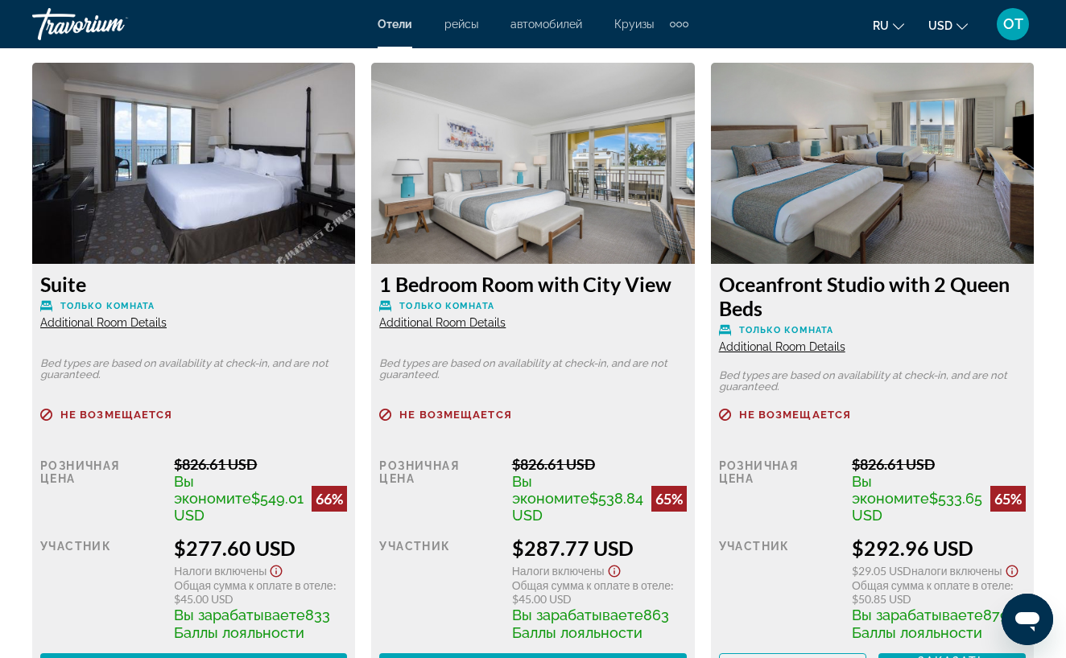
scroll to position [2497, 0]
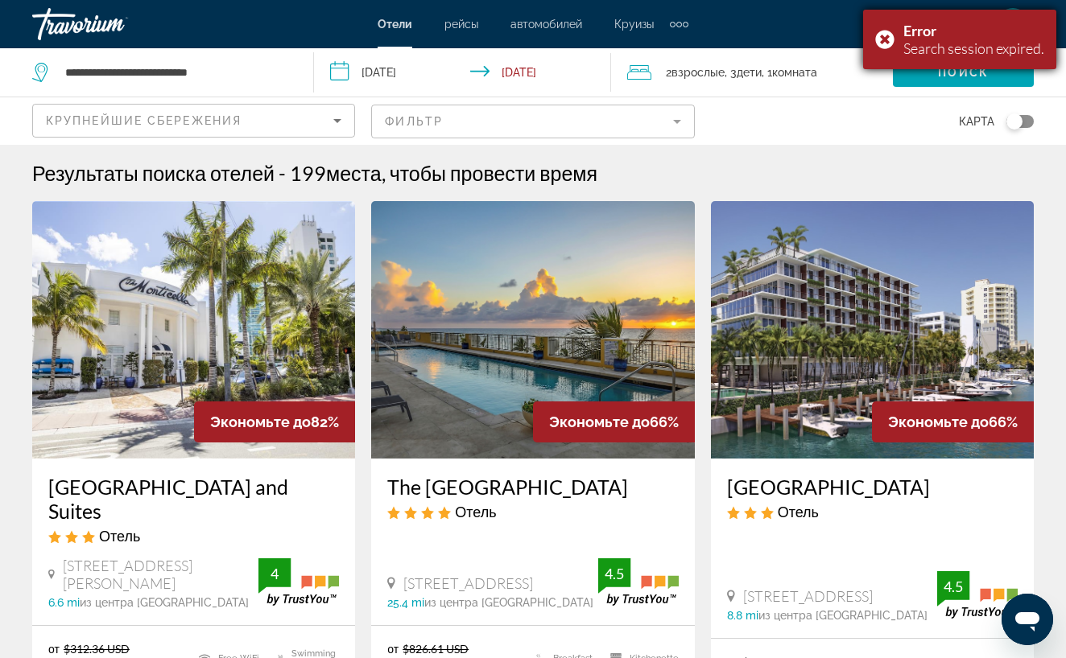
click at [888, 36] on div "Error Search session expired." at bounding box center [959, 40] width 193 height 60
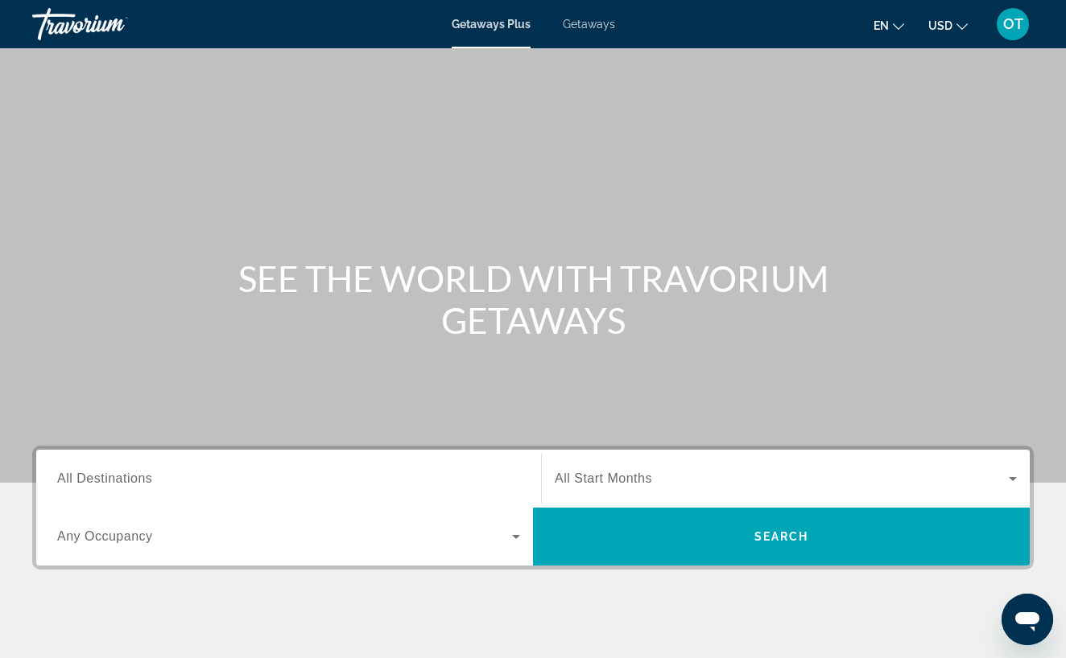
click at [131, 480] on span "All Destinations" at bounding box center [104, 479] width 95 height 14
click at [131, 480] on input "Destination All Destinations" at bounding box center [288, 479] width 463 height 19
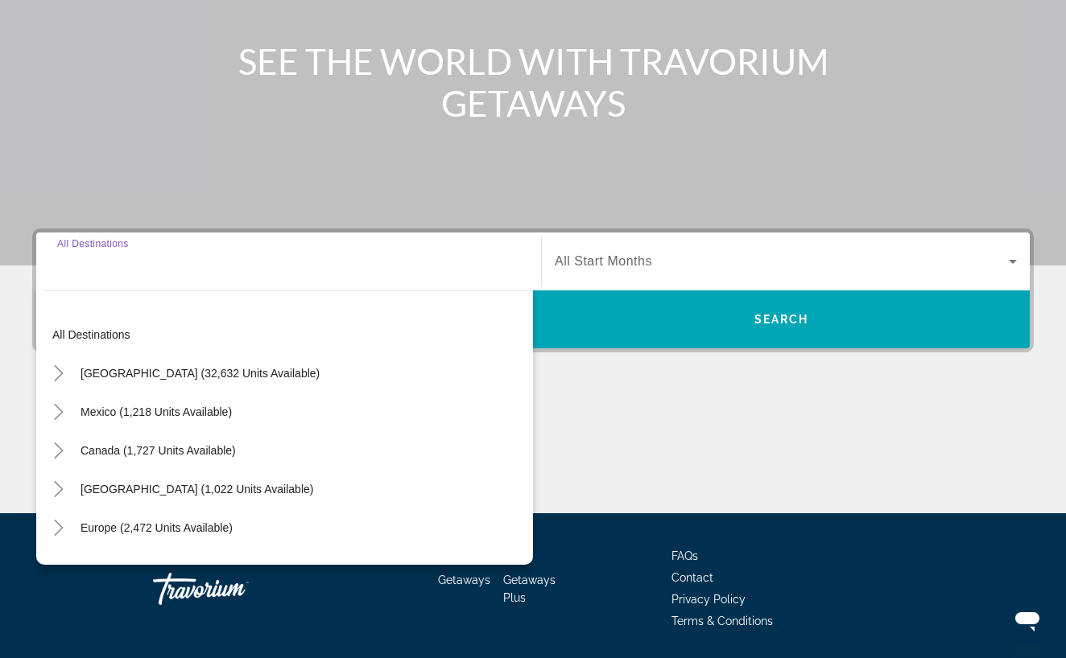
scroll to position [270, 0]
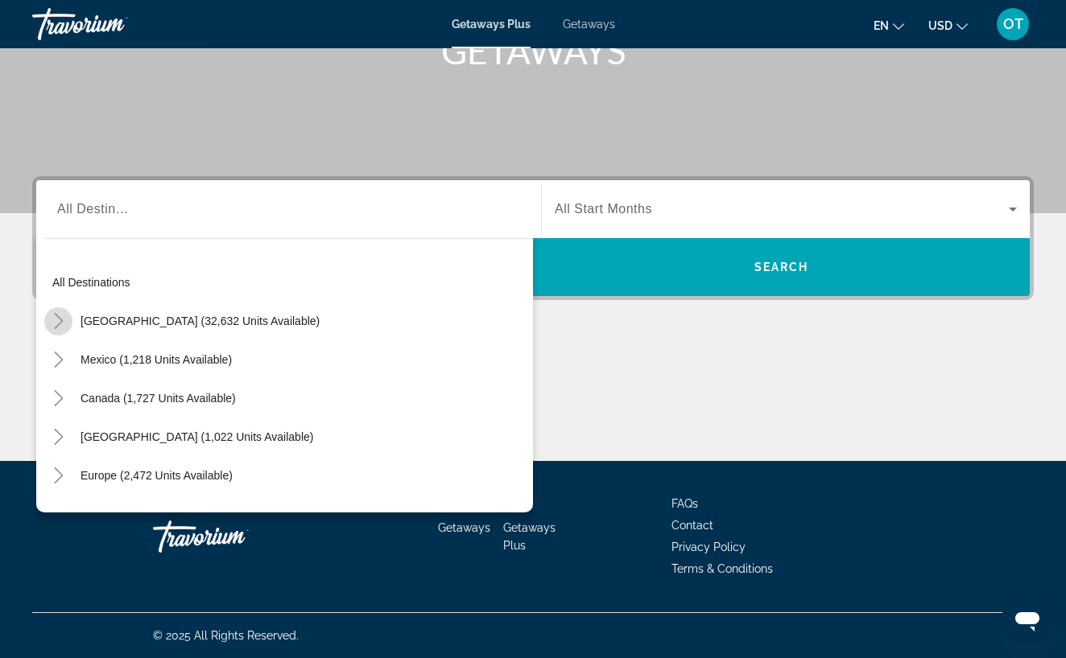
click at [63, 321] on icon "Toggle United States (32,632 units available)" at bounding box center [58, 321] width 9 height 16
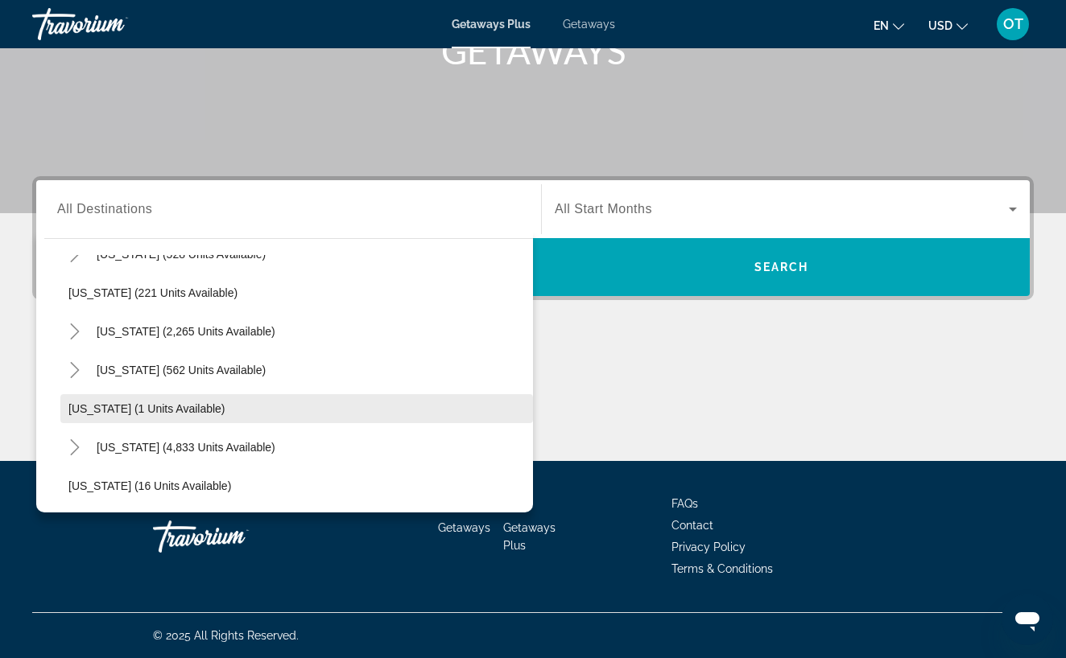
scroll to position [108, 0]
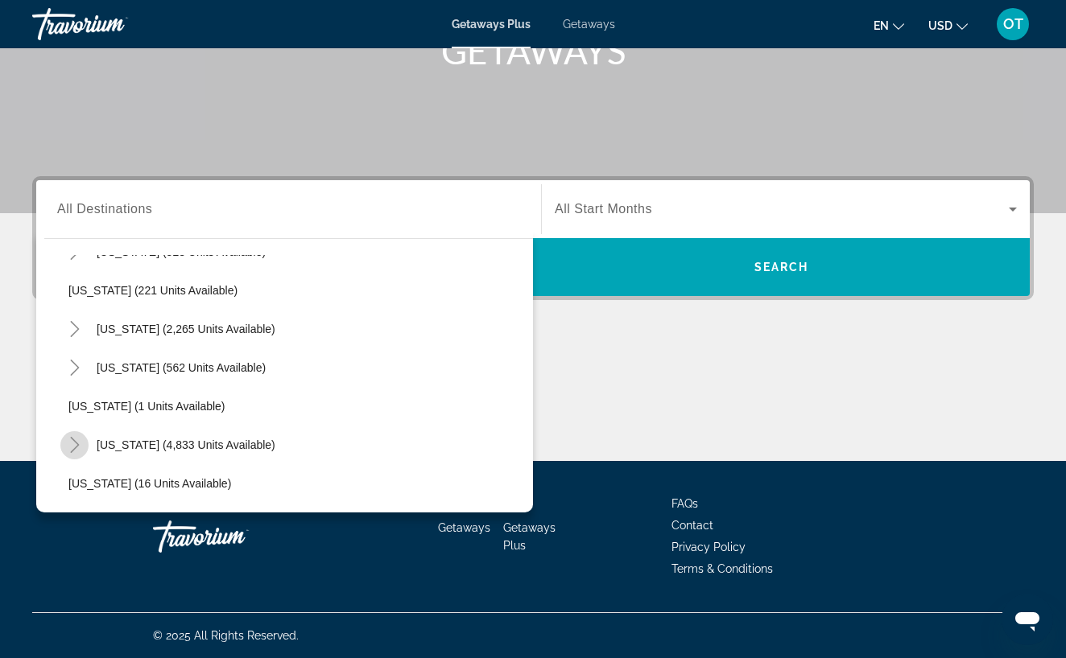
click at [75, 443] on icon "Toggle Florida (4,833 units available)" at bounding box center [75, 445] width 16 height 16
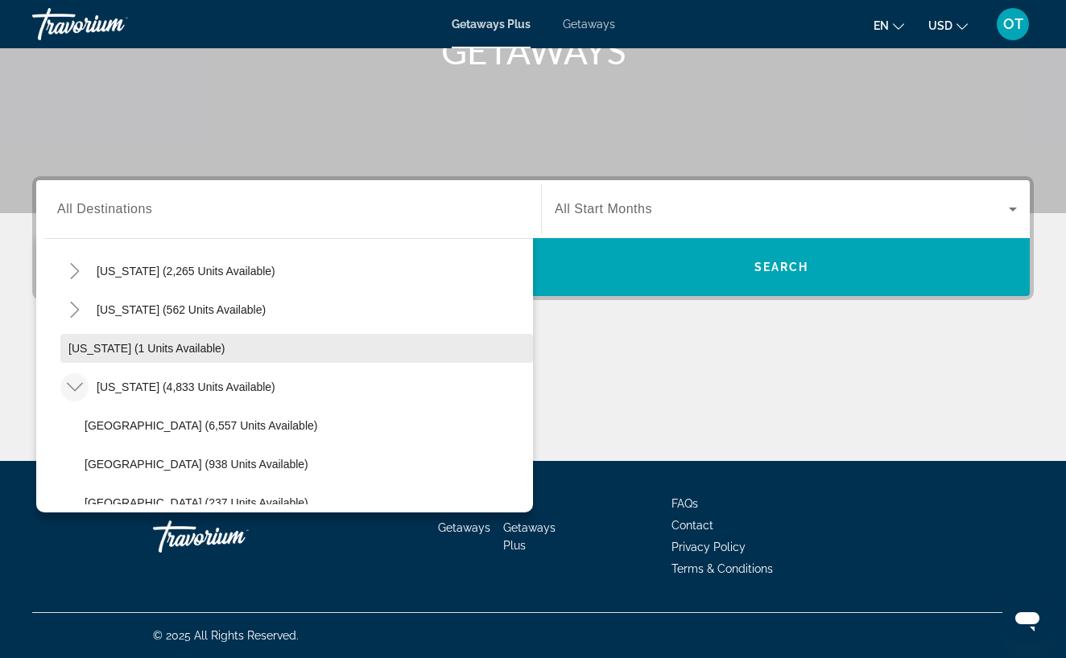
scroll to position [197, 0]
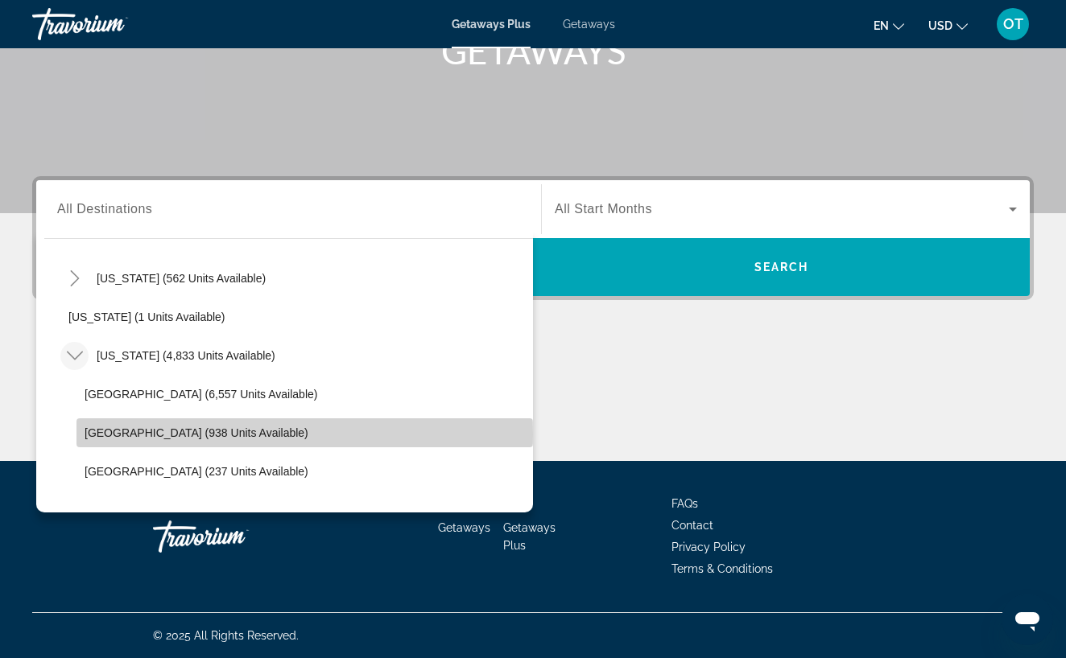
click at [165, 435] on span "East Coast (938 units available)" at bounding box center [197, 433] width 224 height 13
type input "**********"
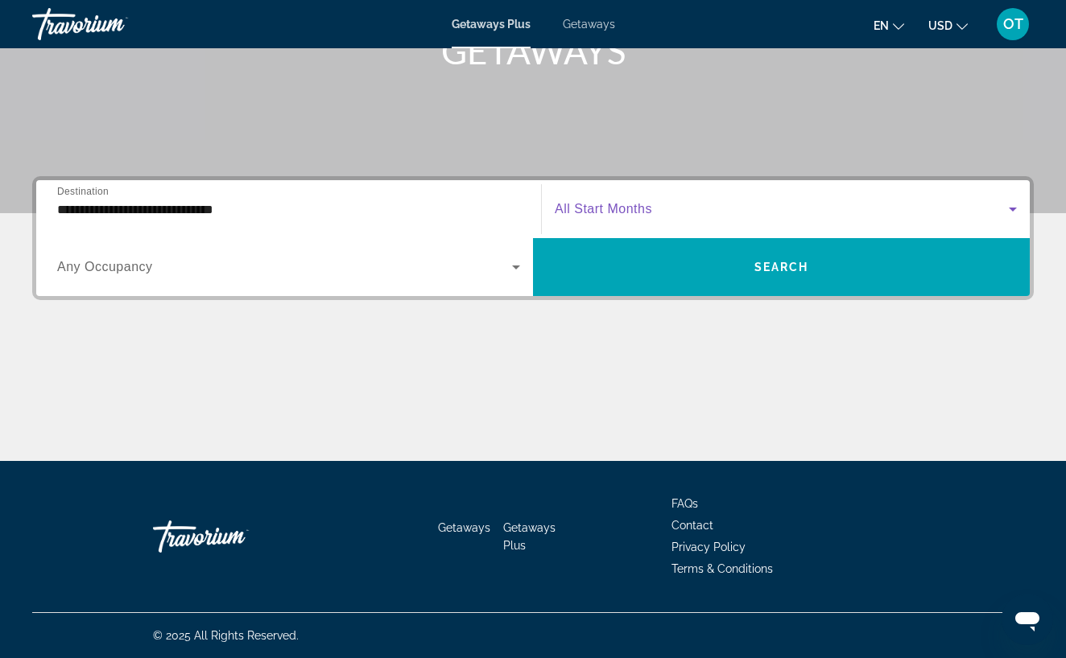
click at [1015, 212] on icon "Search widget" at bounding box center [1012, 209] width 19 height 19
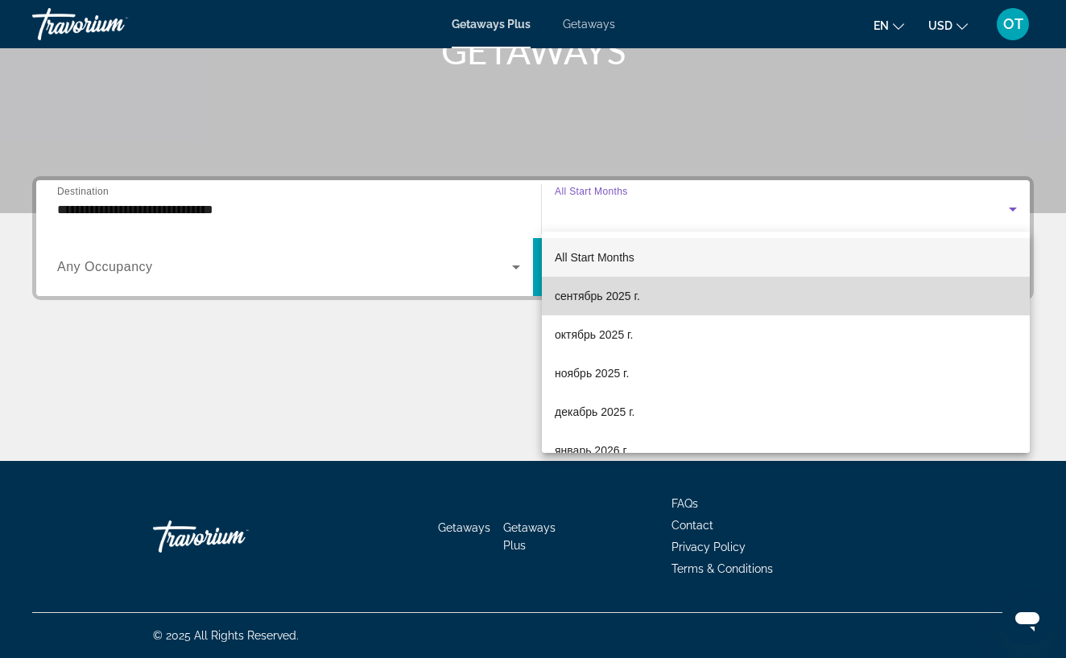
click at [745, 296] on mat-option "сентябрь 2025 г." at bounding box center [786, 296] width 488 height 39
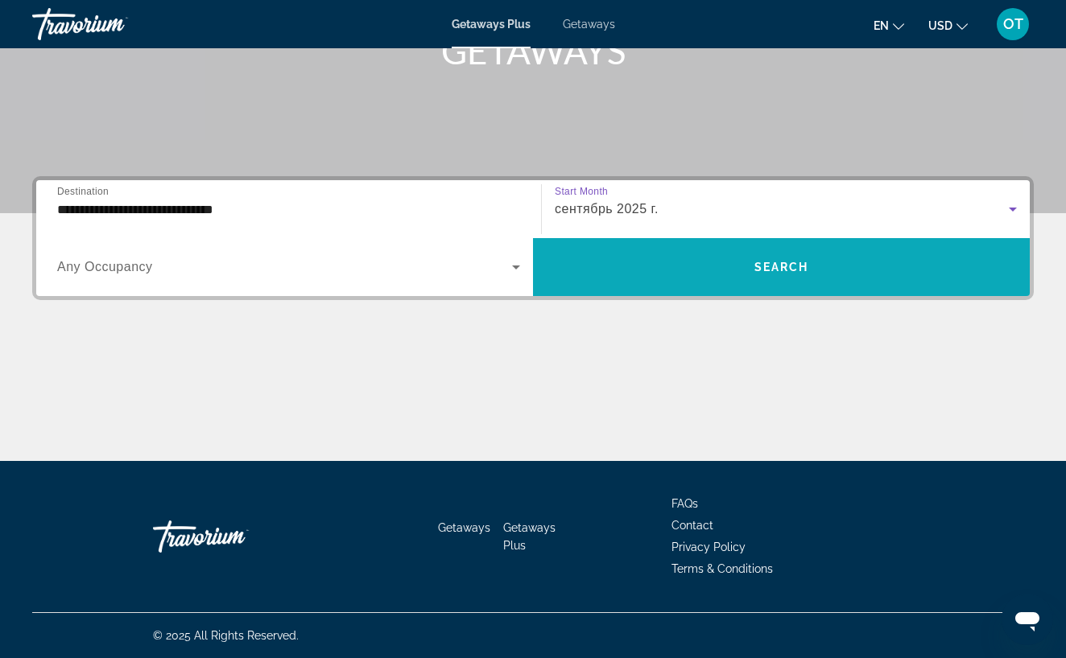
click at [749, 290] on span "Search widget" at bounding box center [781, 267] width 497 height 58
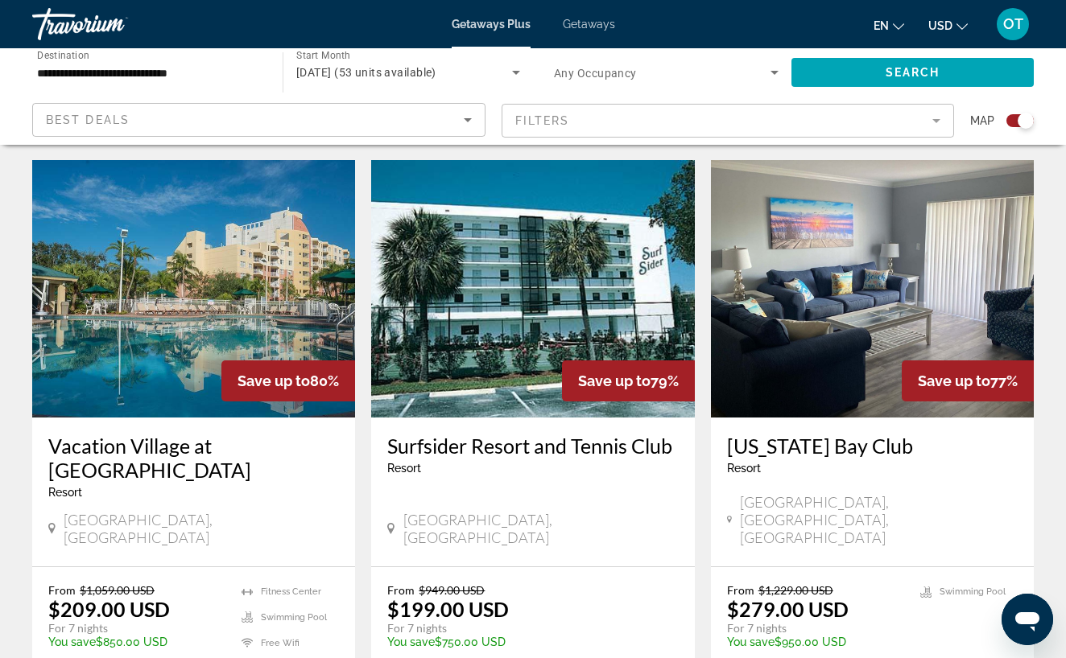
scroll to position [1115, 0]
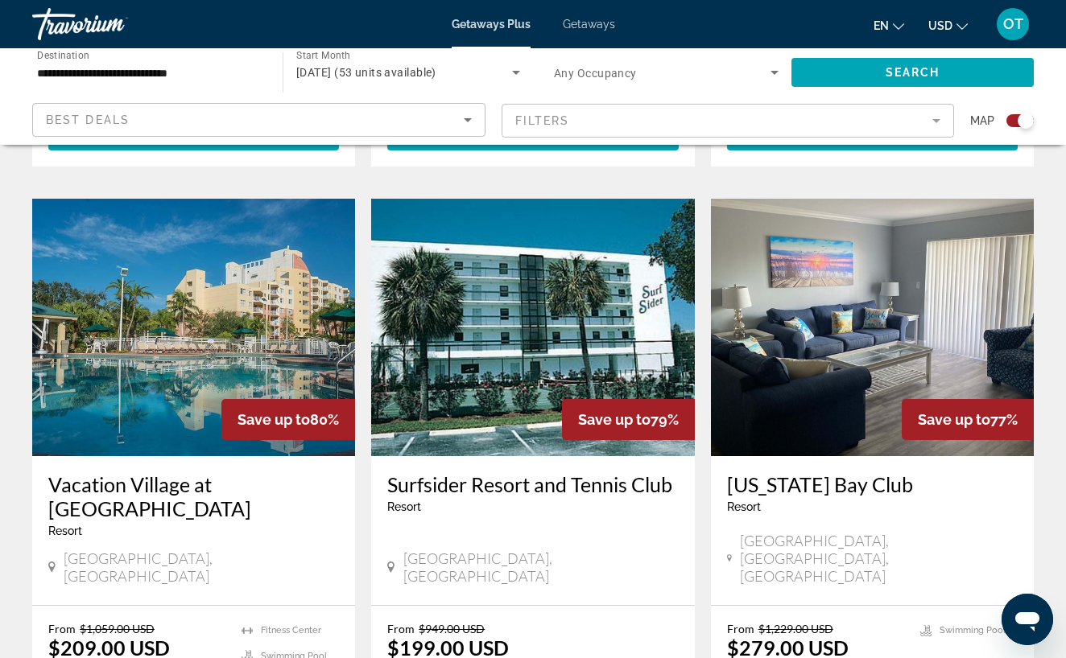
click at [587, 19] on span "Getaways" at bounding box center [589, 24] width 52 height 13
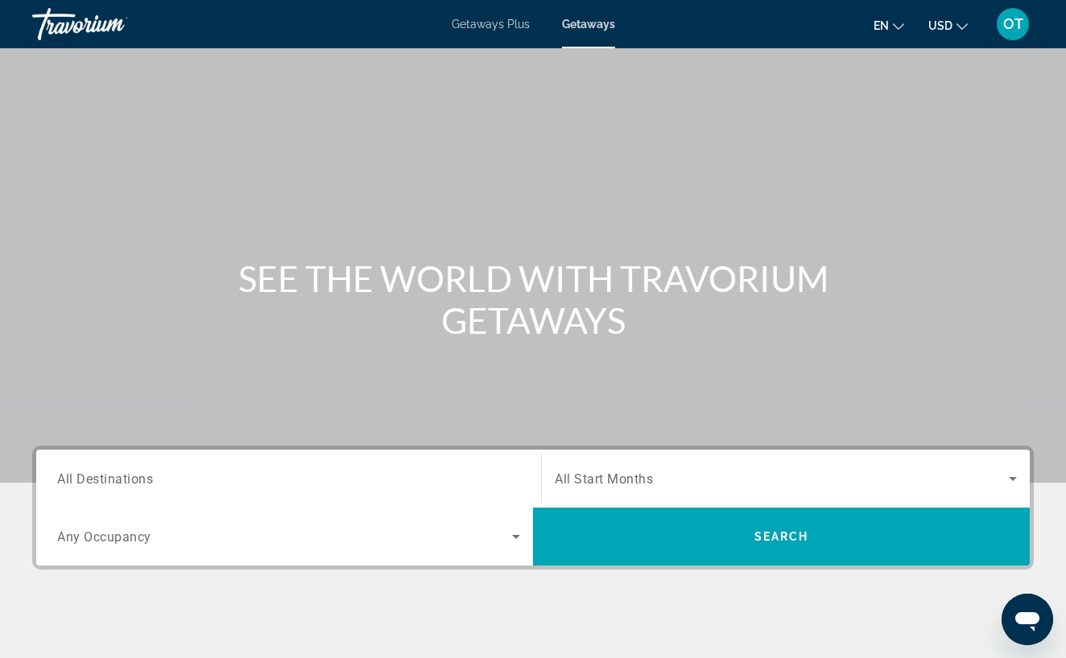
click at [163, 489] on div "Search widget" at bounding box center [288, 479] width 463 height 46
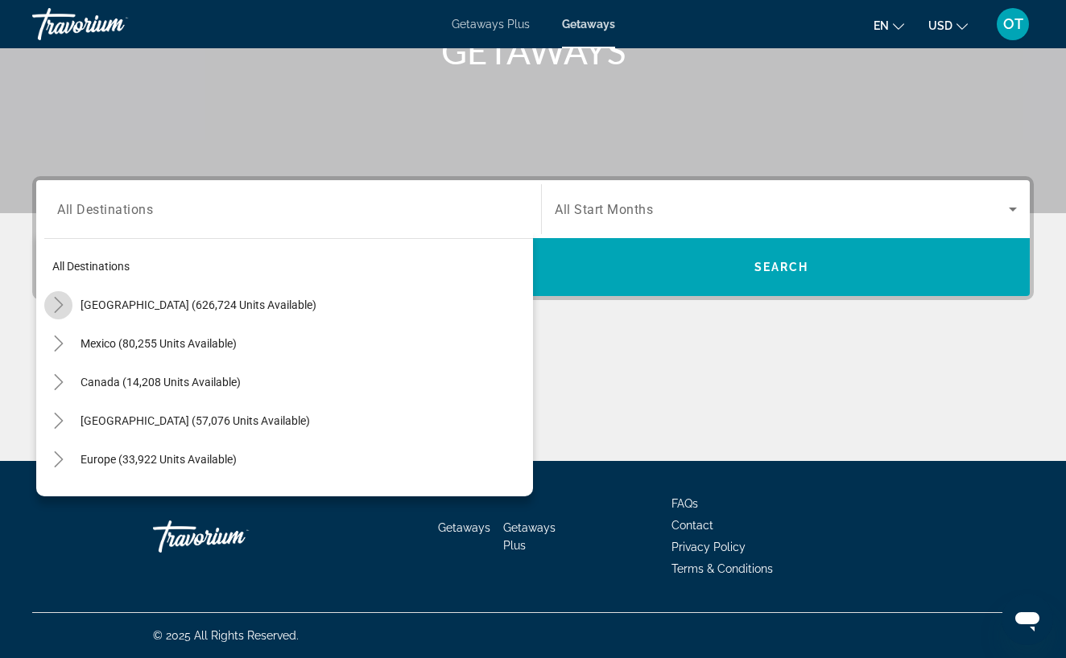
click at [56, 308] on icon "Toggle United States (626,724 units available)" at bounding box center [59, 305] width 16 height 16
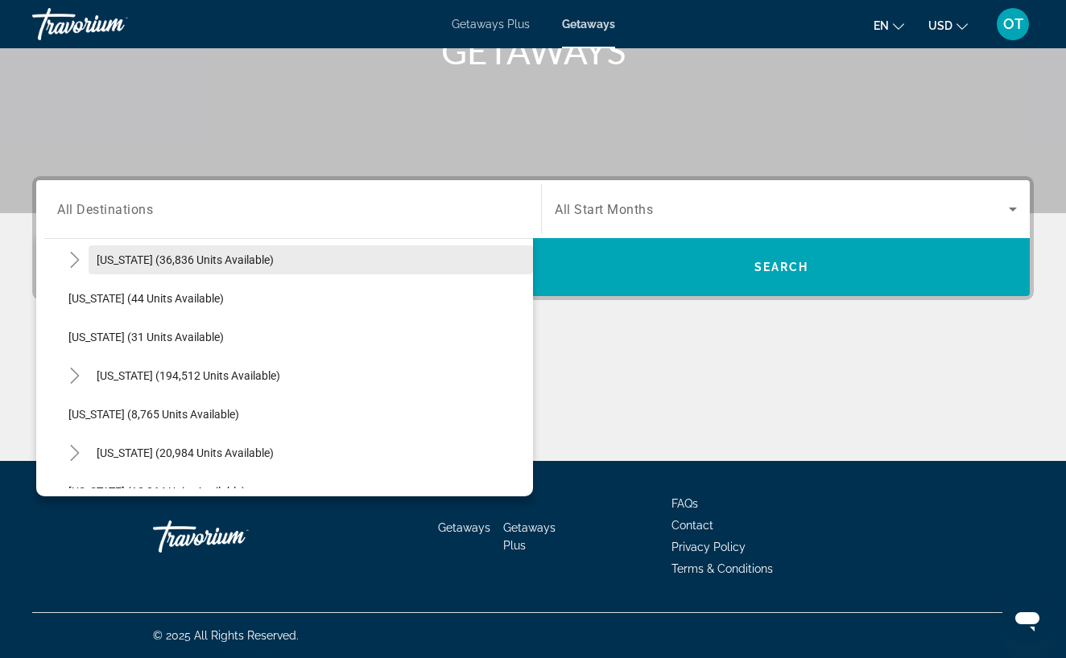
scroll to position [200, 0]
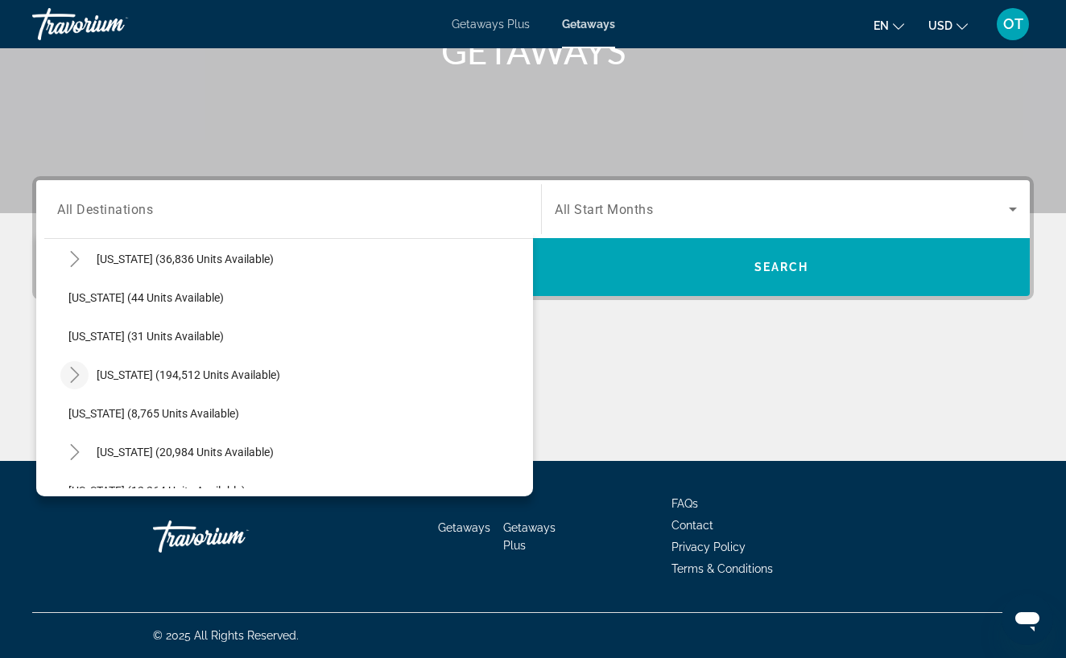
click at [78, 373] on icon "Toggle Florida (194,512 units available)" at bounding box center [75, 375] width 16 height 16
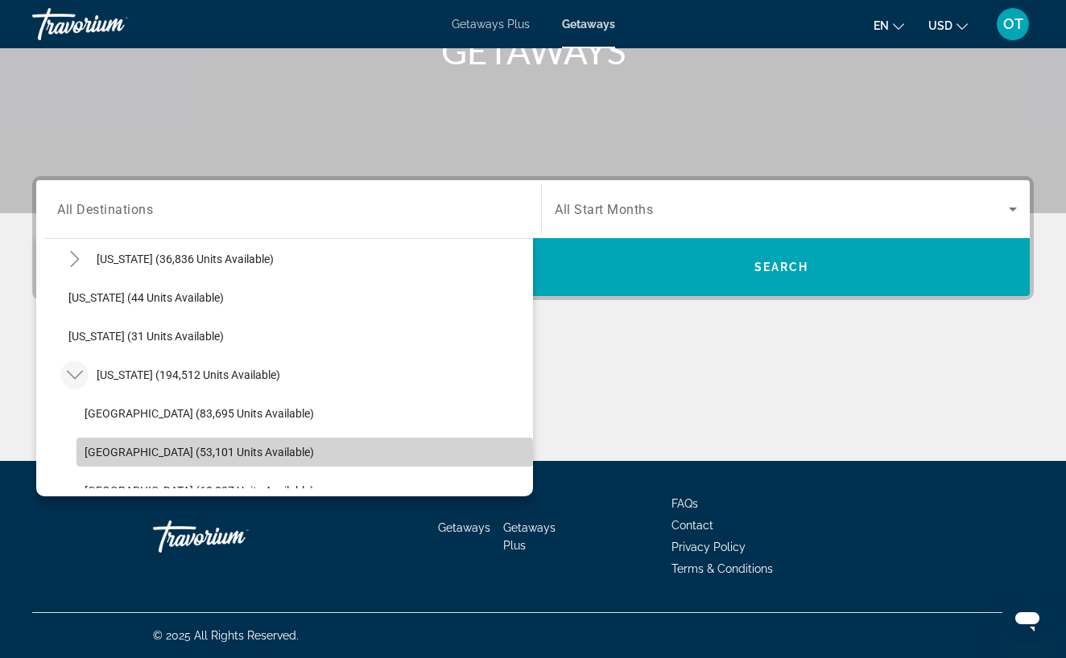
click at [159, 454] on span "East Coast (53,101 units available)" at bounding box center [199, 452] width 229 height 13
type input "**********"
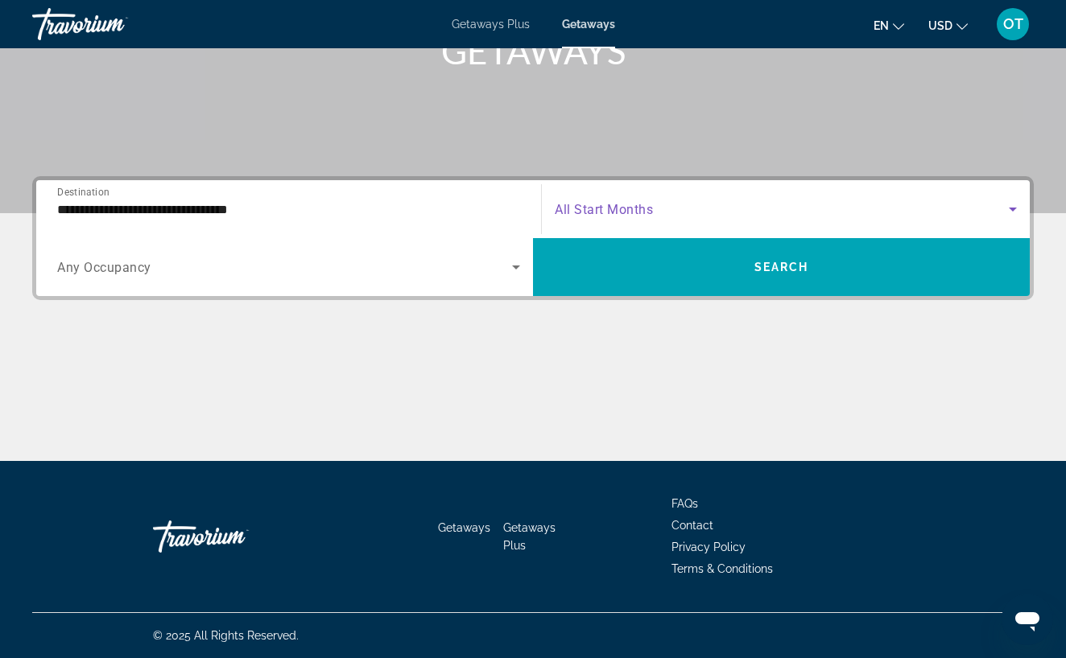
click at [1012, 210] on icon "Search widget" at bounding box center [1012, 210] width 8 height 4
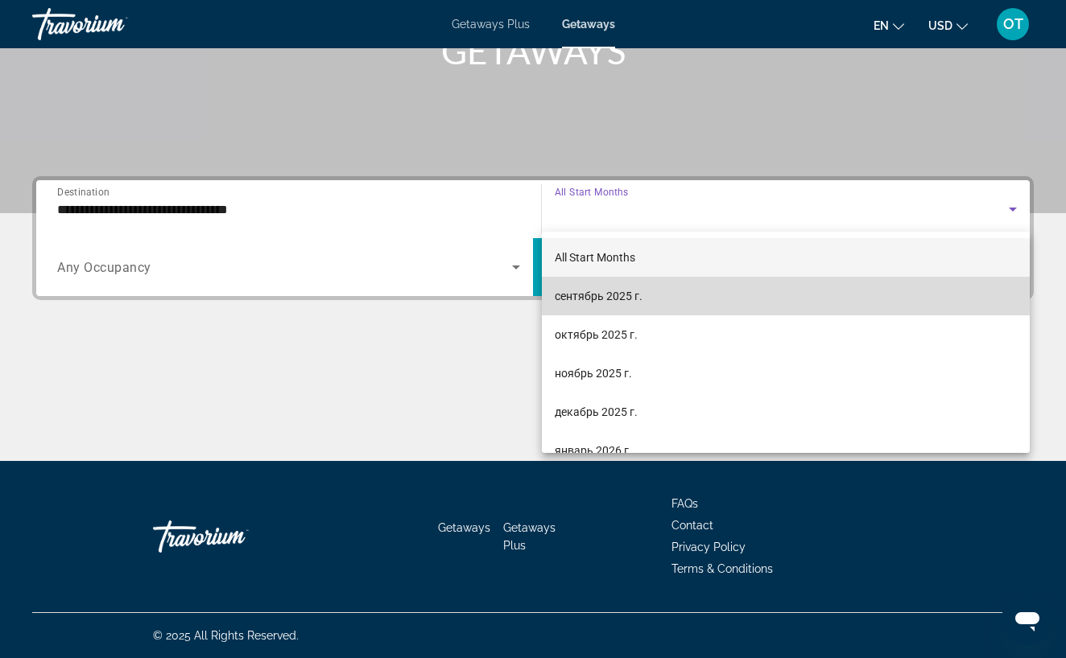
click at [896, 297] on mat-option "сентябрь 2025 г." at bounding box center [786, 296] width 488 height 39
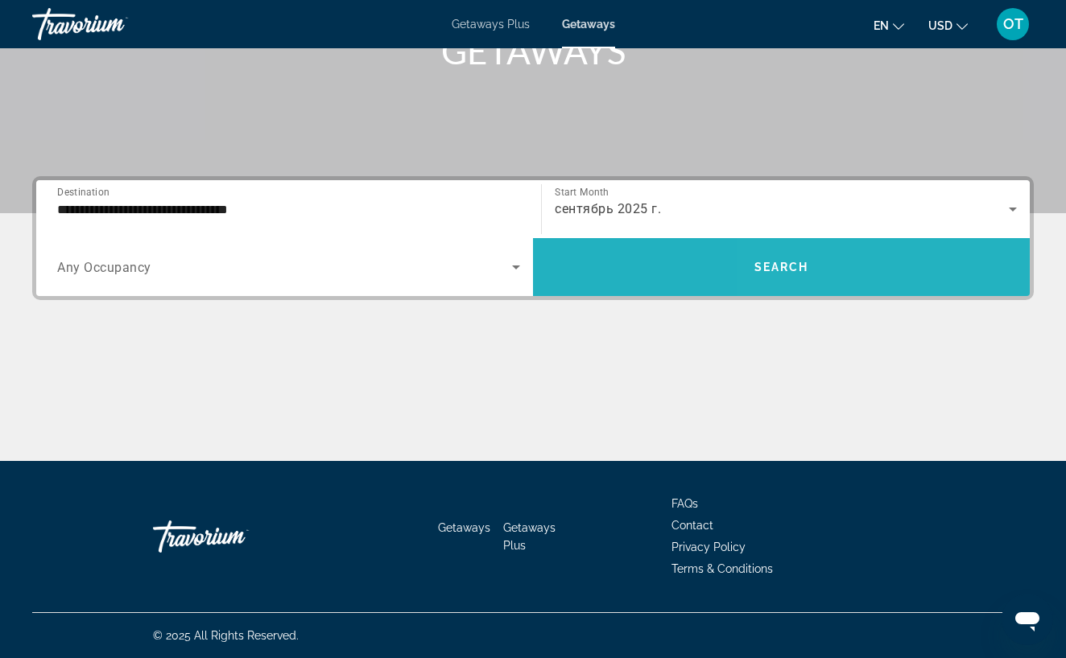
click at [889, 262] on span "Search widget" at bounding box center [781, 267] width 497 height 39
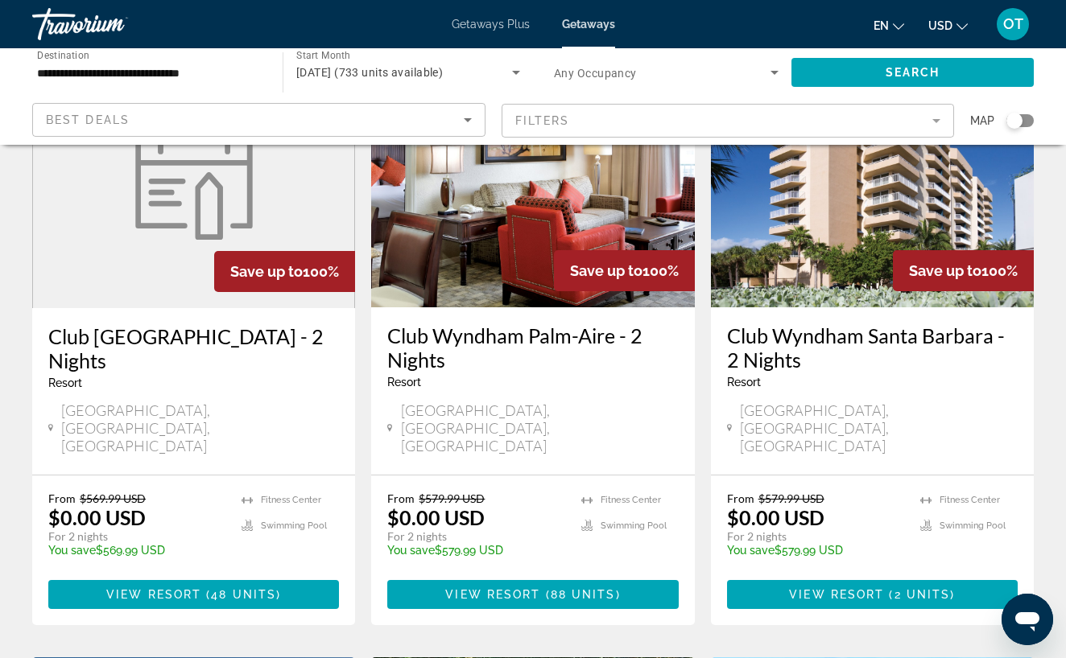
scroll to position [151, 0]
click at [252, 588] on span "48 units" at bounding box center [243, 594] width 65 height 13
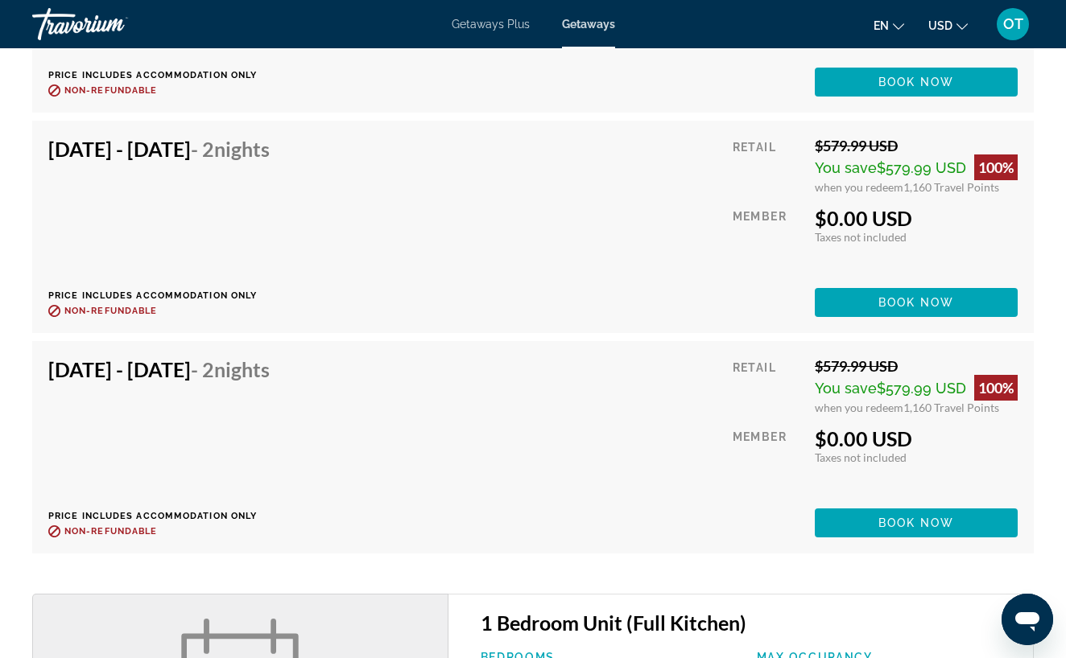
scroll to position [3231, 0]
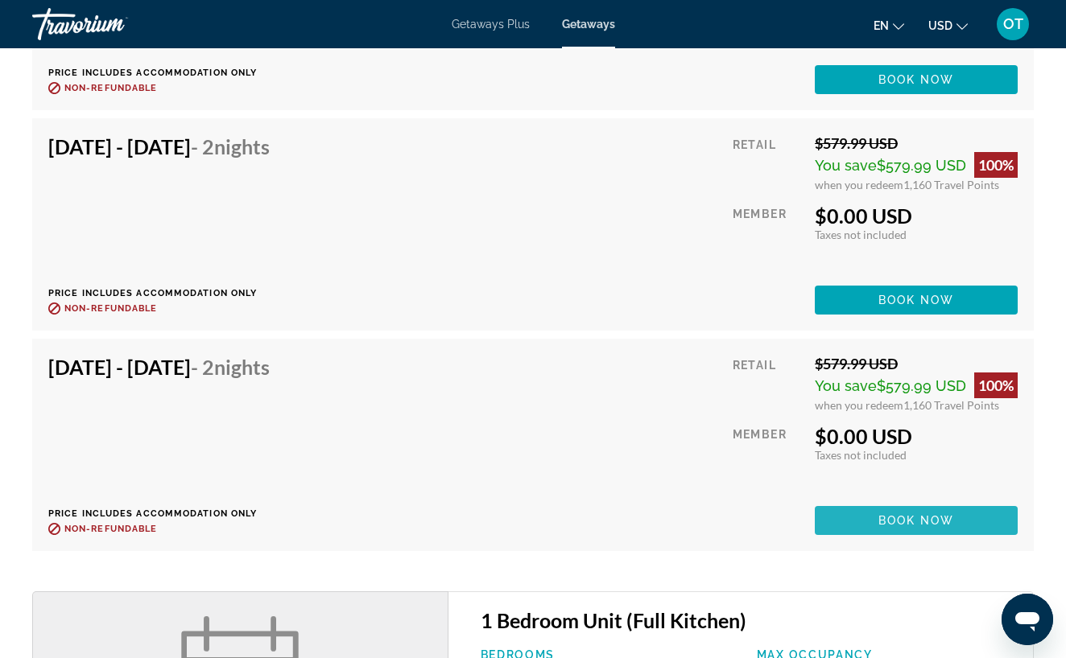
click at [907, 527] on span "Main content" at bounding box center [916, 520] width 203 height 39
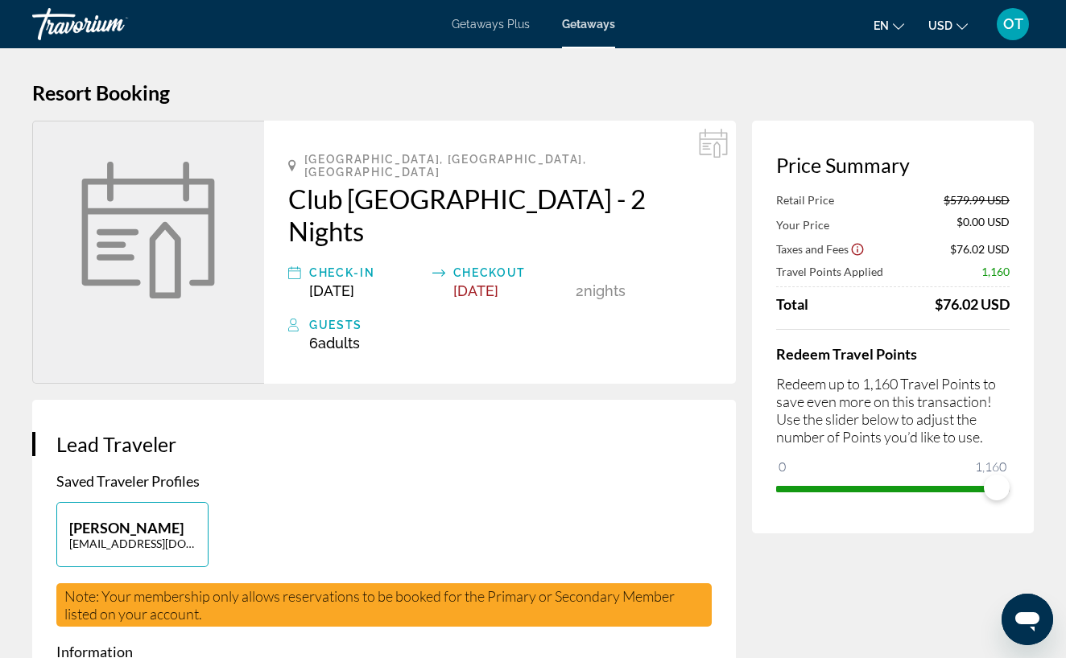
drag, startPoint x: 666, startPoint y: 185, endPoint x: 633, endPoint y: 188, distance: 33.2
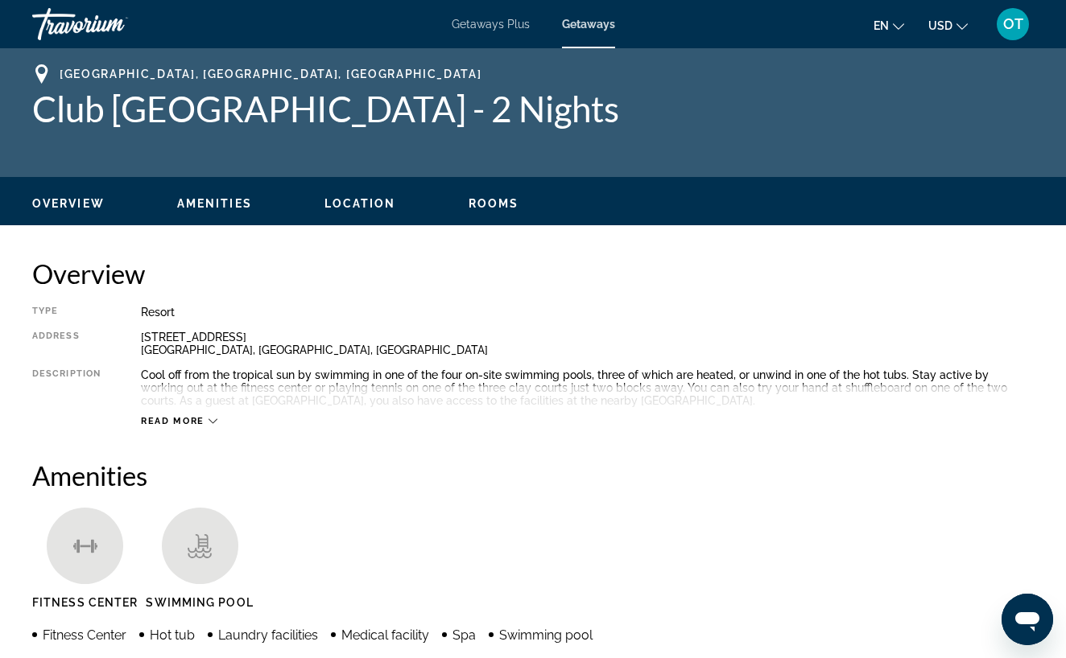
drag, startPoint x: 468, startPoint y: 117, endPoint x: 50, endPoint y: 134, distance: 418.9
click at [50, 134] on div "Pompano Beach, FL, USA Club Wyndham Sea Gardens - 2 Nights" at bounding box center [532, 112] width 1001 height 97
click at [467, 111] on h1 "Club Wyndham Sea Gardens - 2 Nights" at bounding box center [532, 109] width 1001 height 42
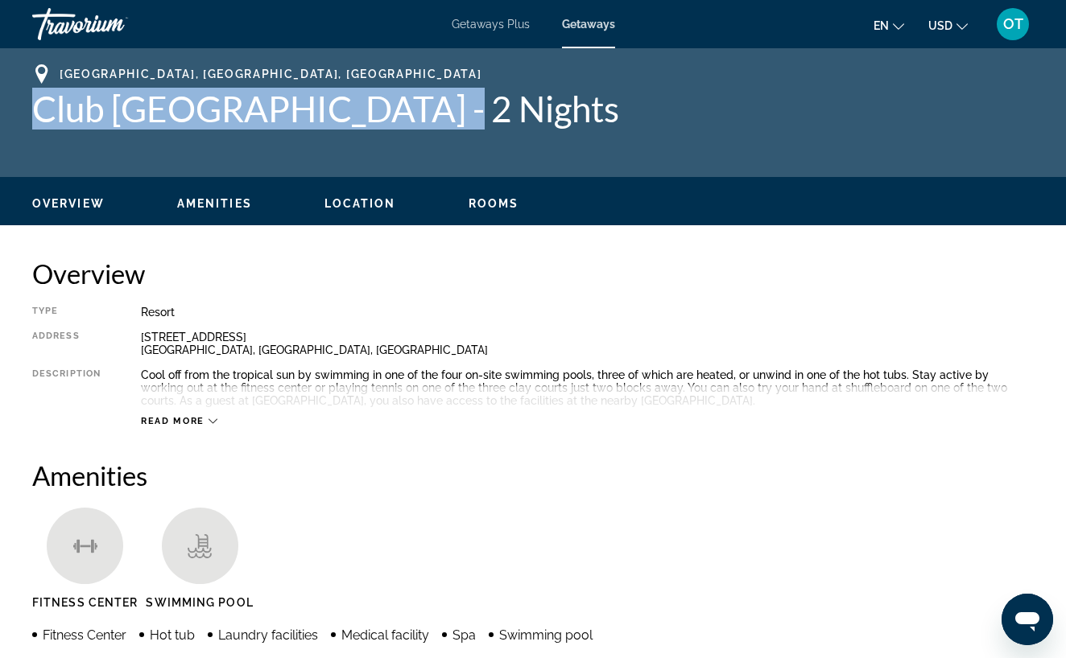
drag, startPoint x: 472, startPoint y: 116, endPoint x: 39, endPoint y: 113, distance: 433.0
click at [39, 113] on h1 "Club Wyndham Sea Gardens - 2 Nights" at bounding box center [532, 109] width 1001 height 42
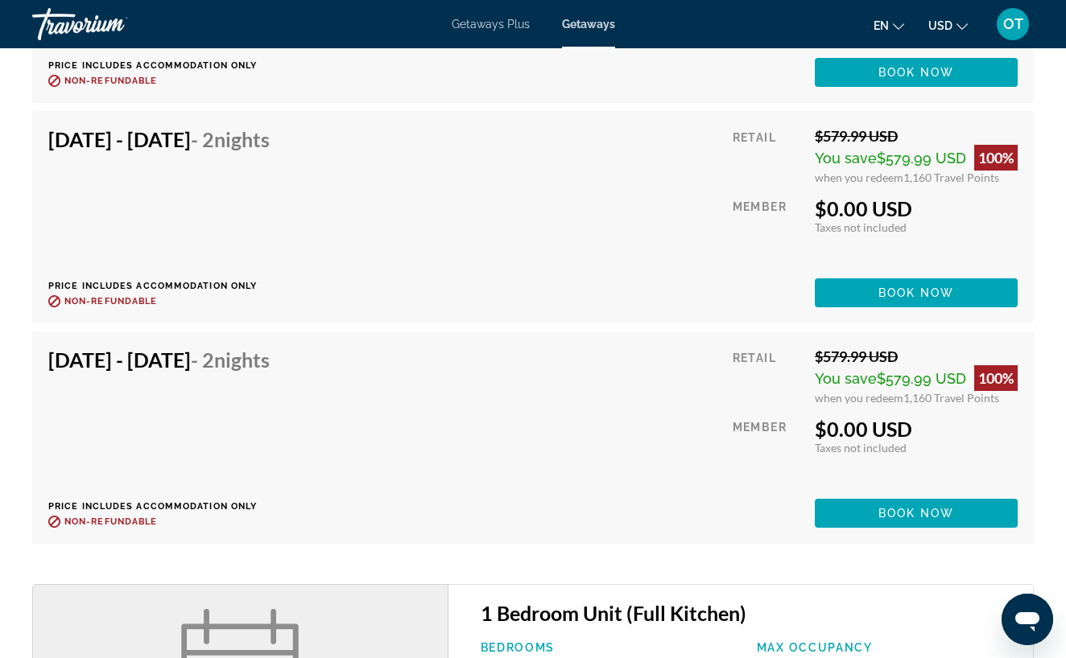
scroll to position [3237, 0]
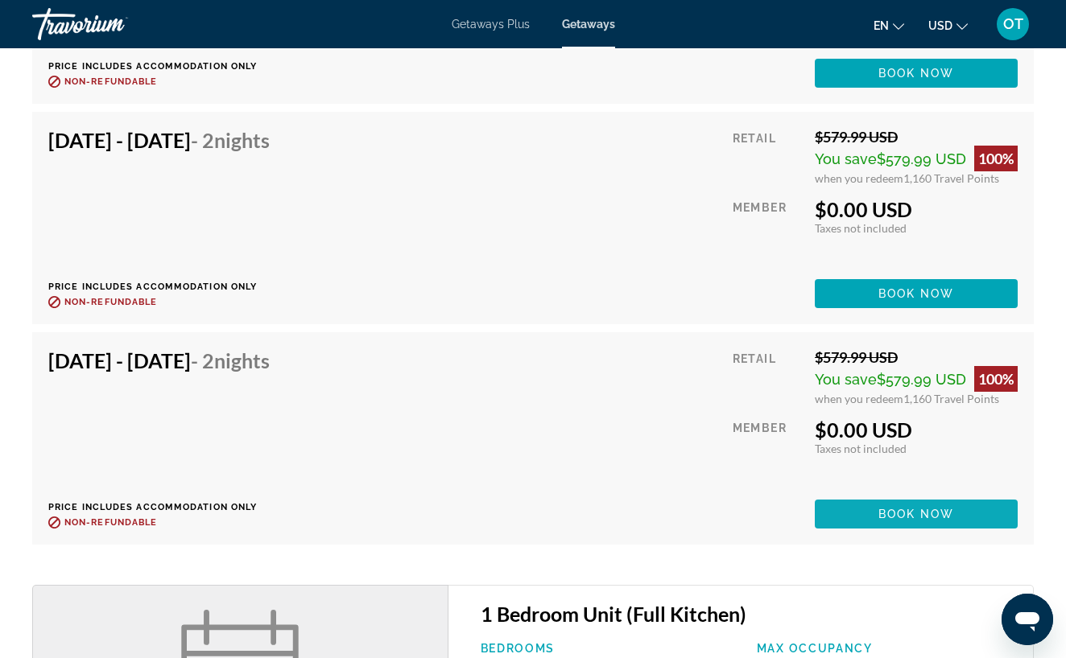
click at [885, 513] on span "Book now" at bounding box center [916, 514] width 76 height 13
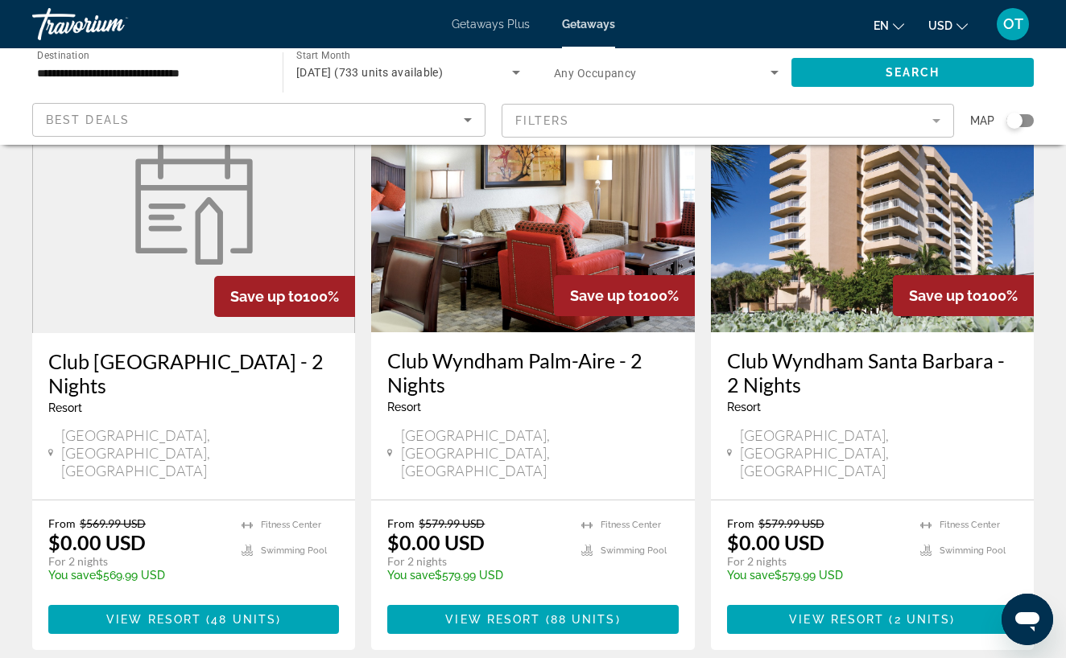
scroll to position [151, 0]
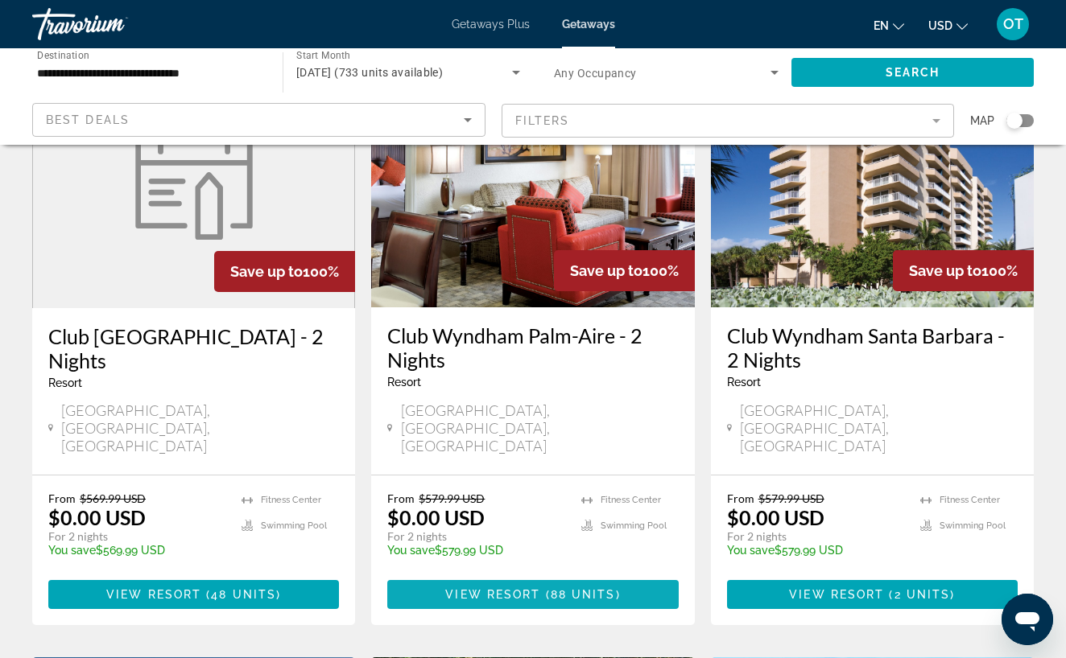
click at [534, 588] on span "View Resort" at bounding box center [492, 594] width 95 height 13
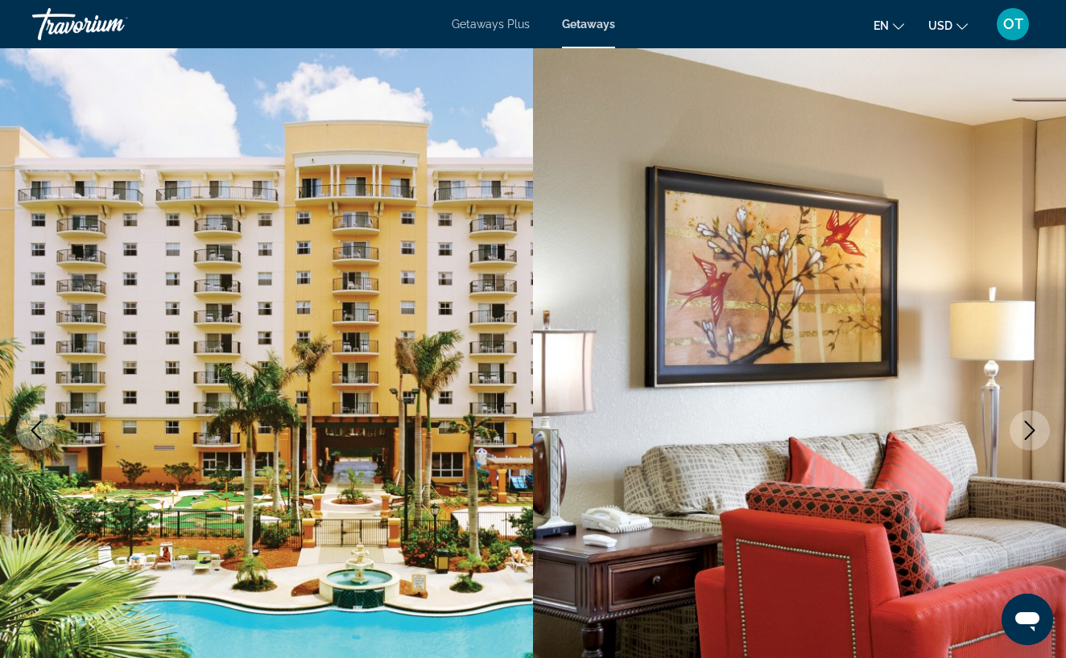
click at [1031, 430] on icon "Next image" at bounding box center [1029, 430] width 19 height 19
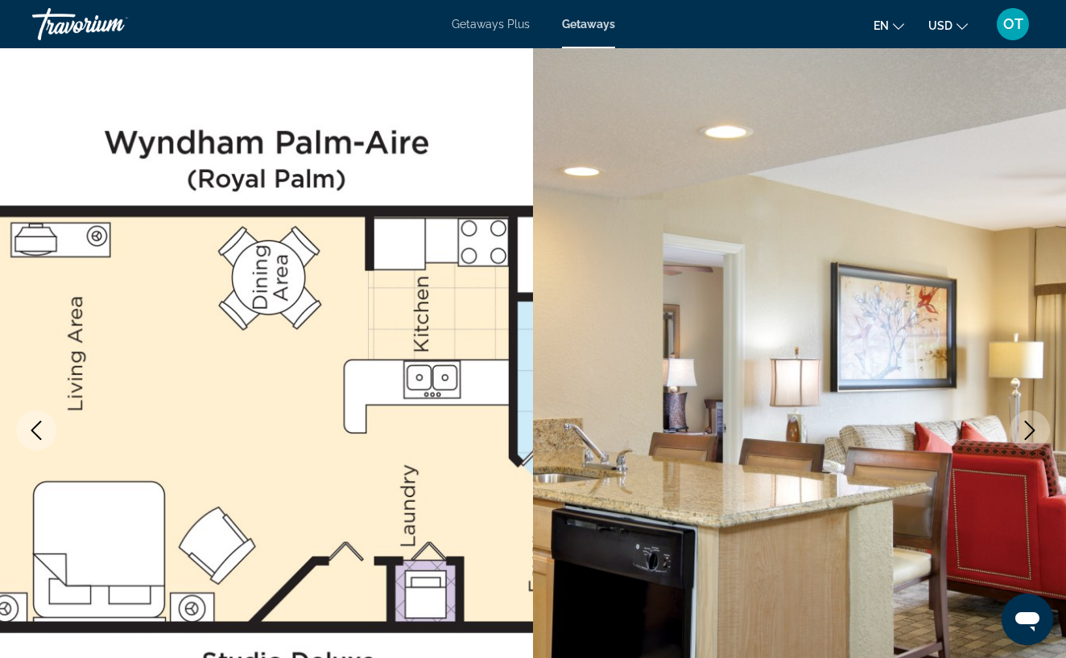
click at [1031, 430] on icon "Next image" at bounding box center [1029, 430] width 19 height 19
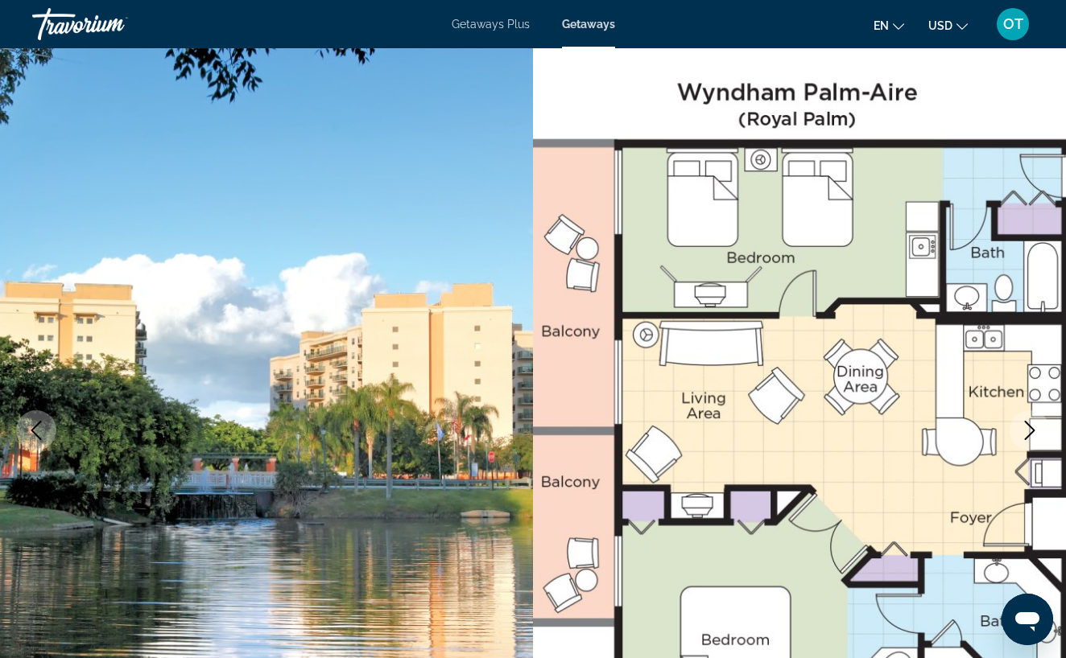
click at [1031, 429] on icon "Next image" at bounding box center [1029, 430] width 19 height 19
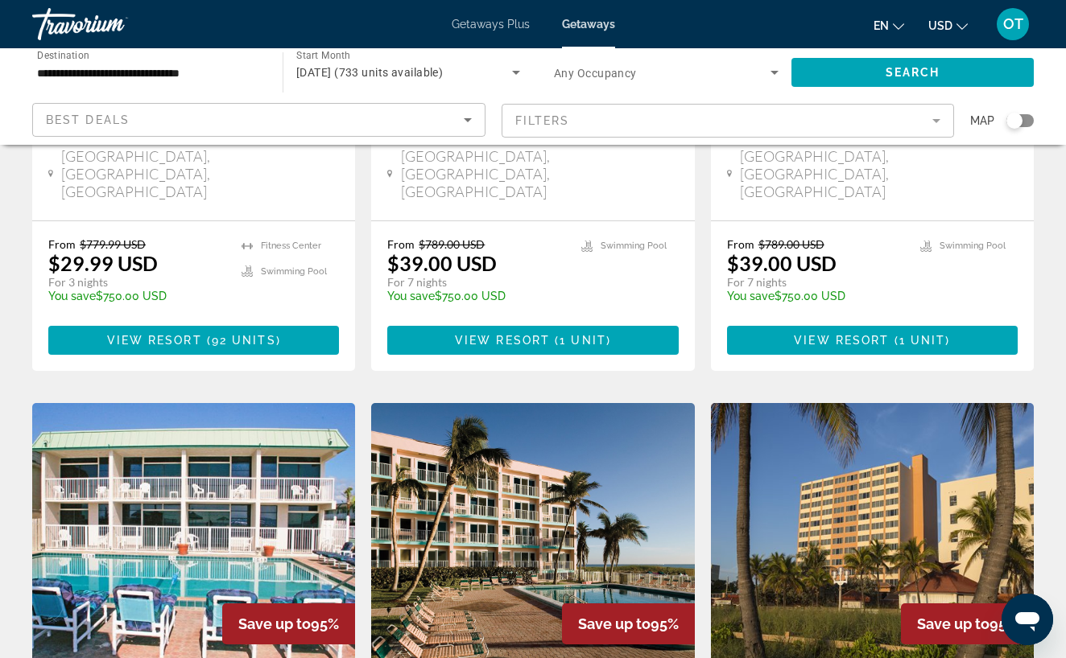
scroll to position [1629, 0]
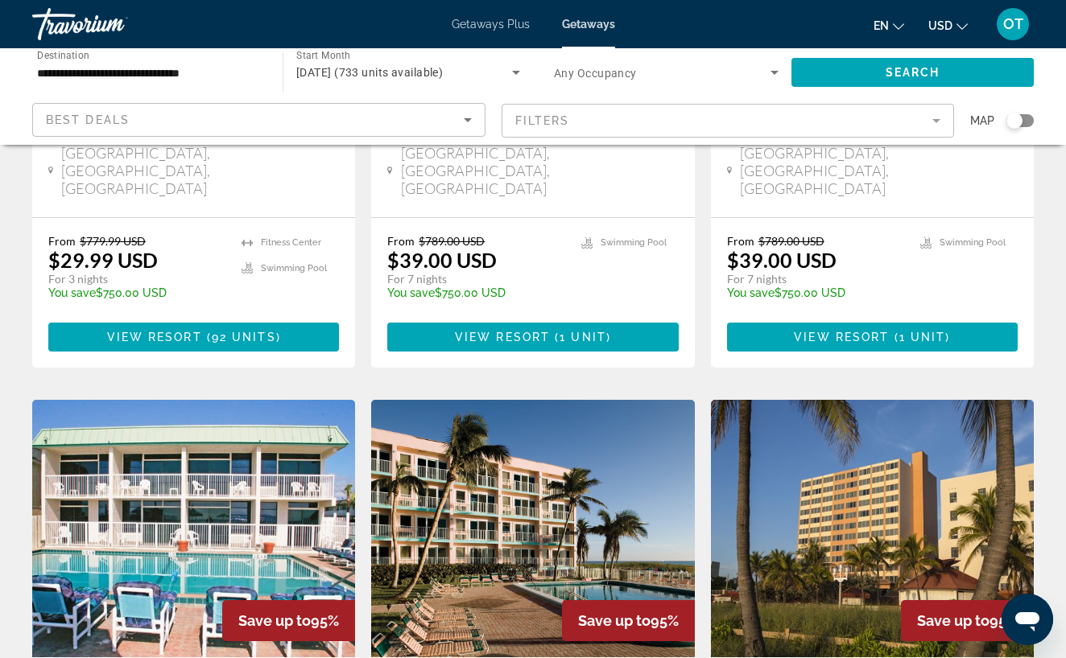
click at [936, 119] on mat-form-field "Filters" at bounding box center [727, 121] width 453 height 34
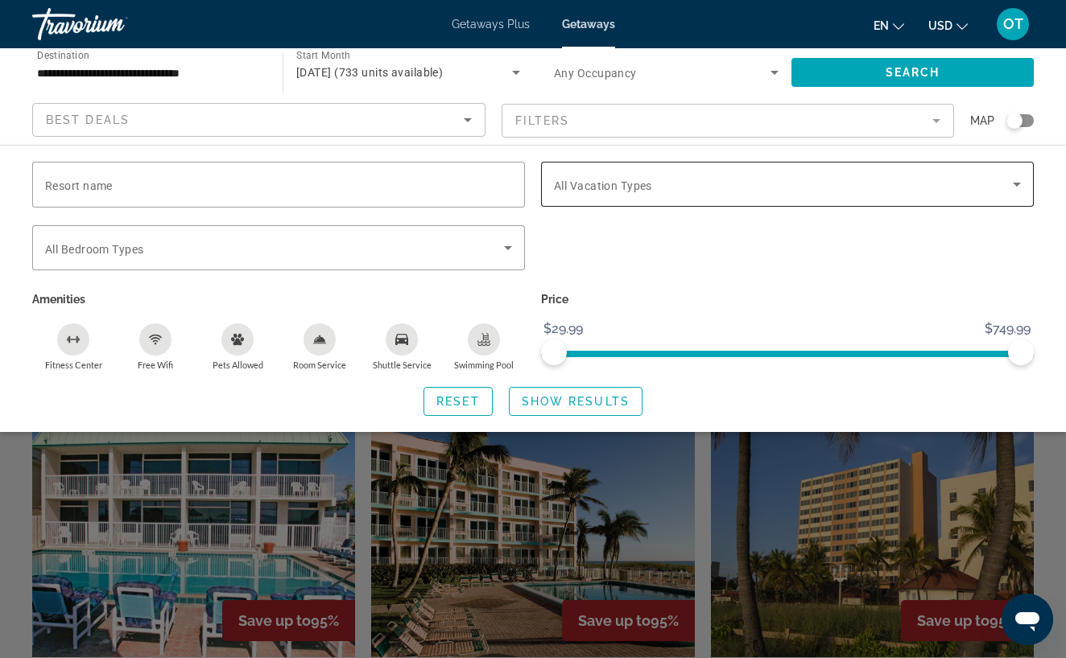
click at [1019, 184] on icon "Search widget" at bounding box center [1016, 185] width 8 height 4
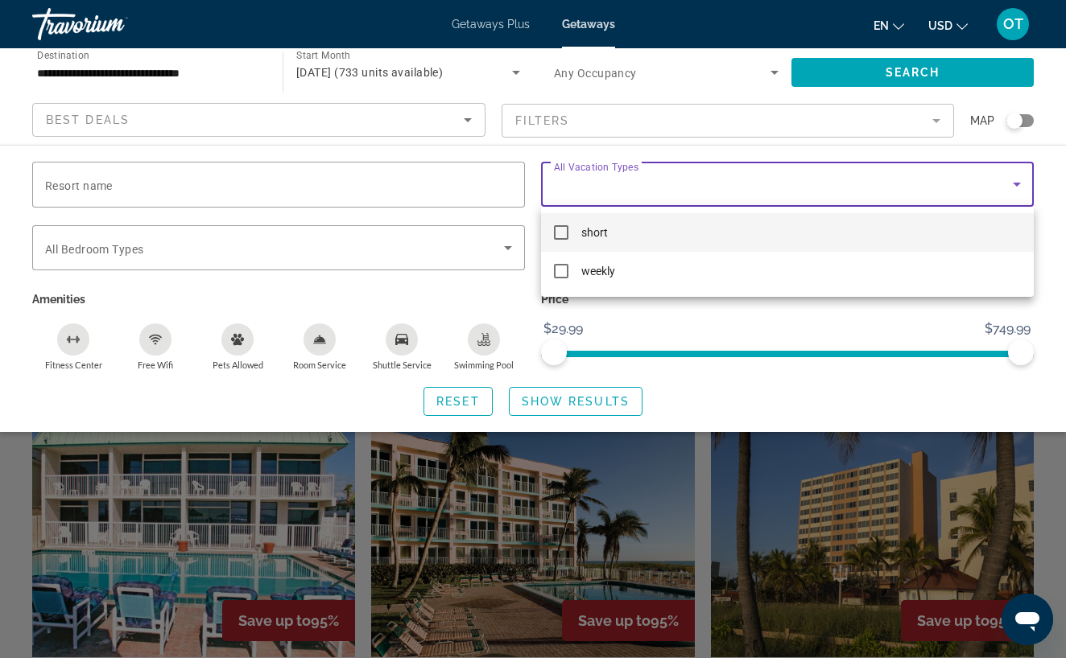
click at [857, 237] on mat-option "short" at bounding box center [787, 232] width 493 height 39
click at [621, 405] on div at bounding box center [533, 329] width 1066 height 658
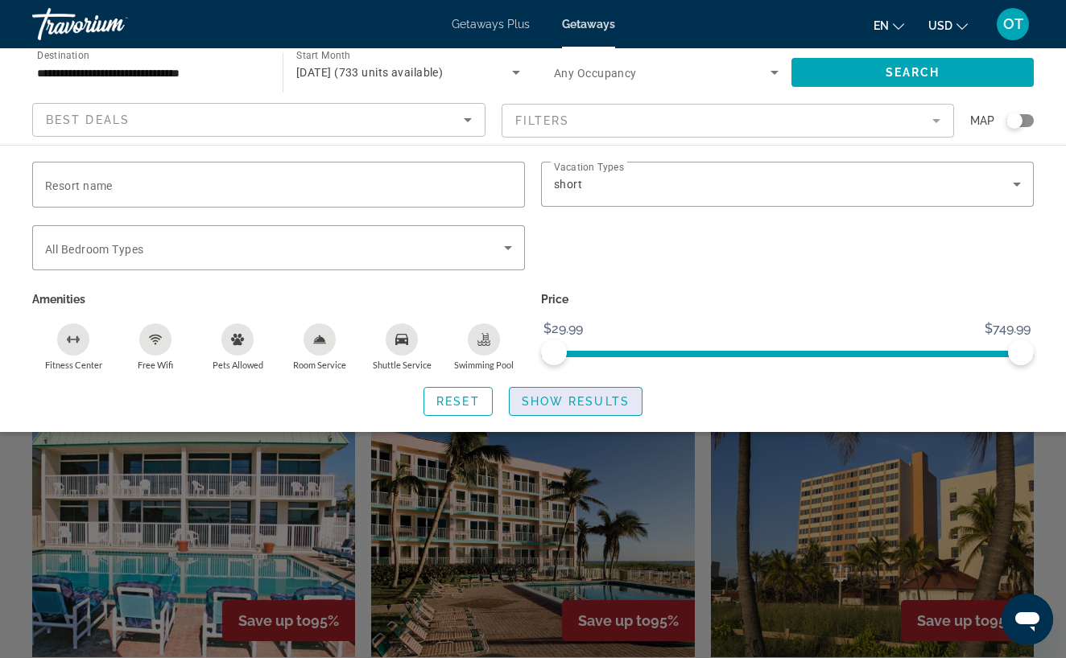
click at [576, 402] on span "Show Results" at bounding box center [576, 401] width 108 height 13
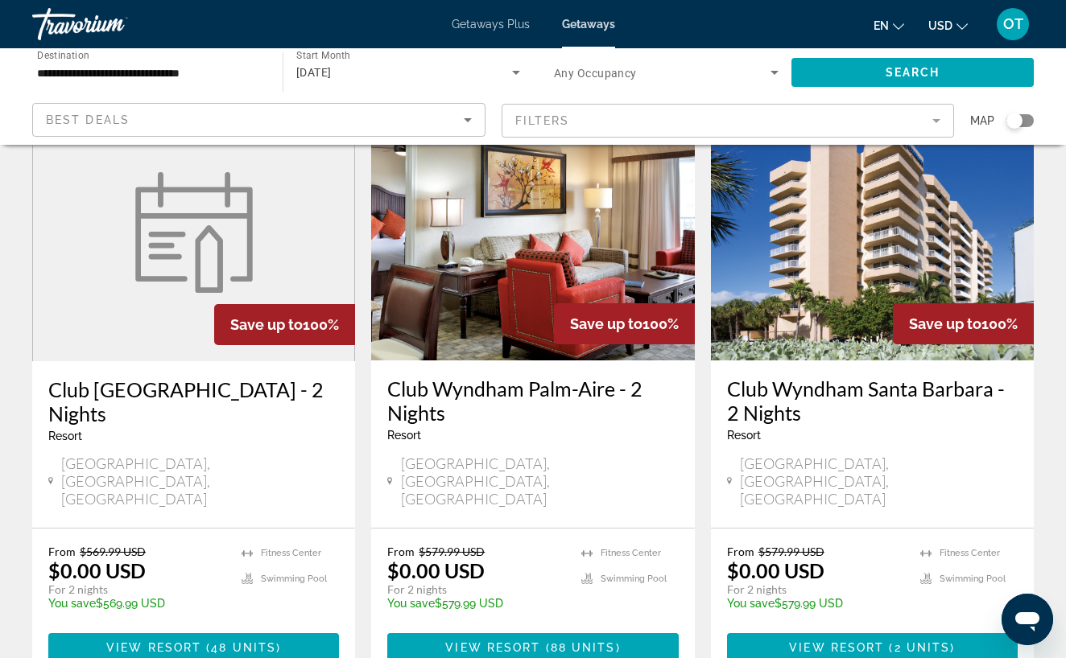
scroll to position [113, 0]
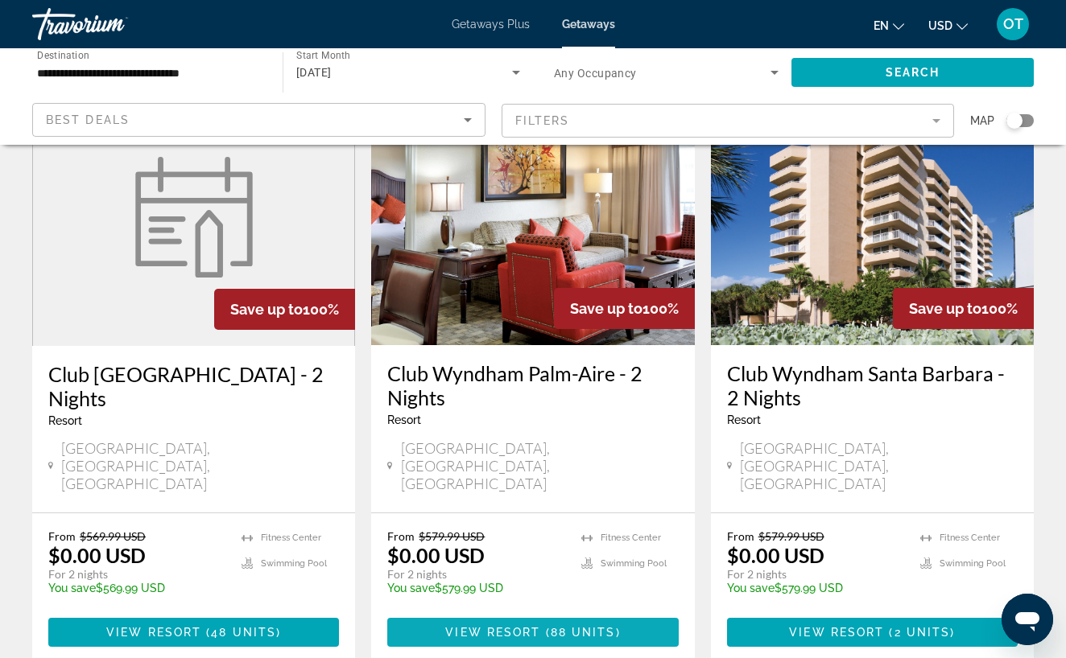
click at [562, 626] on span "88 units" at bounding box center [583, 632] width 65 height 13
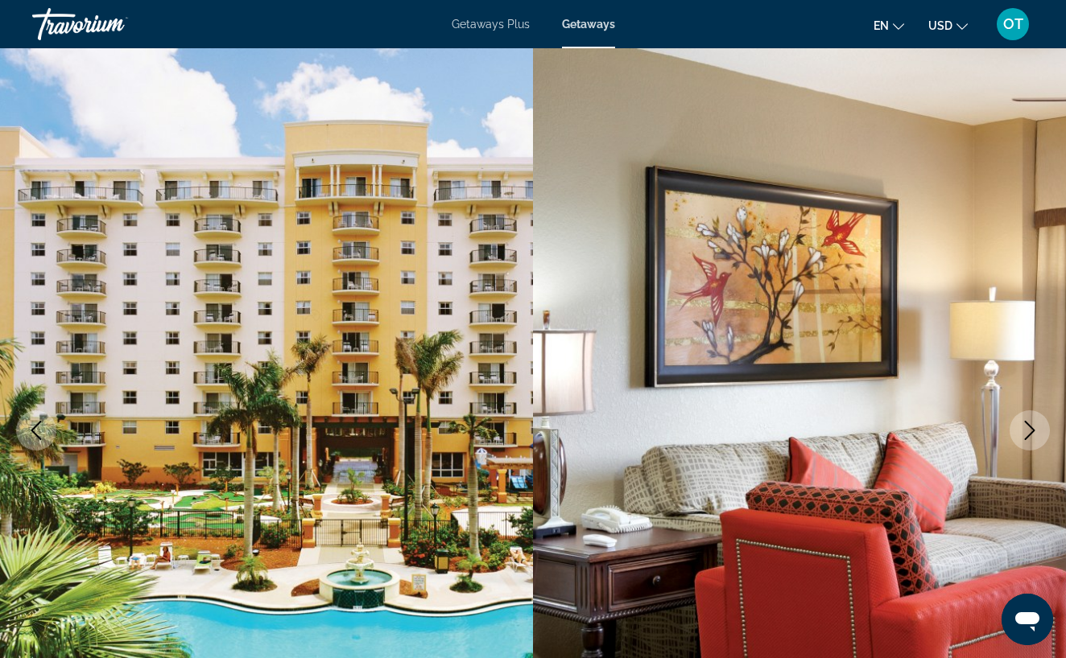
click at [1029, 425] on icon "Next image" at bounding box center [1030, 430] width 10 height 19
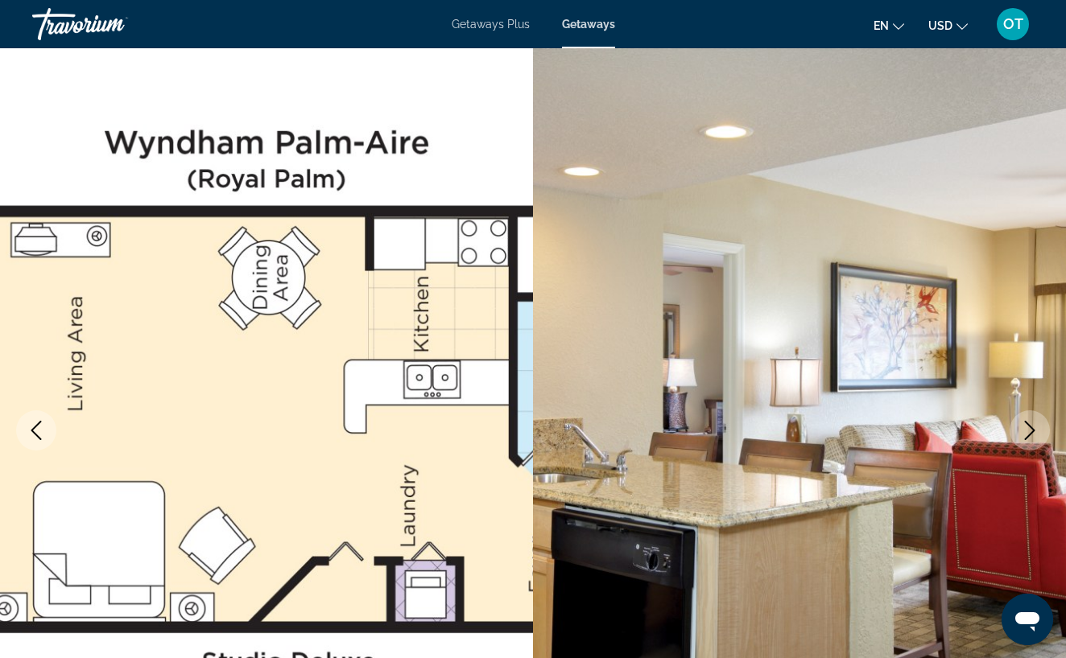
click at [1029, 424] on icon "Next image" at bounding box center [1029, 430] width 19 height 19
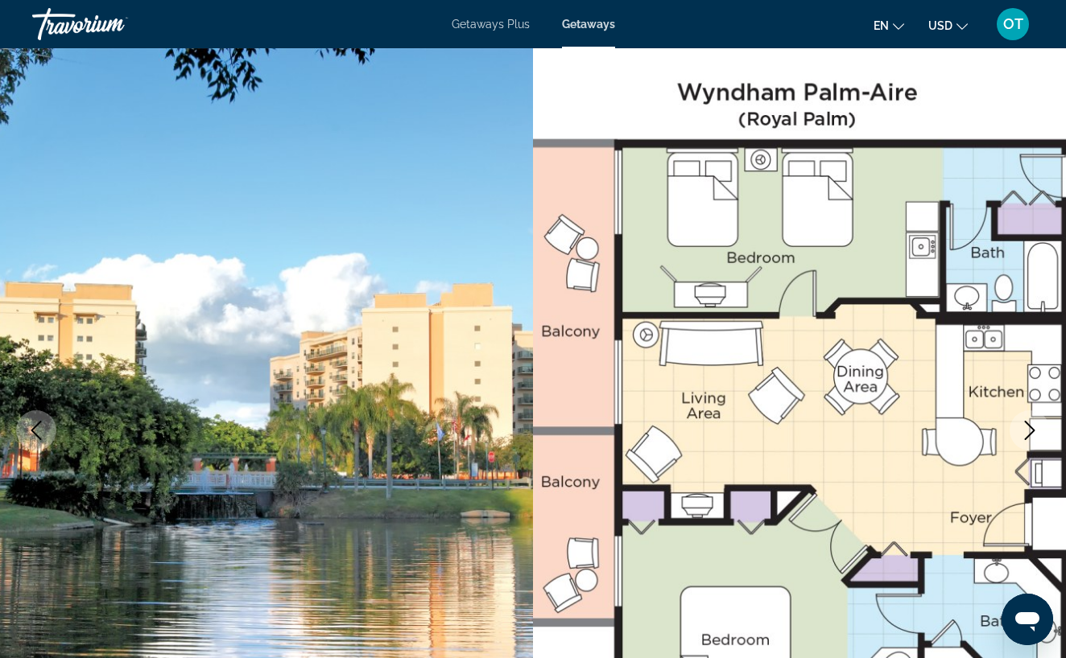
click at [1029, 424] on icon "Next image" at bounding box center [1029, 430] width 19 height 19
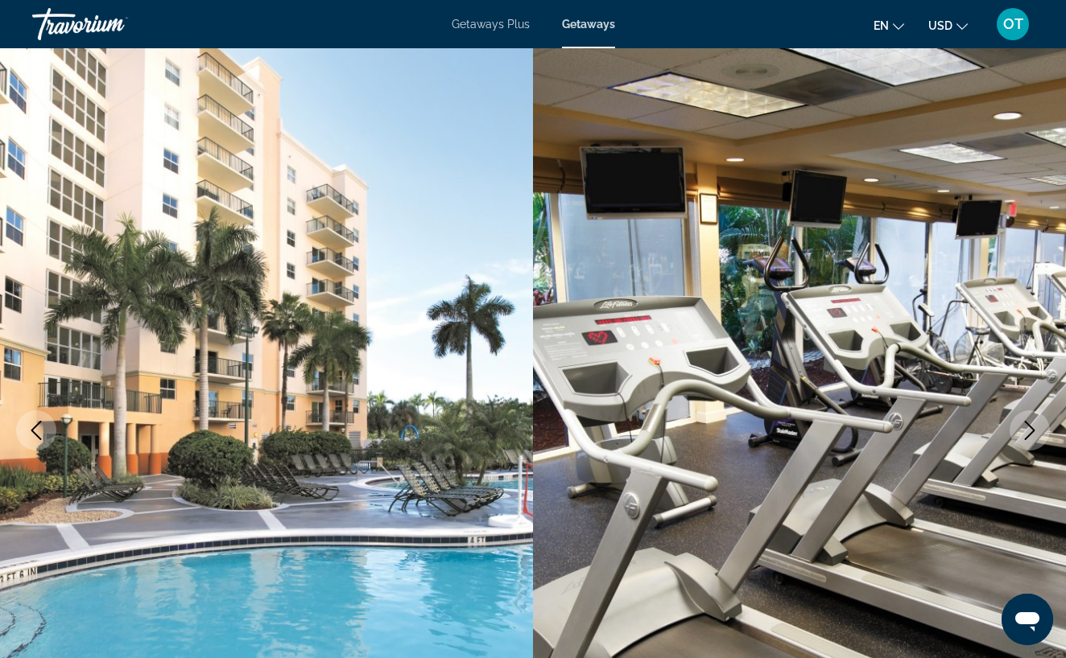
click at [1029, 424] on icon "Next image" at bounding box center [1029, 430] width 19 height 19
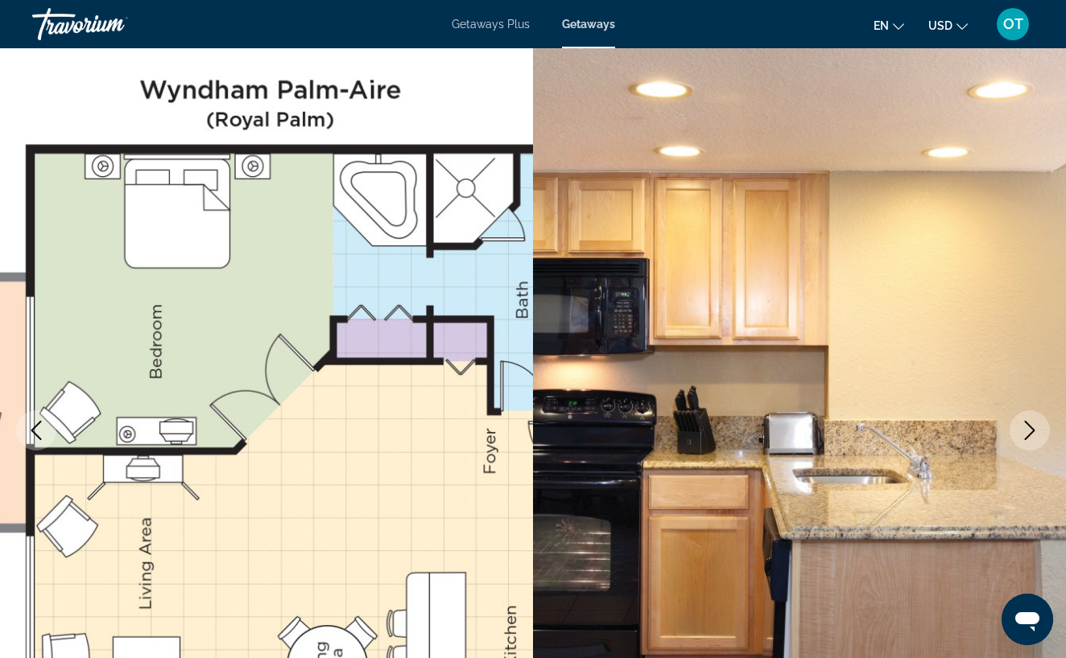
click at [1029, 423] on icon "Next image" at bounding box center [1029, 430] width 19 height 19
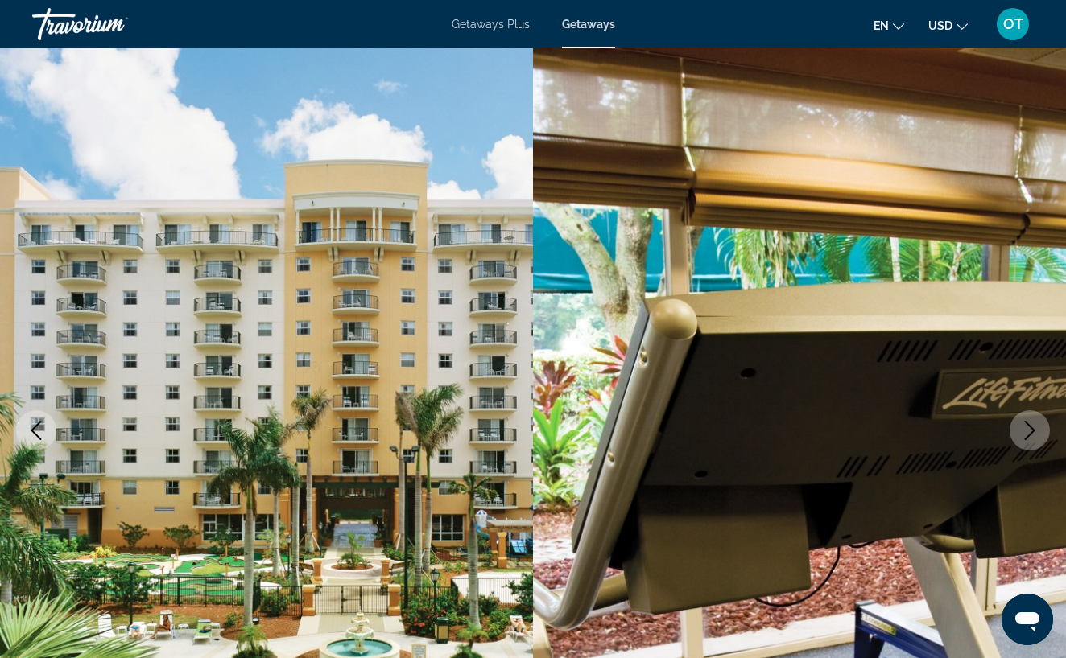
click at [1029, 423] on icon "Next image" at bounding box center [1029, 430] width 19 height 19
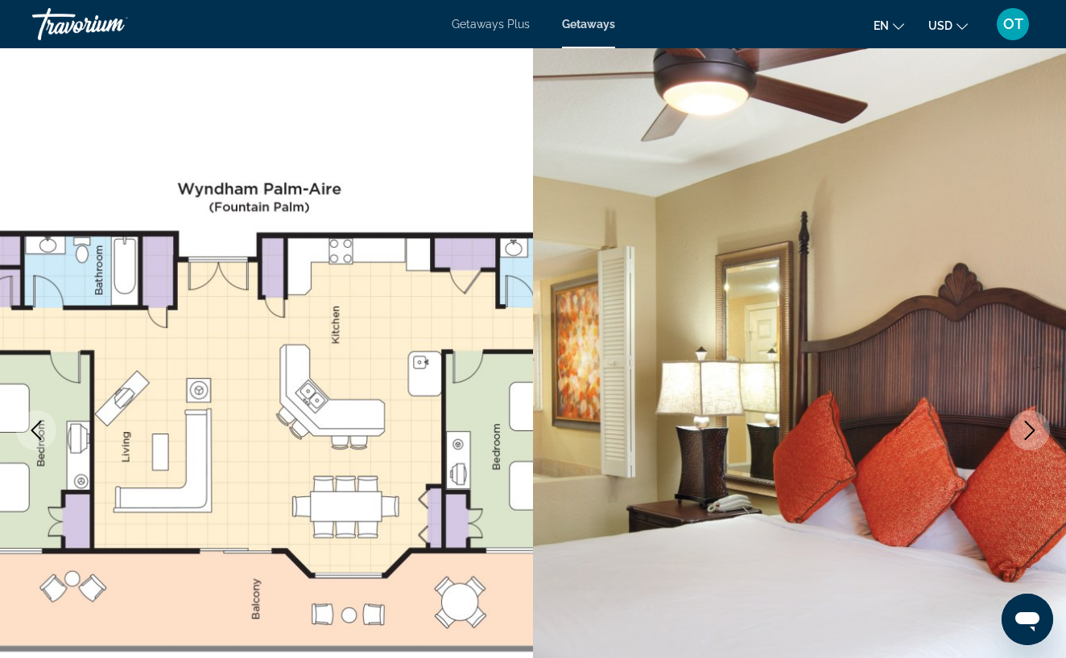
click at [1029, 423] on icon "Next image" at bounding box center [1029, 430] width 19 height 19
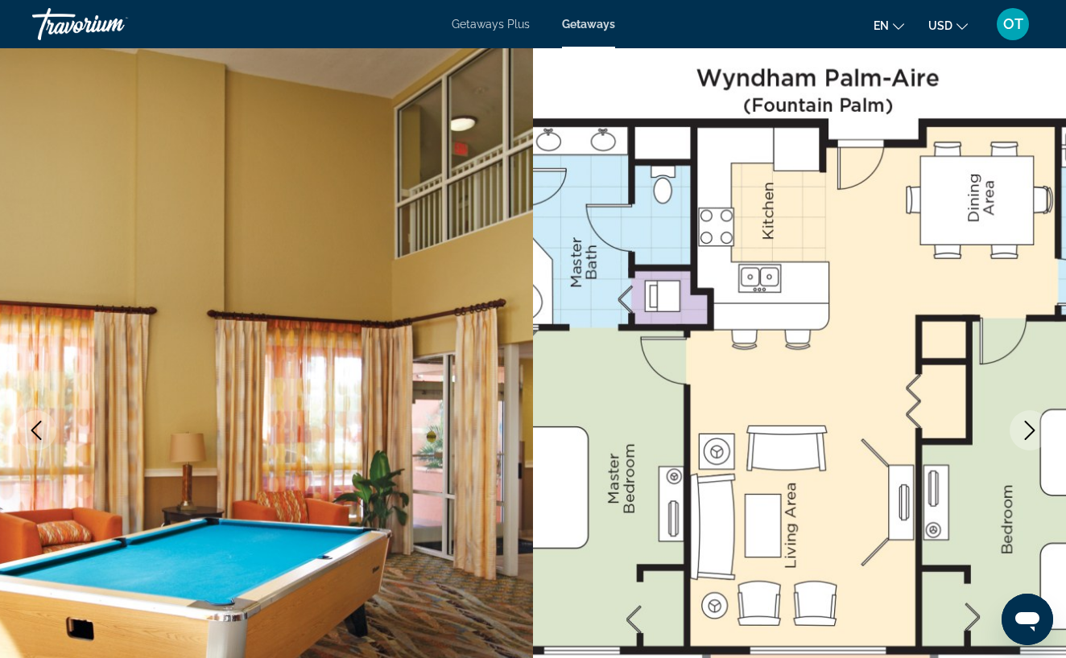
click at [1029, 423] on icon "Next image" at bounding box center [1029, 430] width 19 height 19
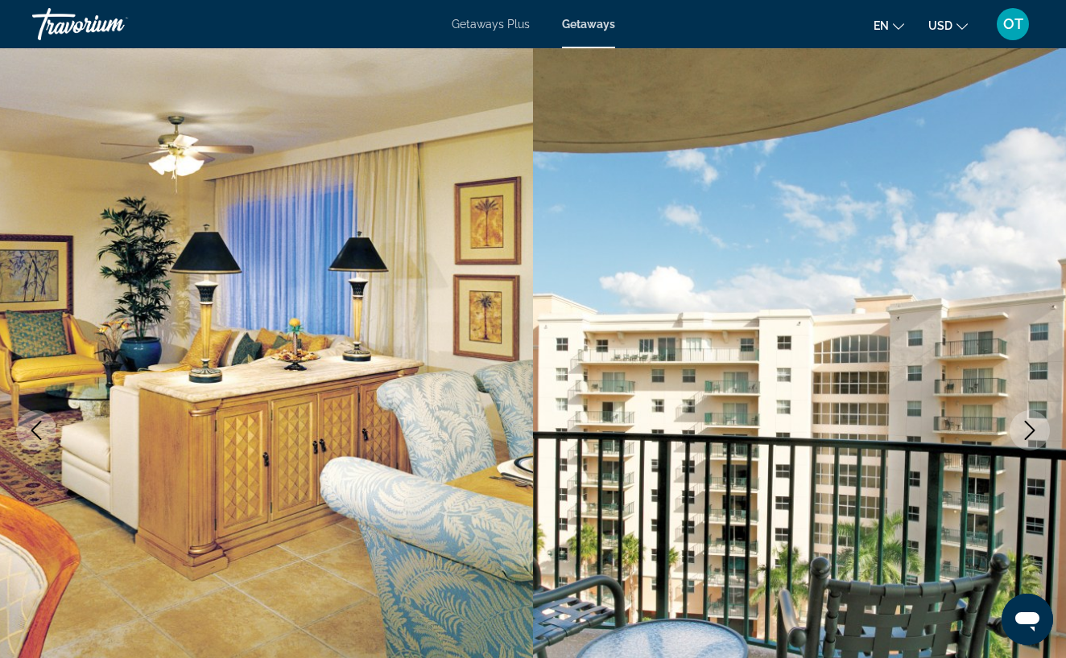
click at [1029, 423] on icon "Next image" at bounding box center [1029, 430] width 19 height 19
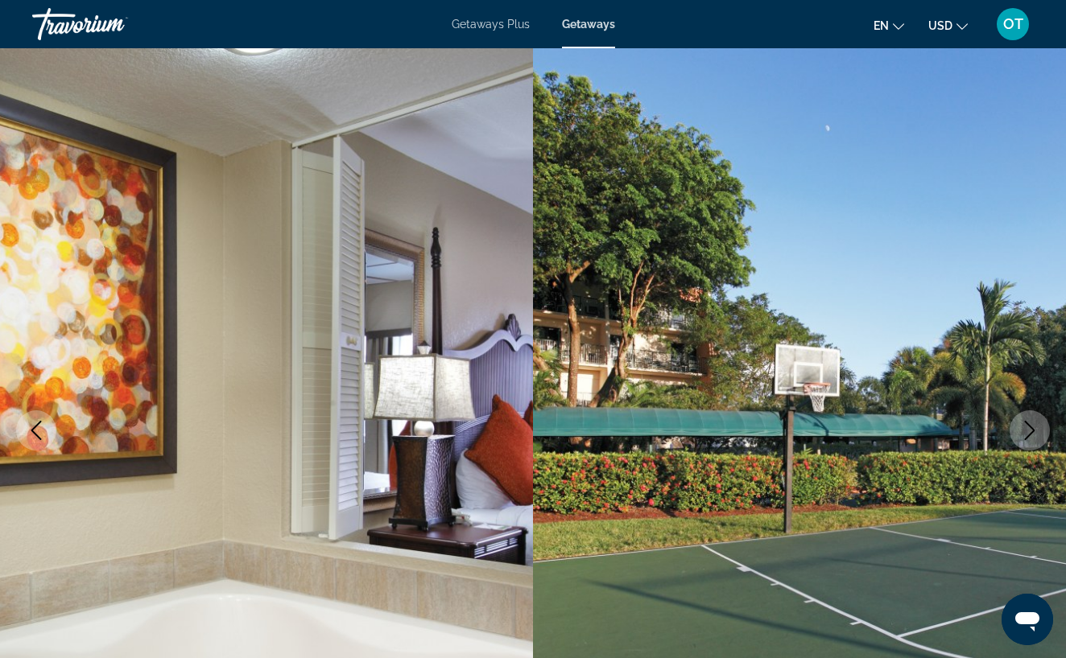
click at [1029, 422] on icon "Next image" at bounding box center [1029, 430] width 19 height 19
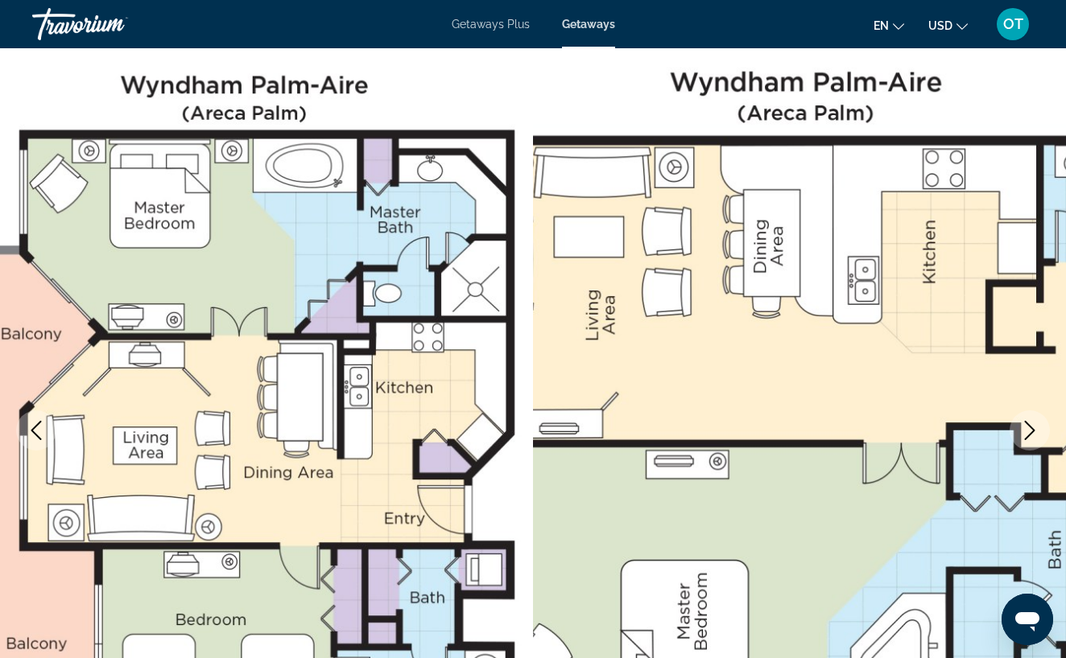
click at [1029, 422] on icon "Next image" at bounding box center [1029, 430] width 19 height 19
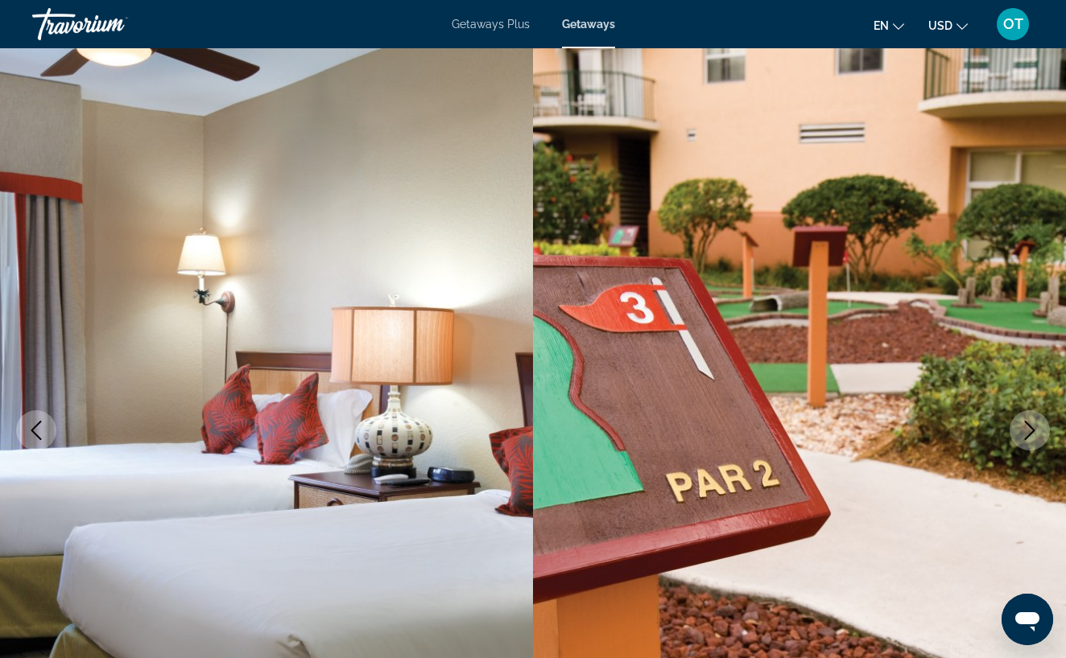
click at [1029, 422] on icon "Next image" at bounding box center [1029, 430] width 19 height 19
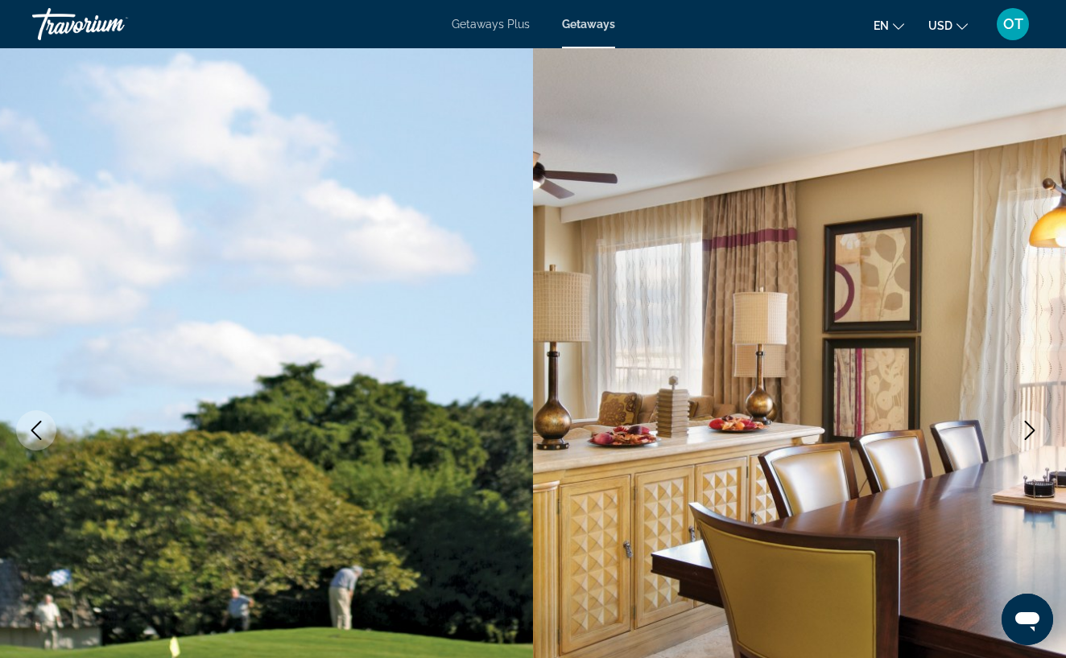
click at [1029, 422] on icon "Next image" at bounding box center [1029, 430] width 19 height 19
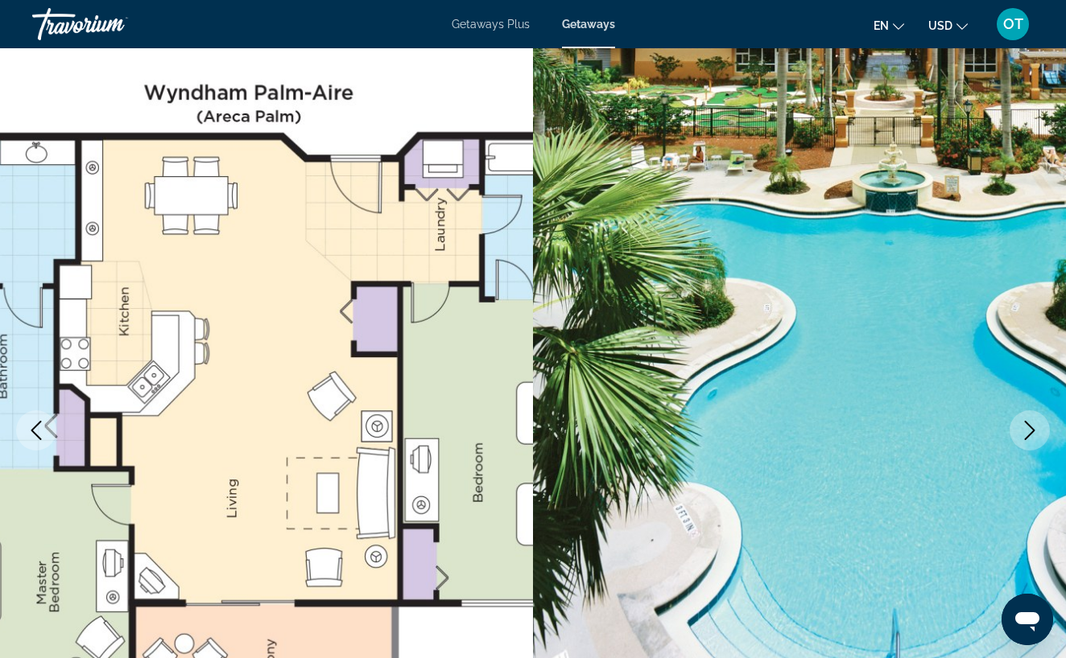
click at [1029, 421] on icon "Next image" at bounding box center [1029, 430] width 19 height 19
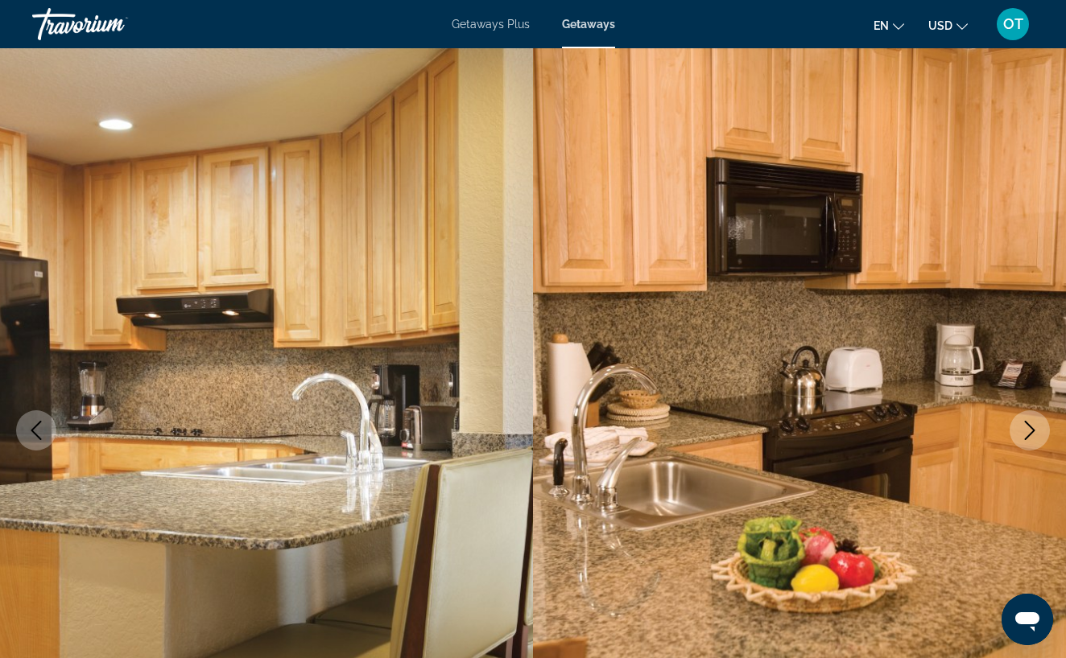
click at [1029, 421] on icon "Next image" at bounding box center [1029, 430] width 19 height 19
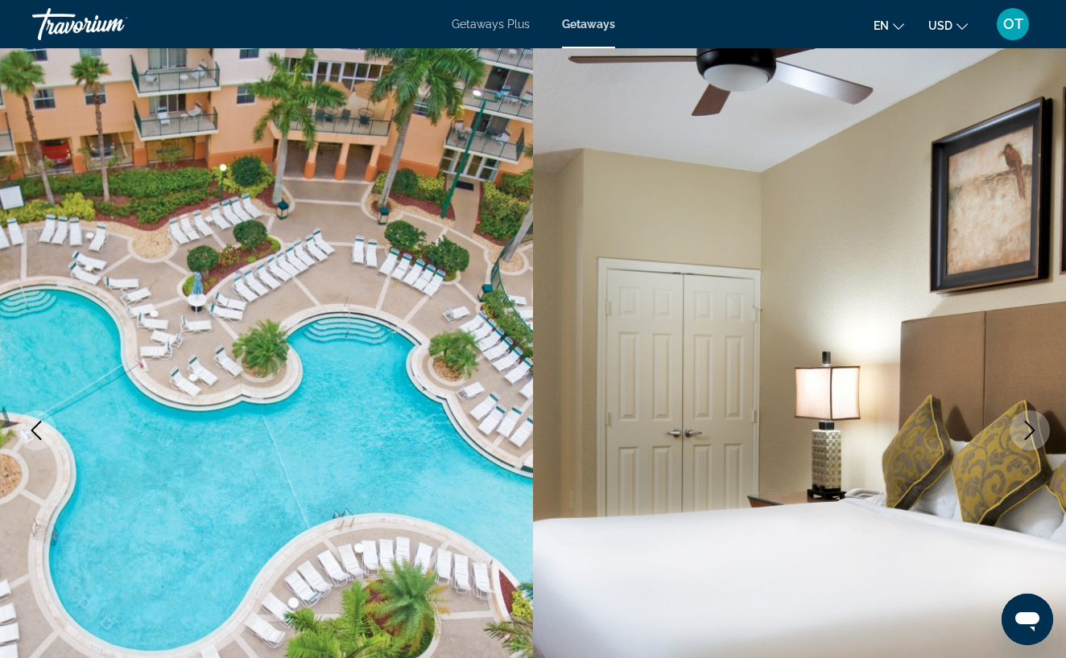
click at [1029, 421] on icon "Next image" at bounding box center [1029, 430] width 19 height 19
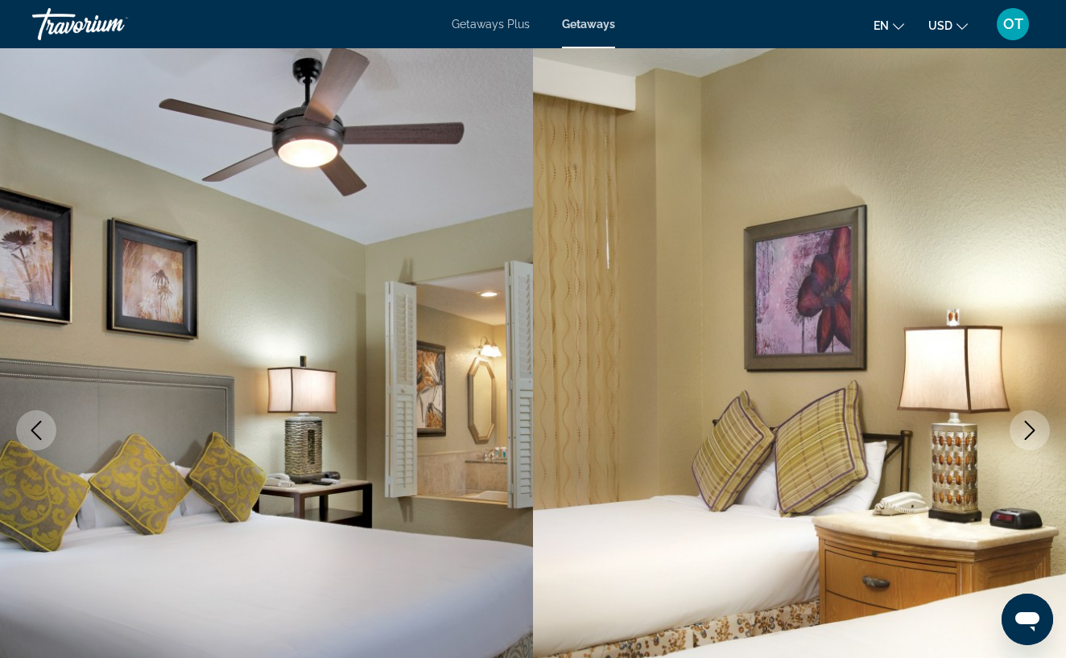
click at [1029, 421] on icon "Next image" at bounding box center [1029, 430] width 19 height 19
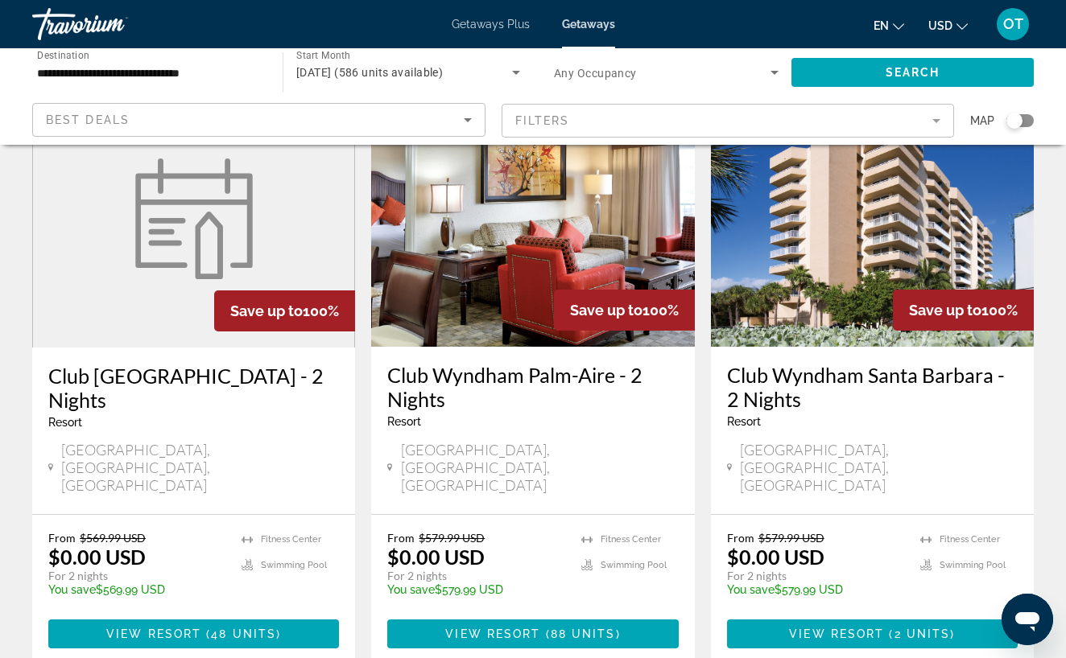
scroll to position [118, 0]
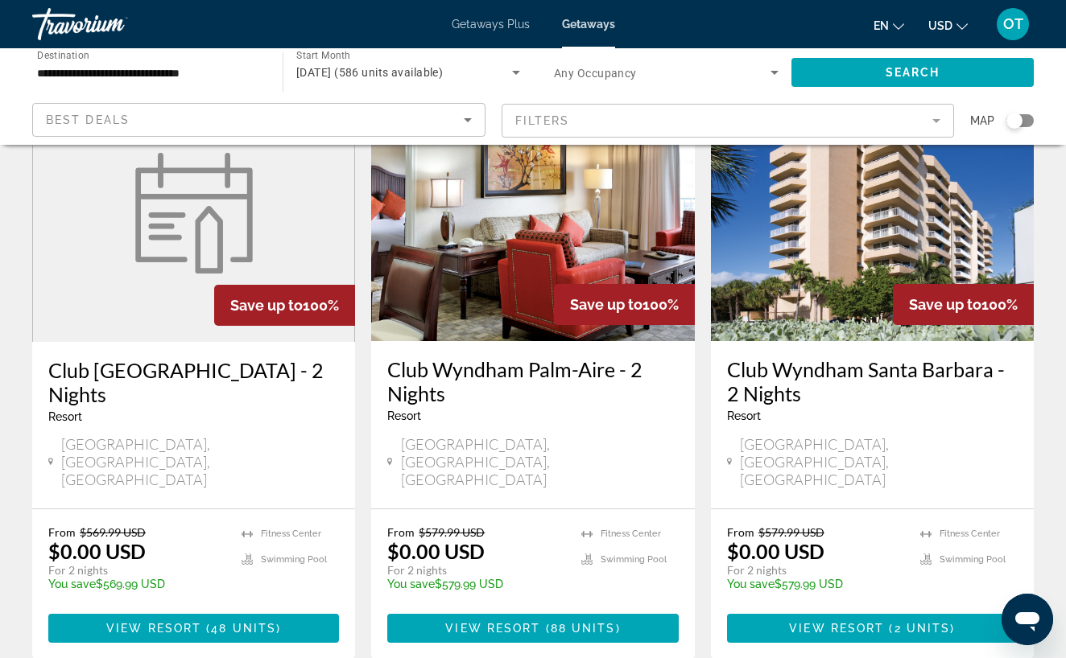
click at [201, 377] on h3 "Club Wyndham Sea Gardens - 2 Nights" at bounding box center [193, 382] width 291 height 48
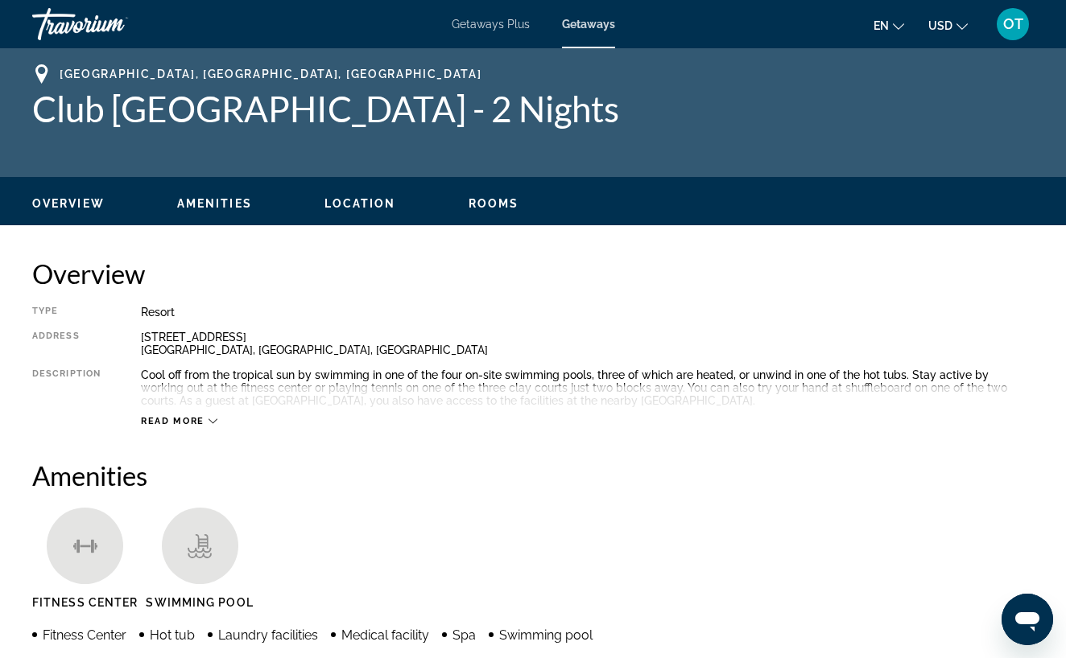
drag, startPoint x: 472, startPoint y: 111, endPoint x: 117, endPoint y: 134, distance: 355.7
click at [117, 134] on div "Pompano Beach, FL, USA Club Wyndham Sea Gardens - 2 Nights" at bounding box center [532, 112] width 1001 height 97
click at [380, 155] on div "Pompano Beach, FL, USA Club Wyndham Sea Gardens - 2 Nights" at bounding box center [532, 112] width 1001 height 97
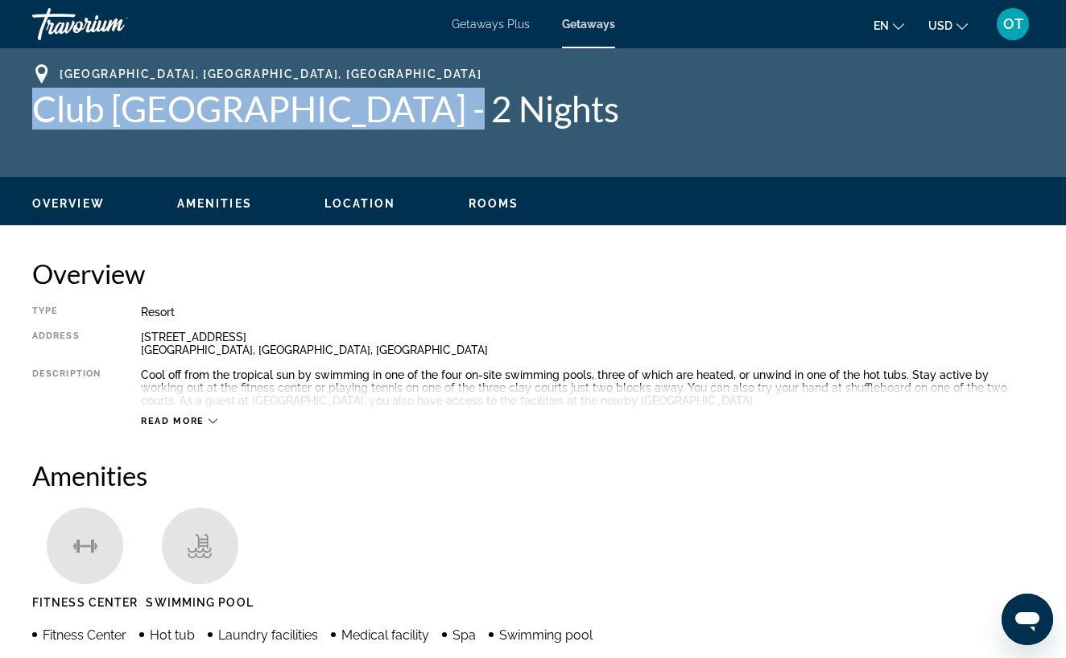
drag, startPoint x: 468, startPoint y: 118, endPoint x: 35, endPoint y: 114, distance: 433.0
click at [35, 114] on h1 "Club Wyndham Sea Gardens - 2 Nights" at bounding box center [532, 109] width 1001 height 42
copy h1 "Club Wyndham Sea Gardens"
